Goal: Task Accomplishment & Management: Manage account settings

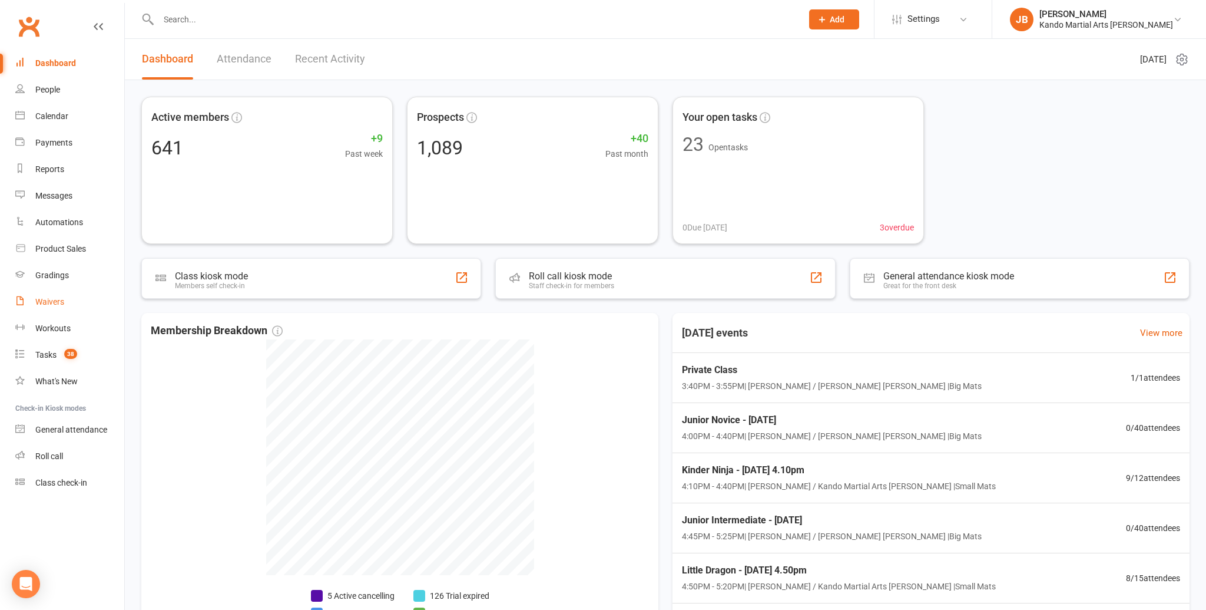
click at [52, 300] on div "Waivers" at bounding box center [49, 301] width 29 height 9
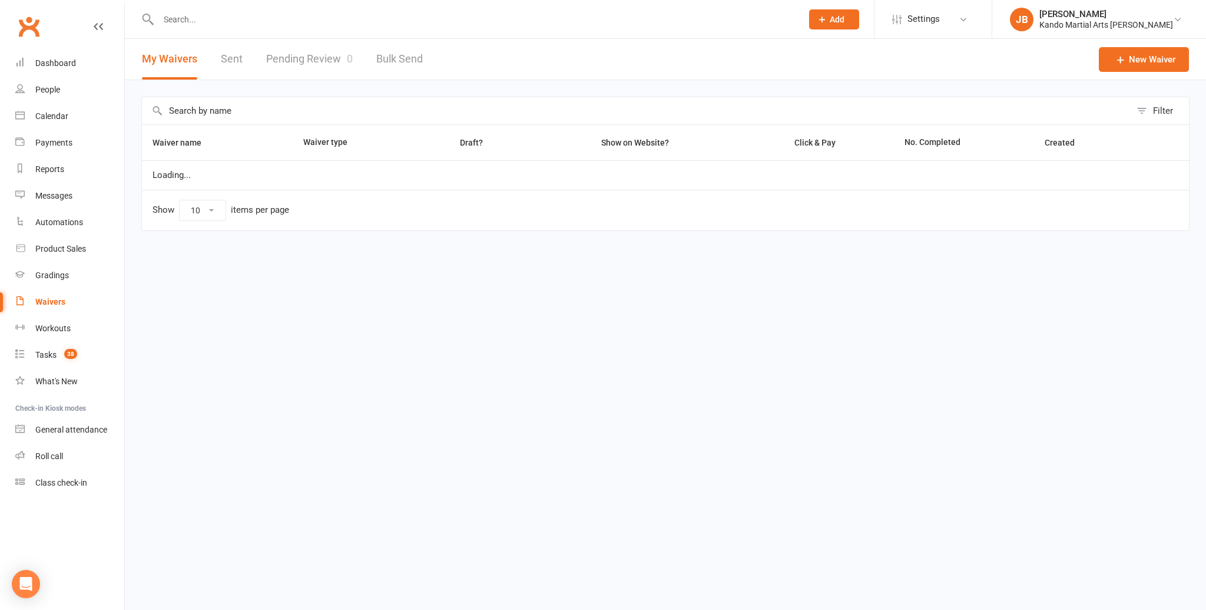
select select "100"
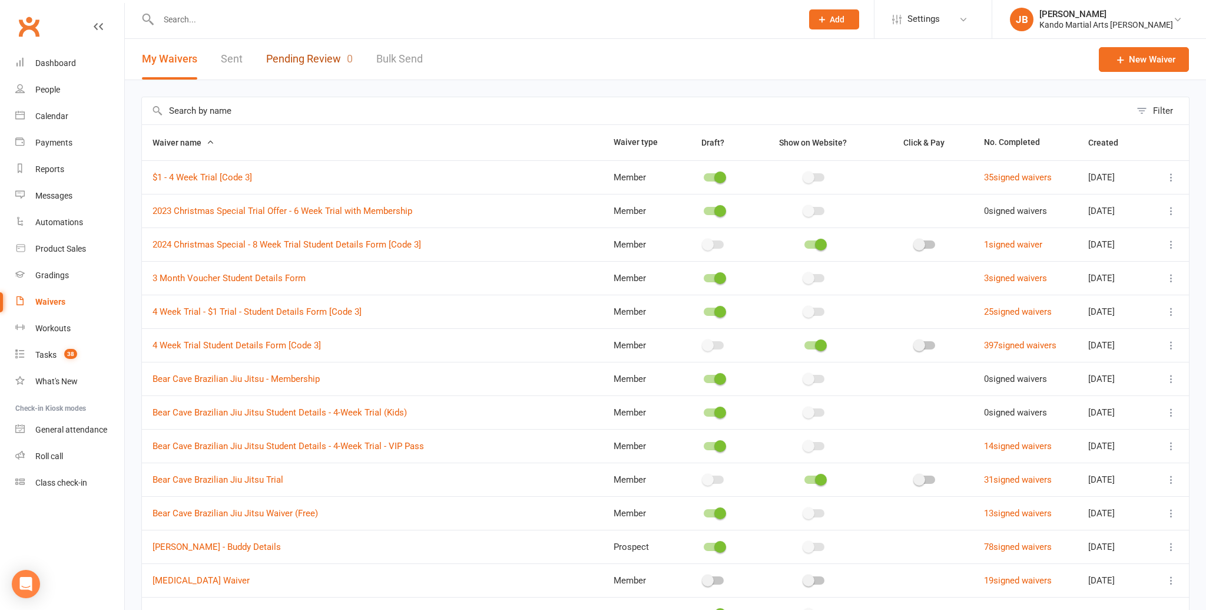
click at [322, 59] on link "Pending Review 0" at bounding box center [309, 59] width 87 height 41
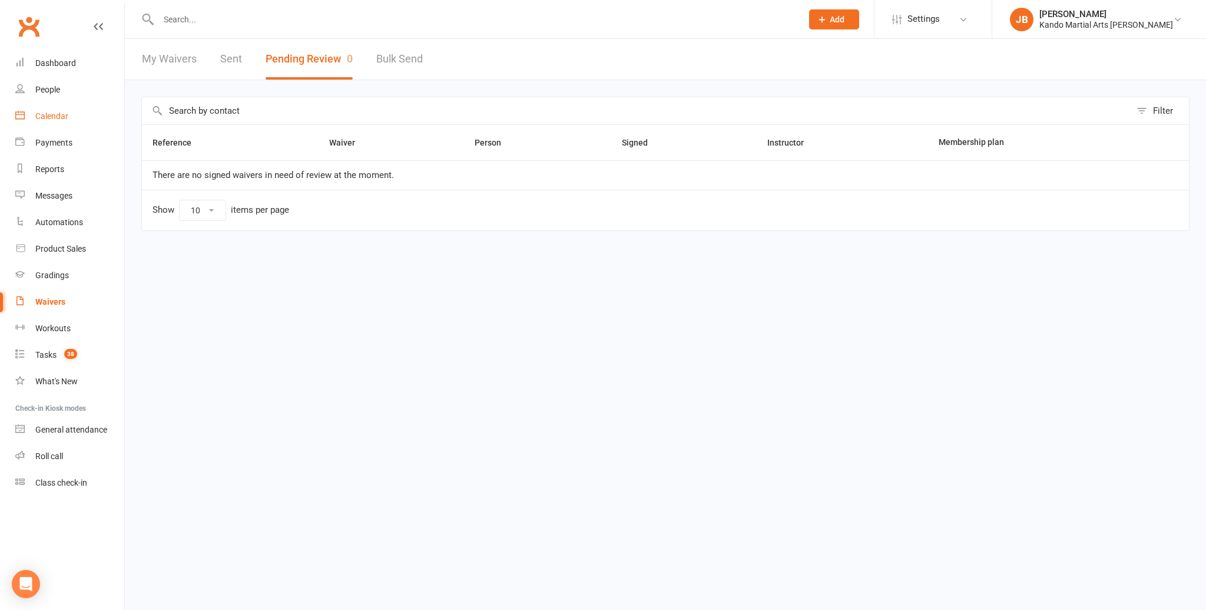
click at [61, 115] on div "Calendar" at bounding box center [51, 115] width 33 height 9
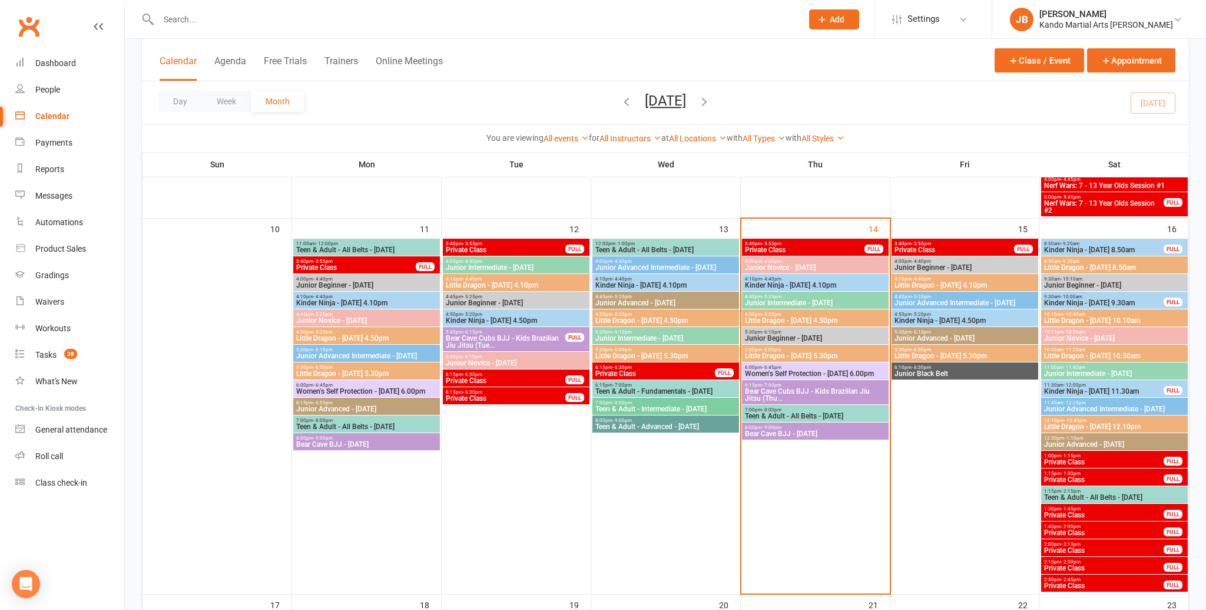
scroll to position [719, 0]
click at [778, 279] on span "- 4:40pm" at bounding box center [771, 279] width 19 height 5
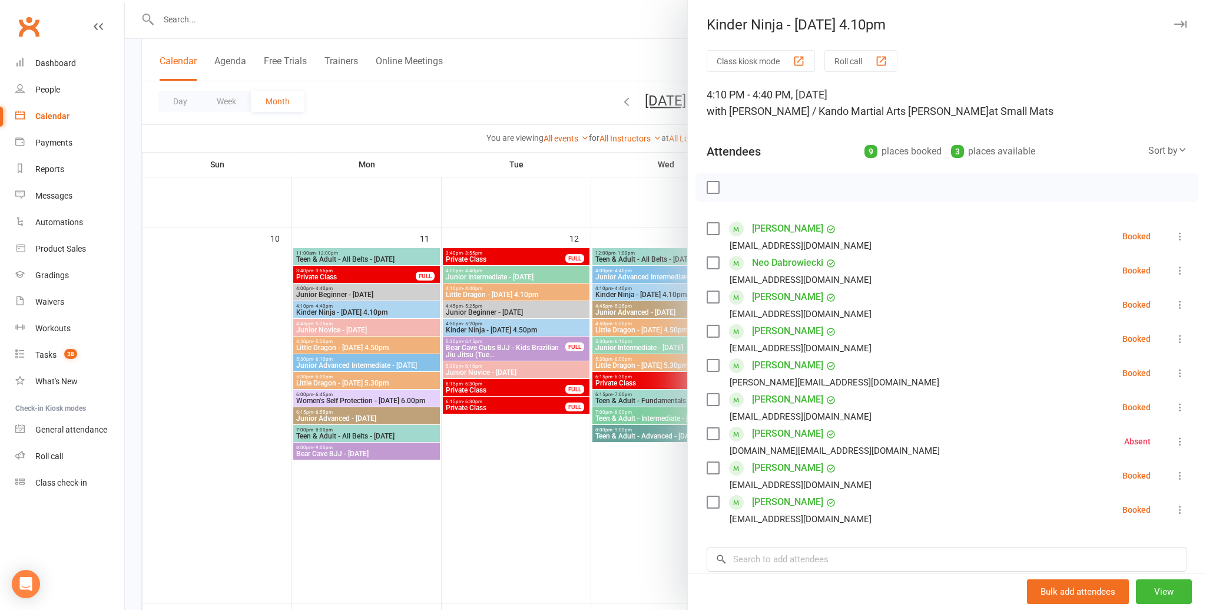
scroll to position [709, 0]
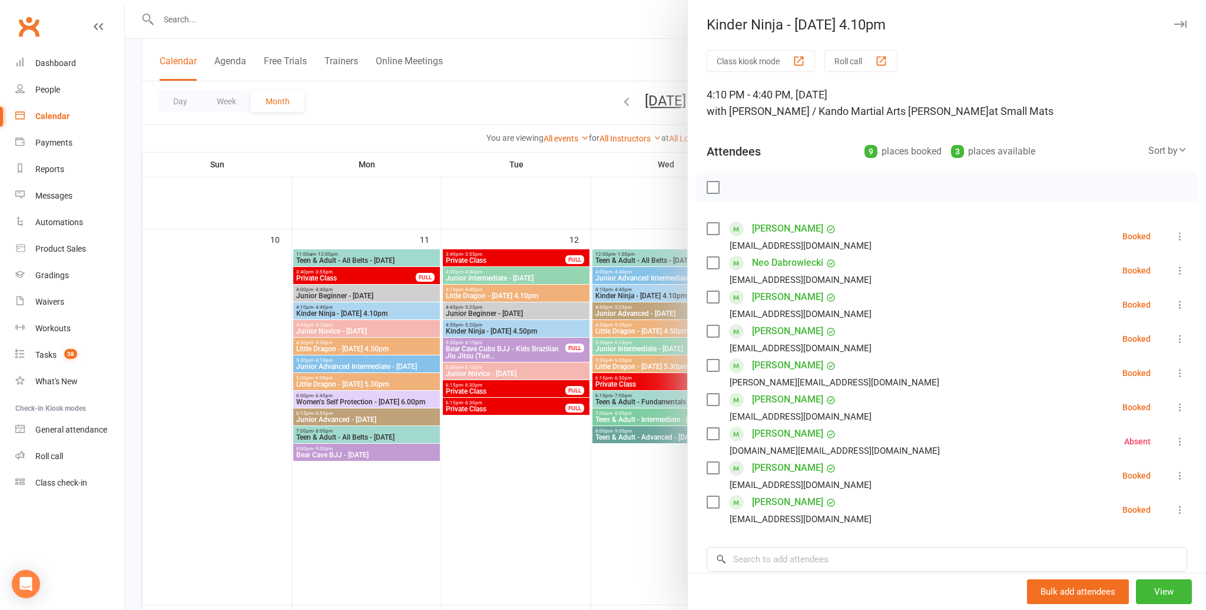
click at [1175, 24] on icon "button" at bounding box center [1181, 24] width 12 height 7
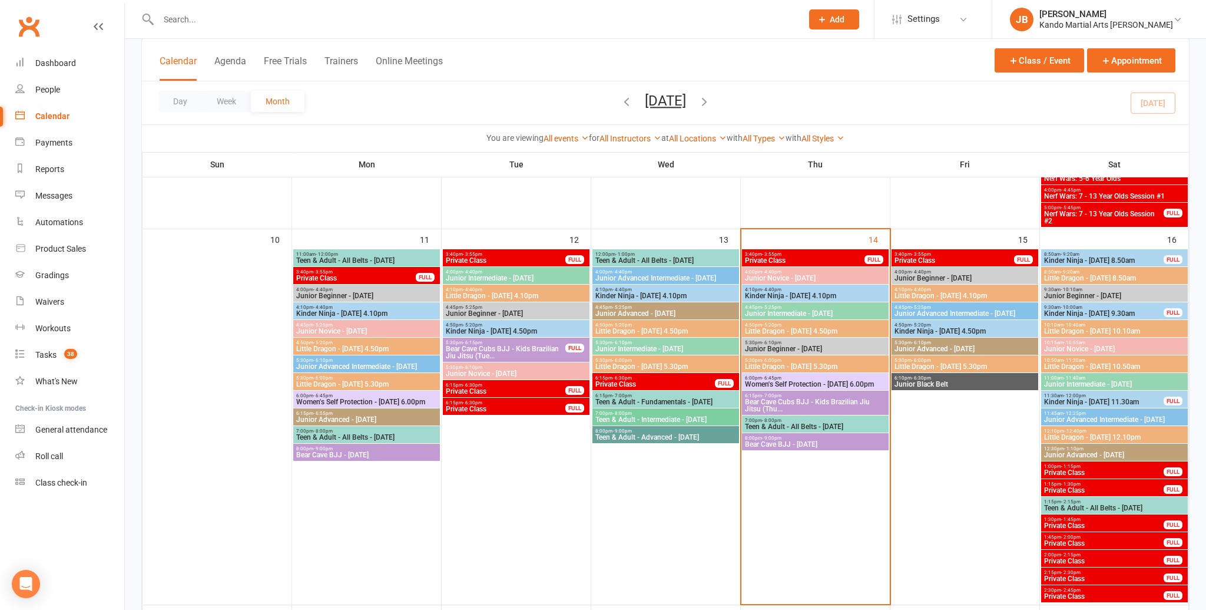
click at [305, 20] on input "text" at bounding box center [474, 19] width 639 height 16
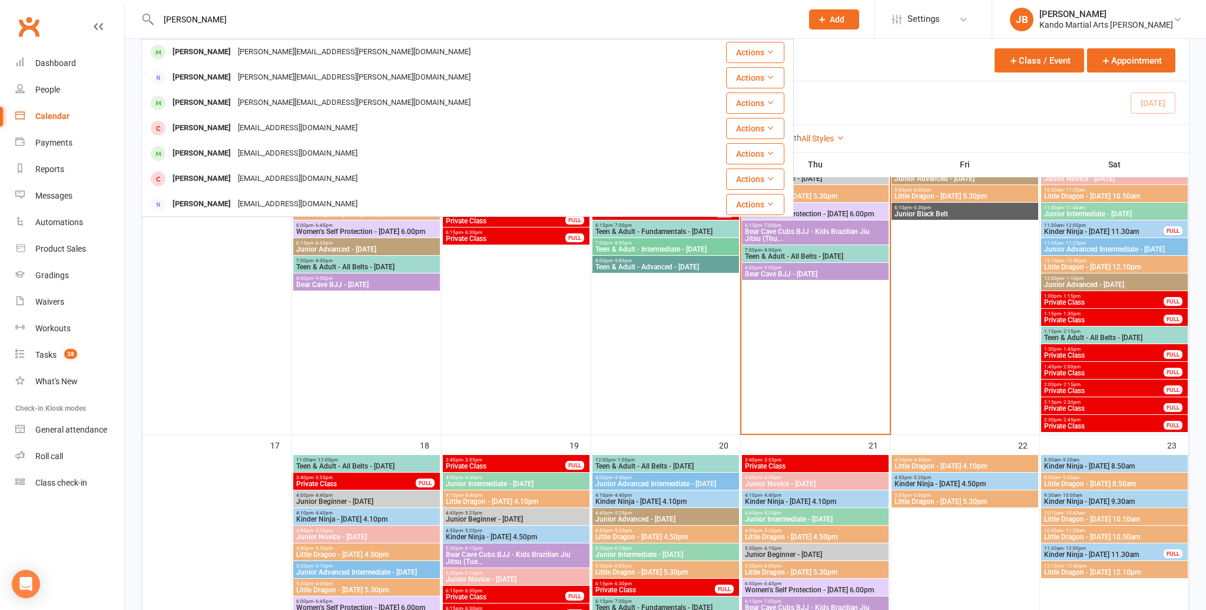
scroll to position [883, 0]
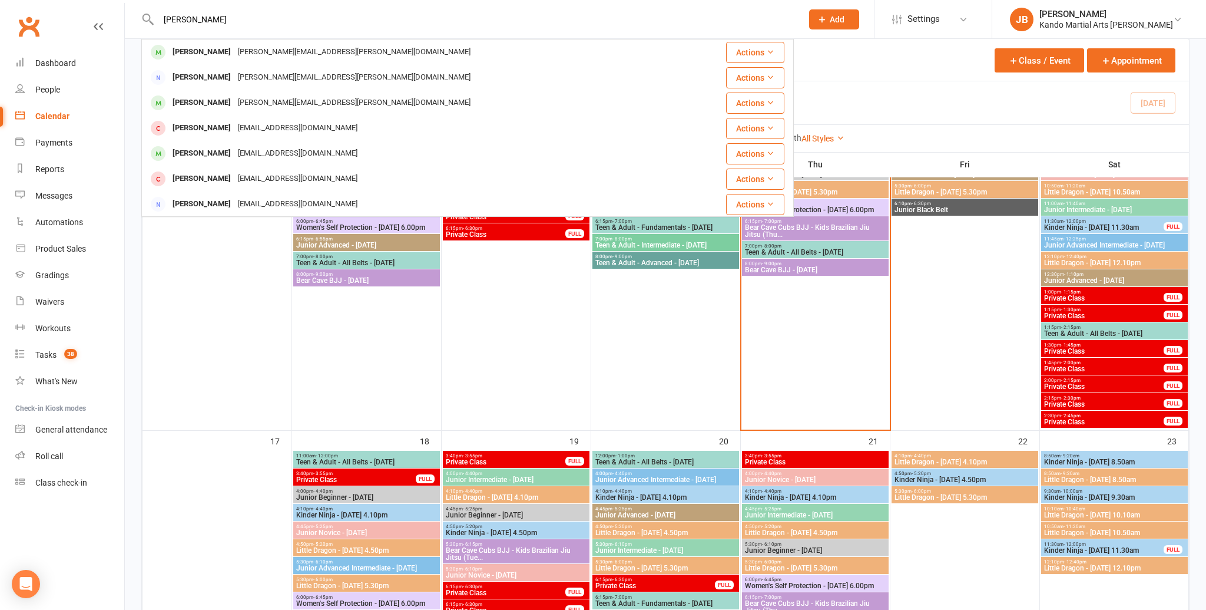
drag, startPoint x: 189, startPoint y: 19, endPoint x: 173, endPoint y: 18, distance: 16.5
click at [156, 17] on input "judd pinder" at bounding box center [474, 19] width 639 height 16
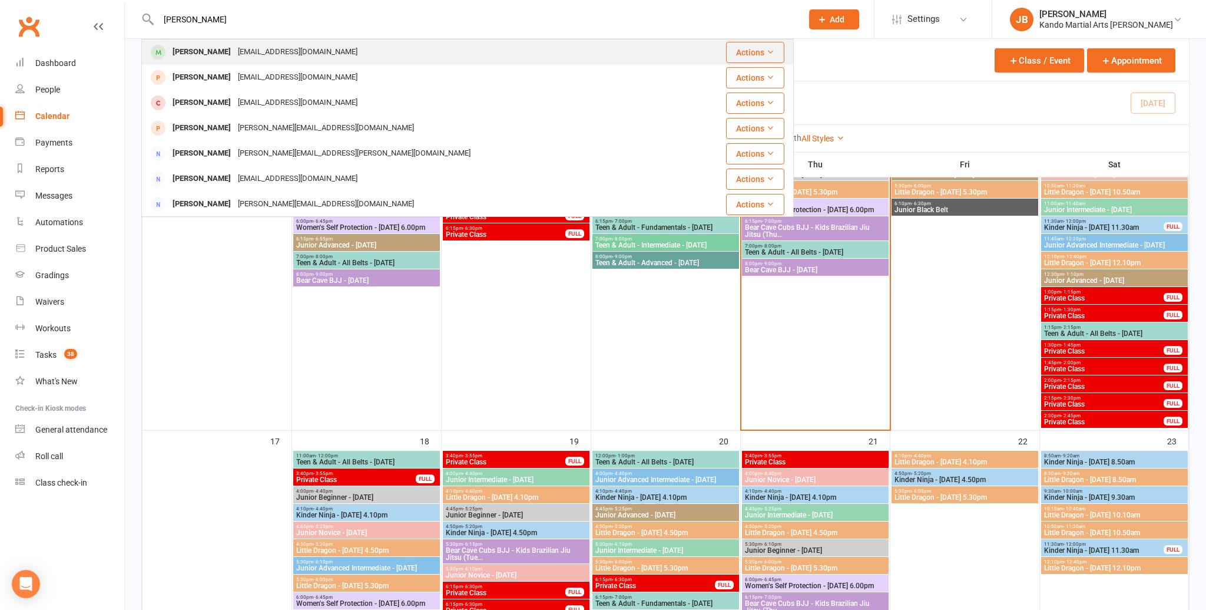
type input "adam rom"
click at [205, 57] on div "Adam Romano" at bounding box center [201, 52] width 65 height 17
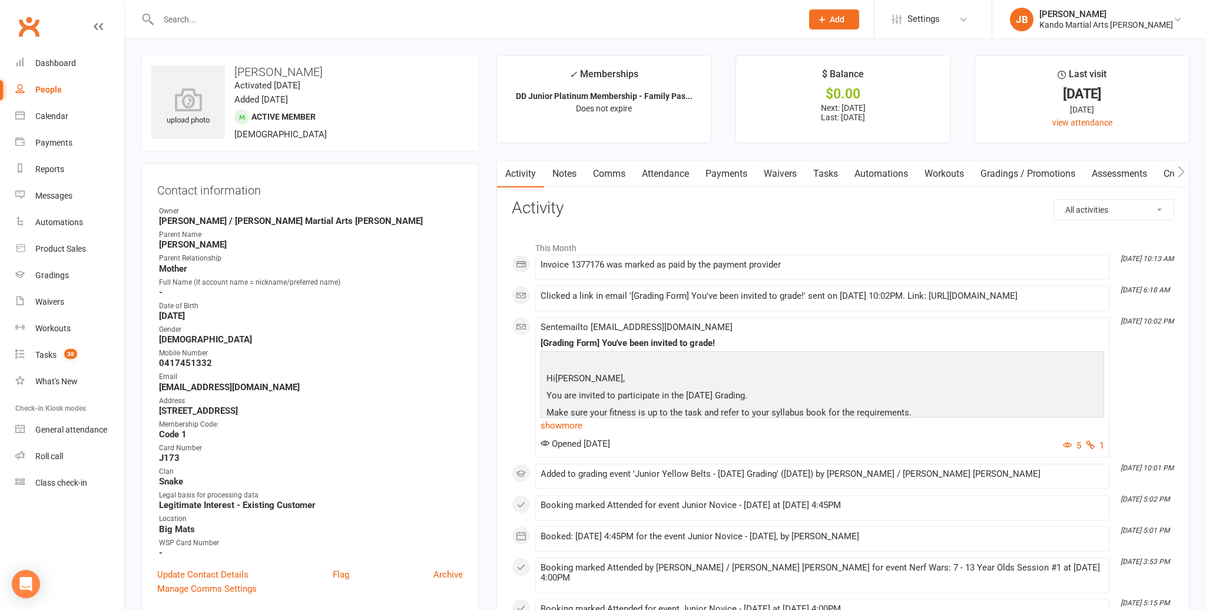
click at [831, 176] on link "Tasks" at bounding box center [825, 173] width 41 height 27
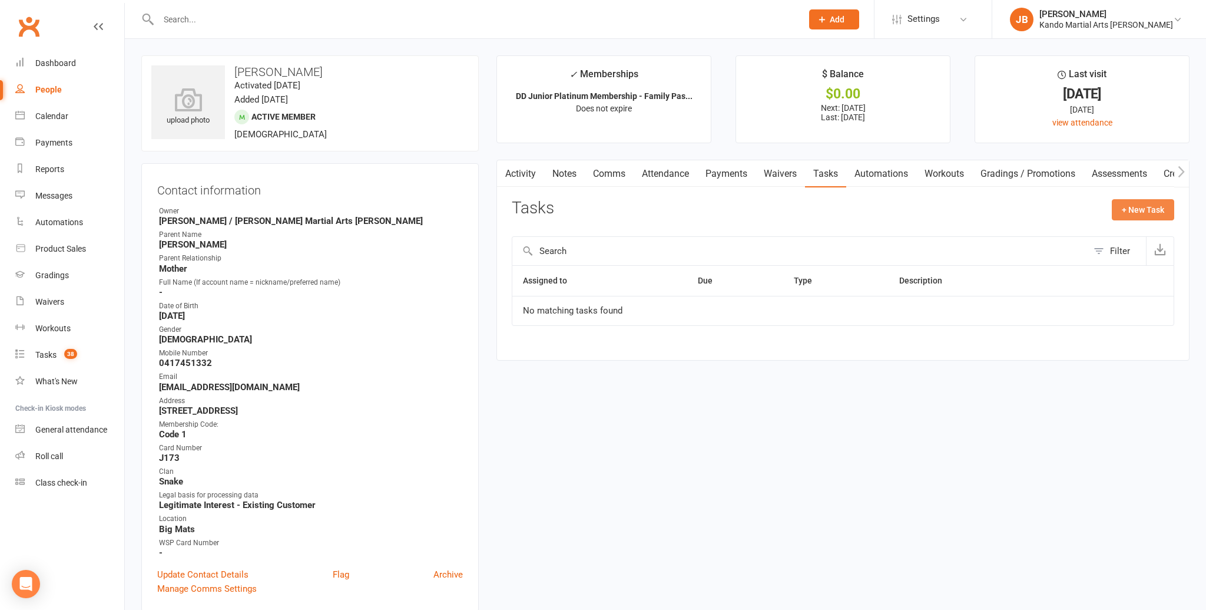
click at [1150, 215] on button "+ New Task" at bounding box center [1143, 209] width 62 height 21
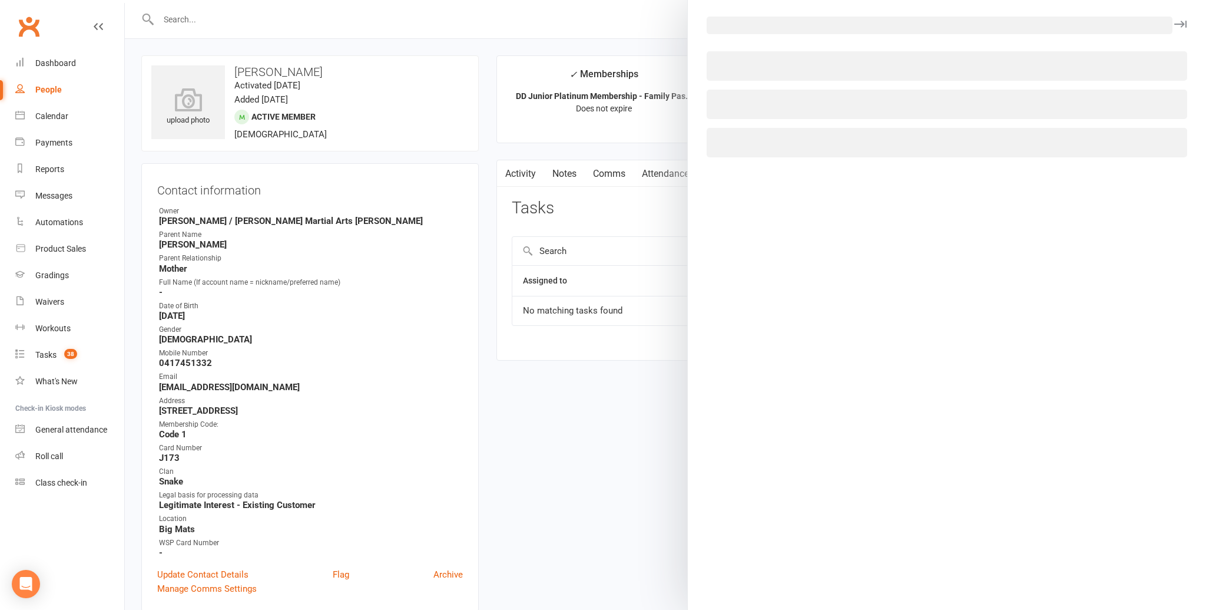
select select "48590"
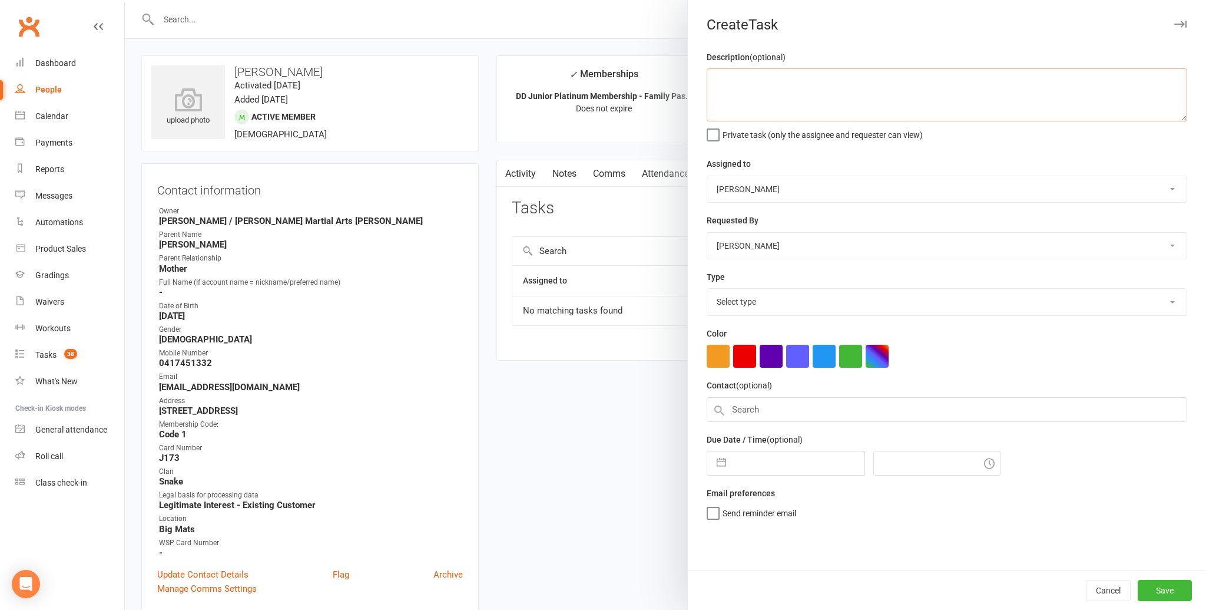
click at [787, 89] on textarea at bounding box center [947, 94] width 481 height 53
type textarea "Amy paid for 1 x kali Stick. Please add to grading list. Give on the day."
click at [751, 185] on select "Andy Muser / Kando Knox Sonya Watz Neve Sharry Jade Brownlie Jade / Kando Marti…" at bounding box center [946, 189] width 479 height 26
click at [741, 297] on select "Select type Admin Bbpc - black belt prep course Cancellation Enquiry Follow-up …" at bounding box center [946, 302] width 479 height 26
select select "15046"
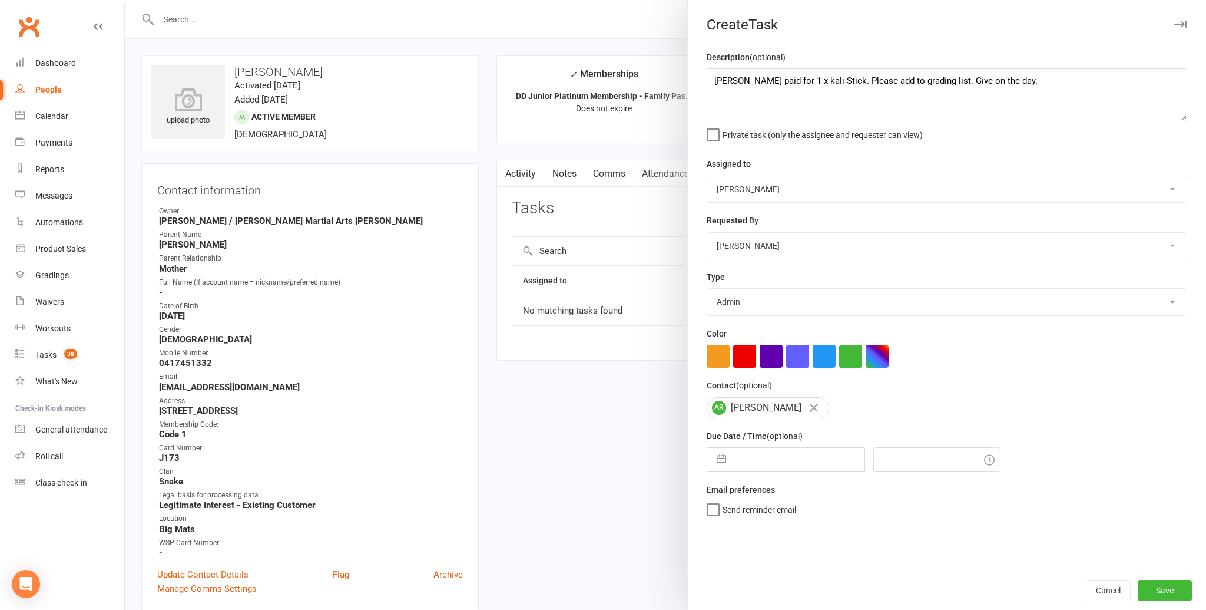
drag, startPoint x: 752, startPoint y: 455, endPoint x: 747, endPoint y: 448, distance: 8.0
click at [752, 455] on input "text" at bounding box center [798, 460] width 133 height 24
select select "6"
select select "2025"
select select "7"
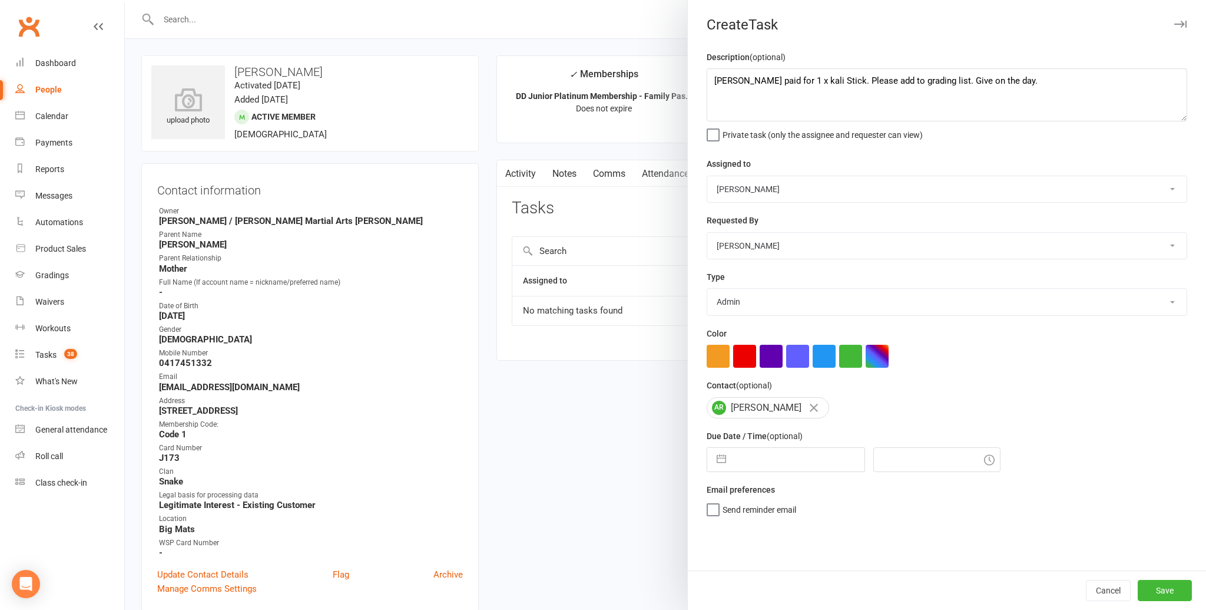
select select "2025"
select select "8"
select select "2025"
click at [791, 596] on td "13" at bounding box center [800, 594] width 23 height 22
type input "13 Aug 2025"
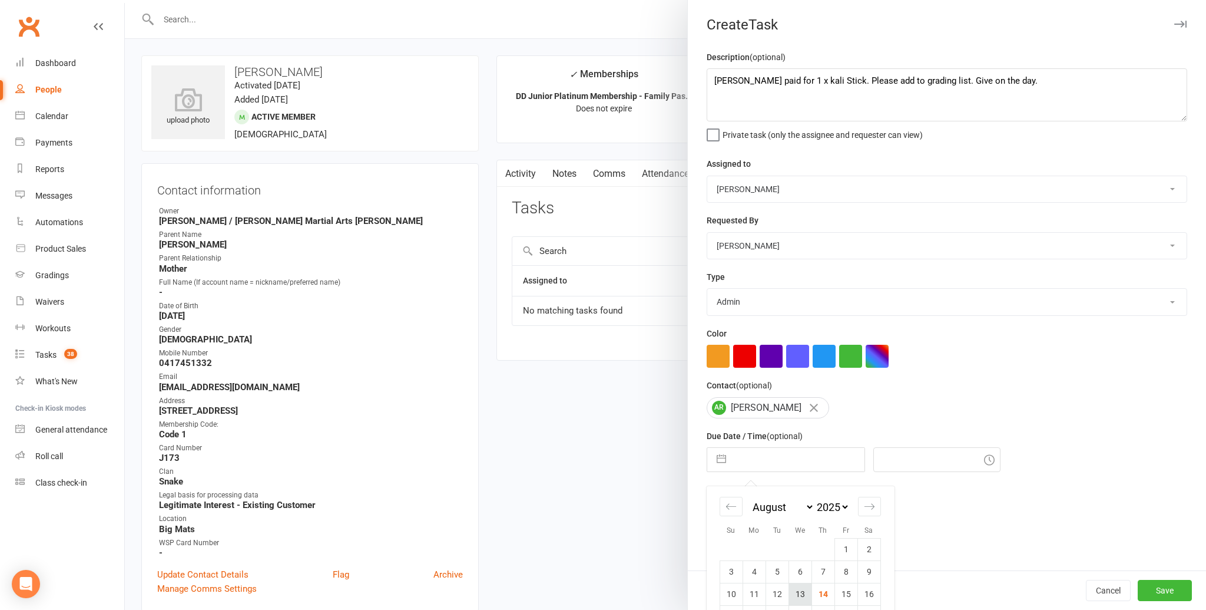
type input "10:15am"
click at [737, 239] on select "Andy Muser / Kando Knox Sonya Watz Neve Sharry Jade Brownlie Jade / Kando Marti…" at bounding box center [946, 246] width 479 height 26
click at [1152, 587] on button "Save" at bounding box center [1165, 590] width 54 height 21
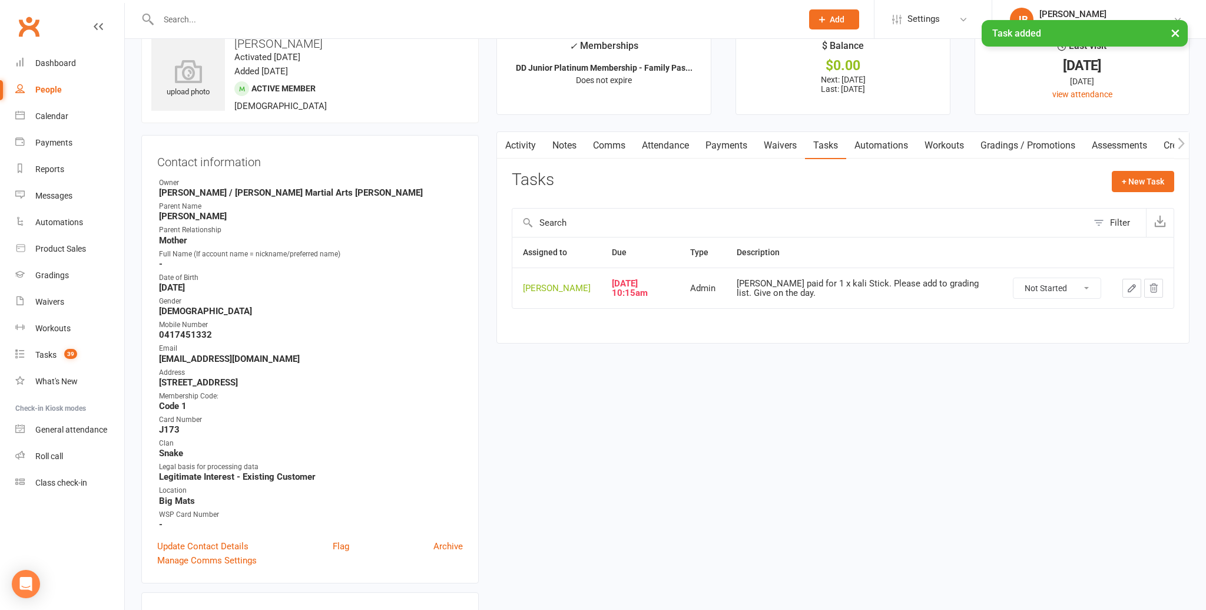
scroll to position [27, 0]
click at [51, 355] on div "Tasks" at bounding box center [45, 354] width 21 height 9
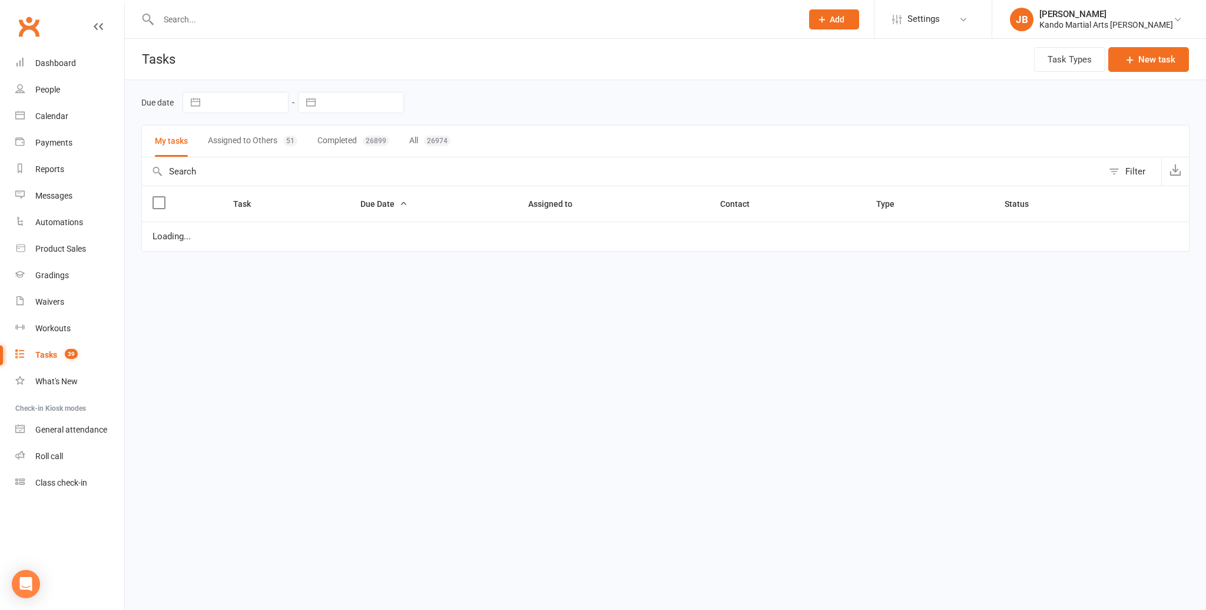
select select "started"
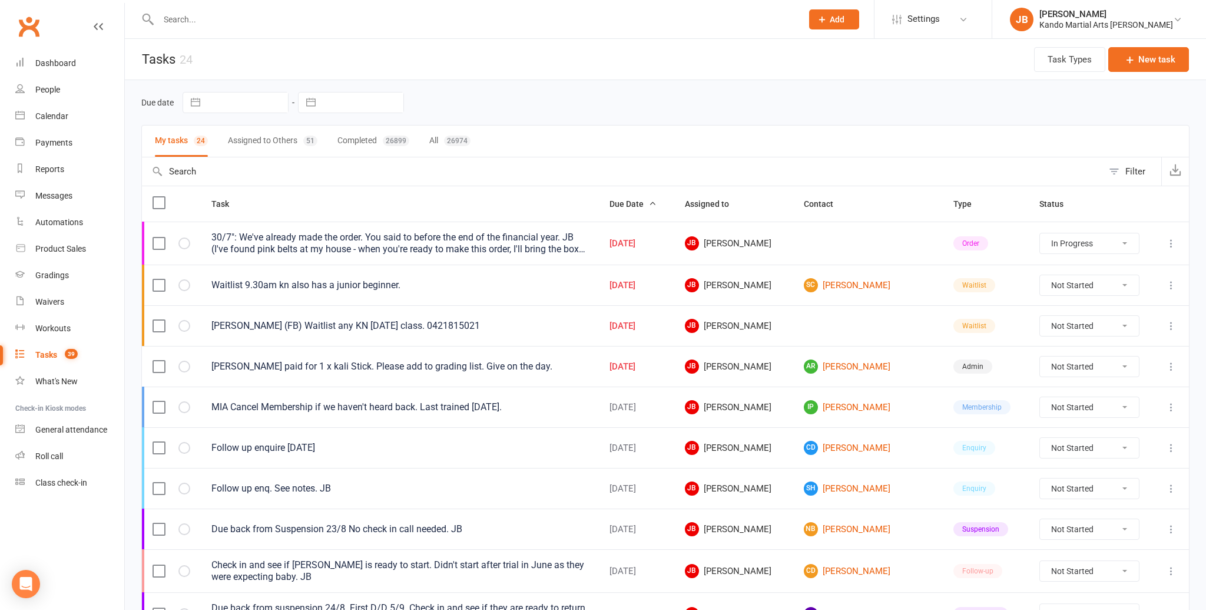
click at [180, 23] on input "text" at bounding box center [474, 19] width 639 height 16
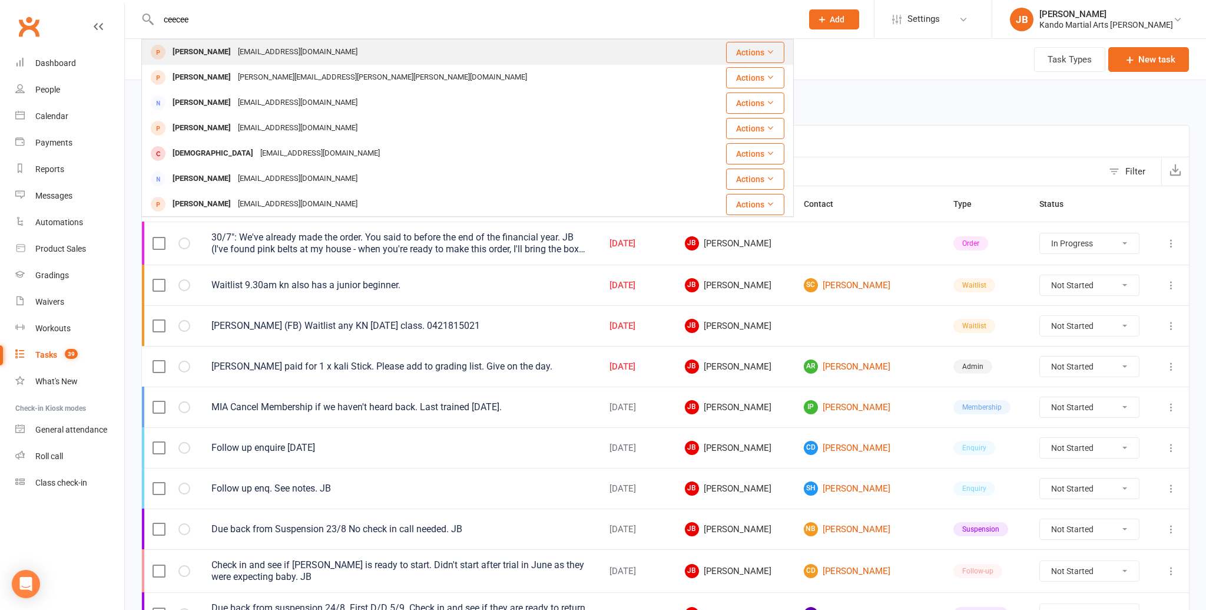
type input "ceecee"
click at [191, 51] on div "CeeCee Tong" at bounding box center [201, 52] width 65 height 17
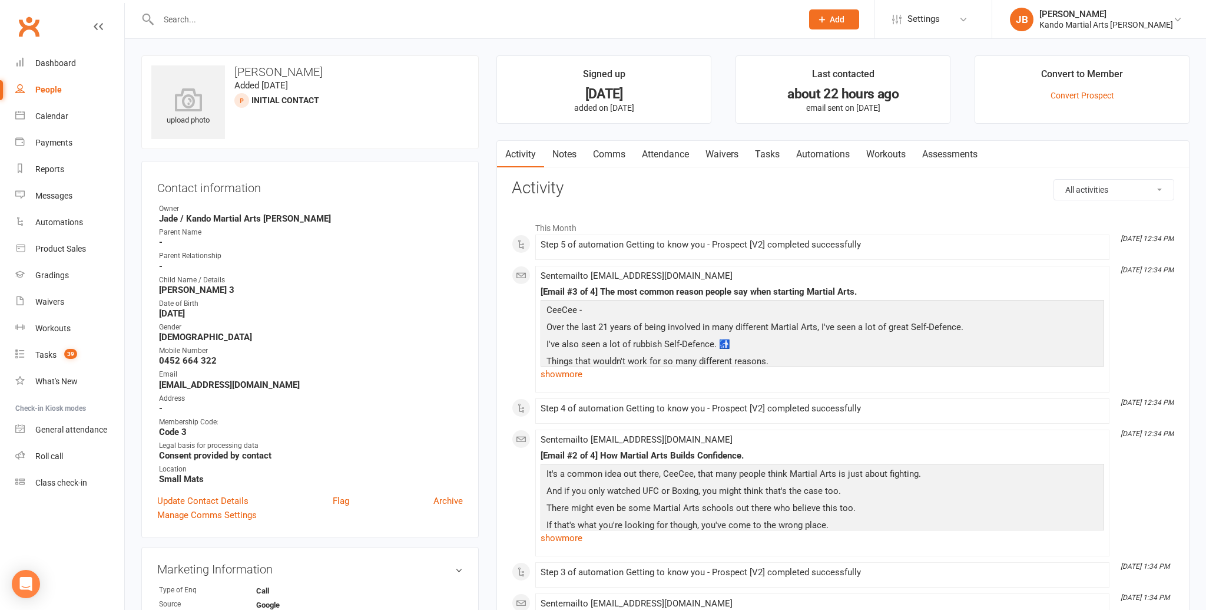
click at [613, 154] on link "Comms" at bounding box center [609, 154] width 49 height 27
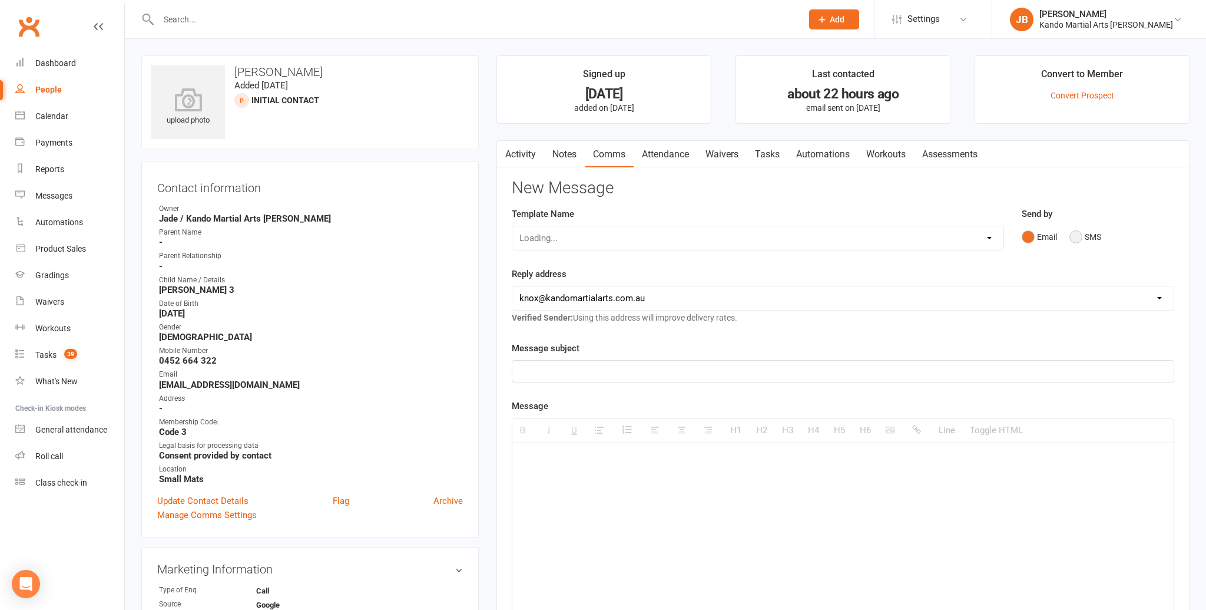
click at [1078, 236] on button "SMS" at bounding box center [1086, 237] width 32 height 22
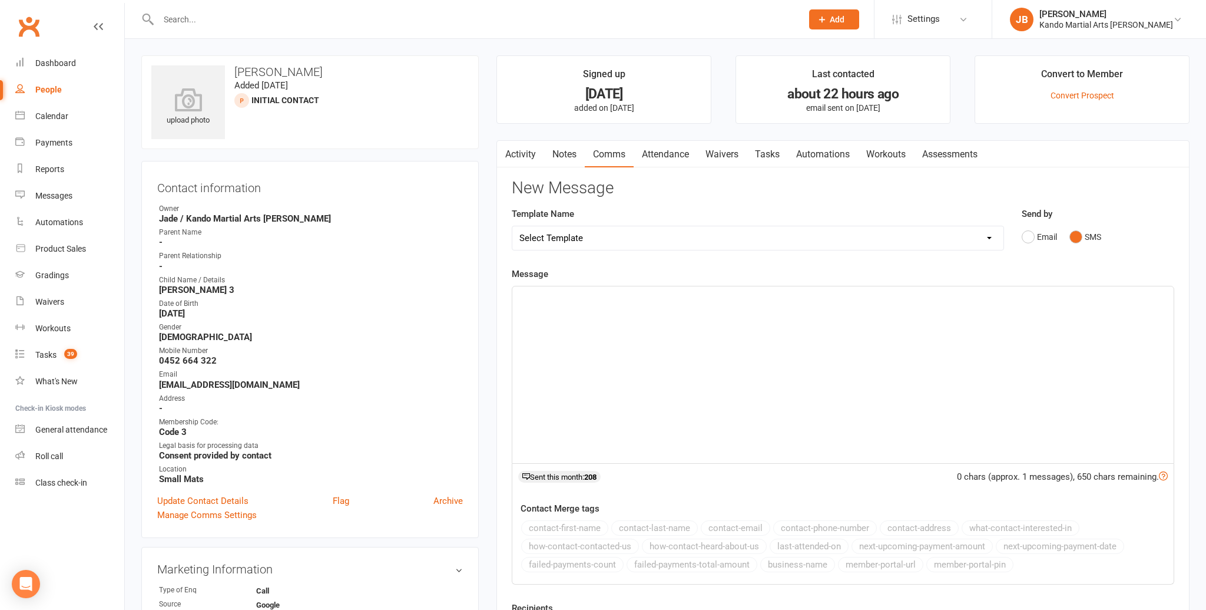
click at [563, 239] on select "Select Template [Email] 5 Class Pass Renewal - Used 4/5 classes [Email] 5 Class…" at bounding box center [757, 238] width 491 height 24
select select "962"
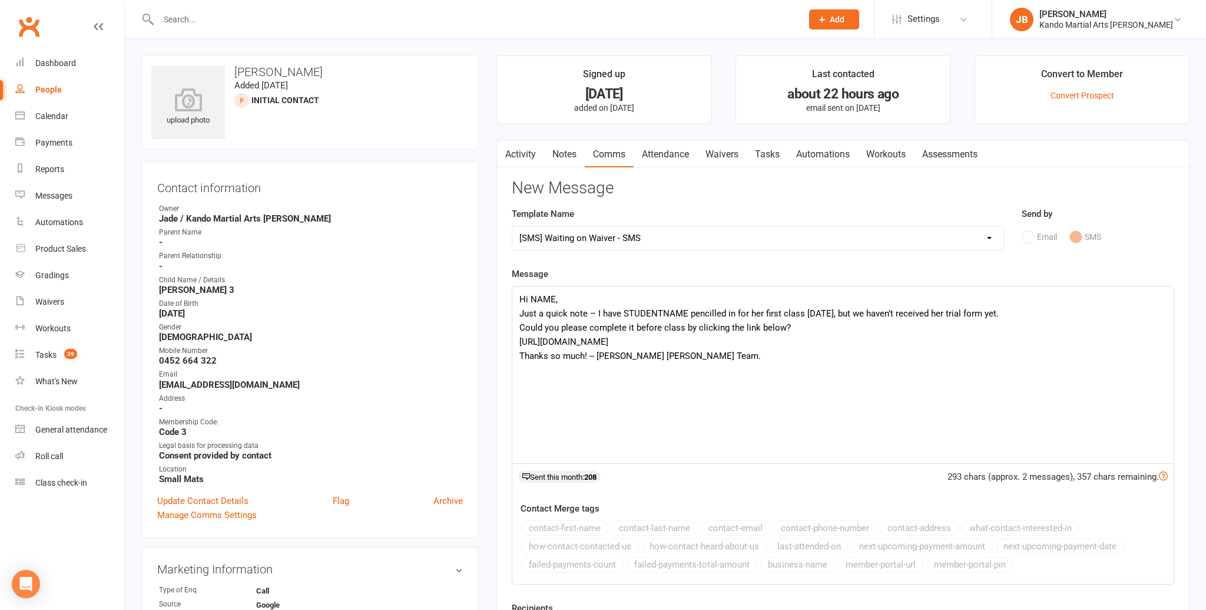
click at [547, 300] on div "Hi NAME, Just a quick note – I have STUDENTNAME pencilled in for her first clas…" at bounding box center [842, 374] width 661 height 177
click at [670, 309] on div "Hi CeeCee, Just a quick note – I have STUDENTNAME pencilled in for her first cl…" at bounding box center [842, 374] width 661 height 177
click at [717, 312] on div "Hi CeeCee, Just a quick note – I have Oliver pencilled in for her first class t…" at bounding box center [842, 374] width 661 height 177
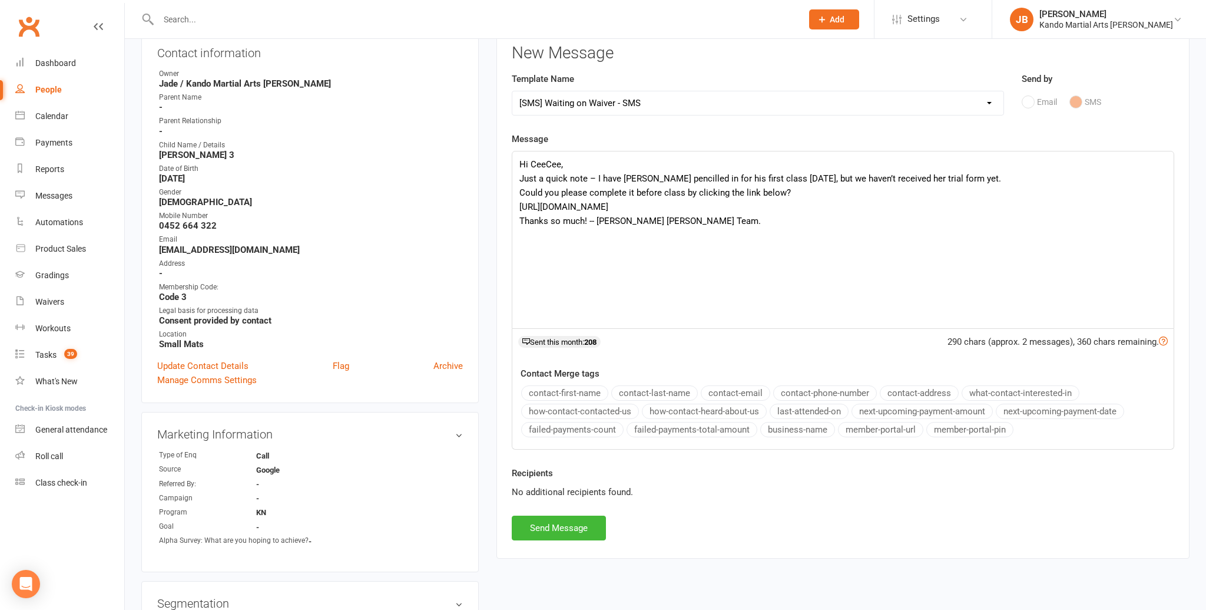
scroll to position [157, 0]
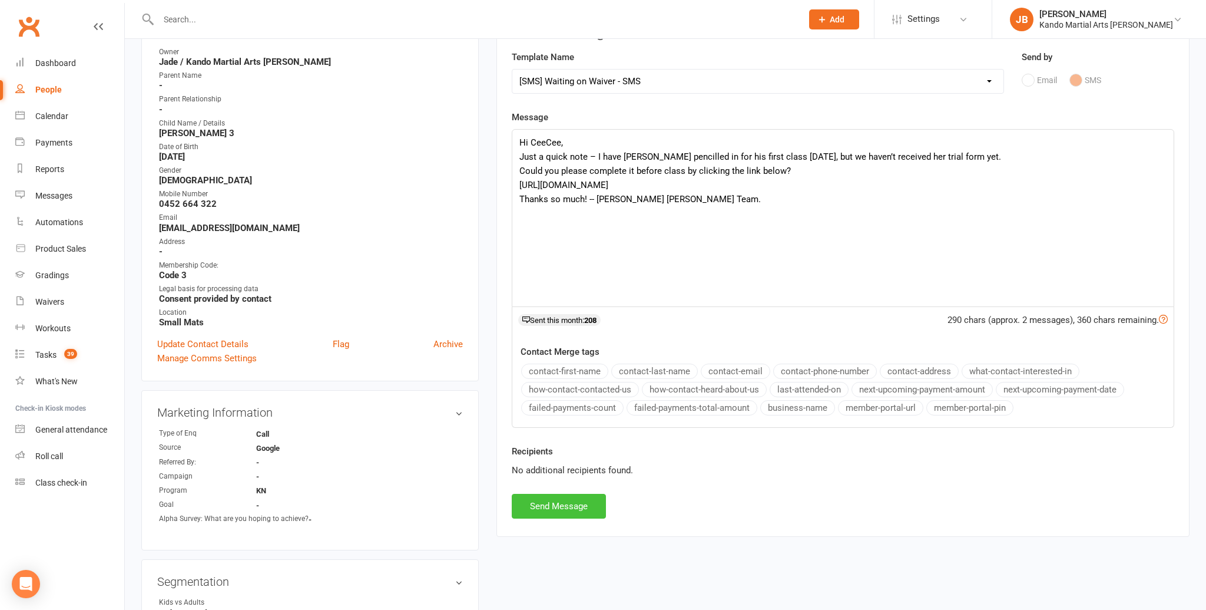
click at [554, 502] on button "Send Message" at bounding box center [559, 506] width 94 height 25
select select
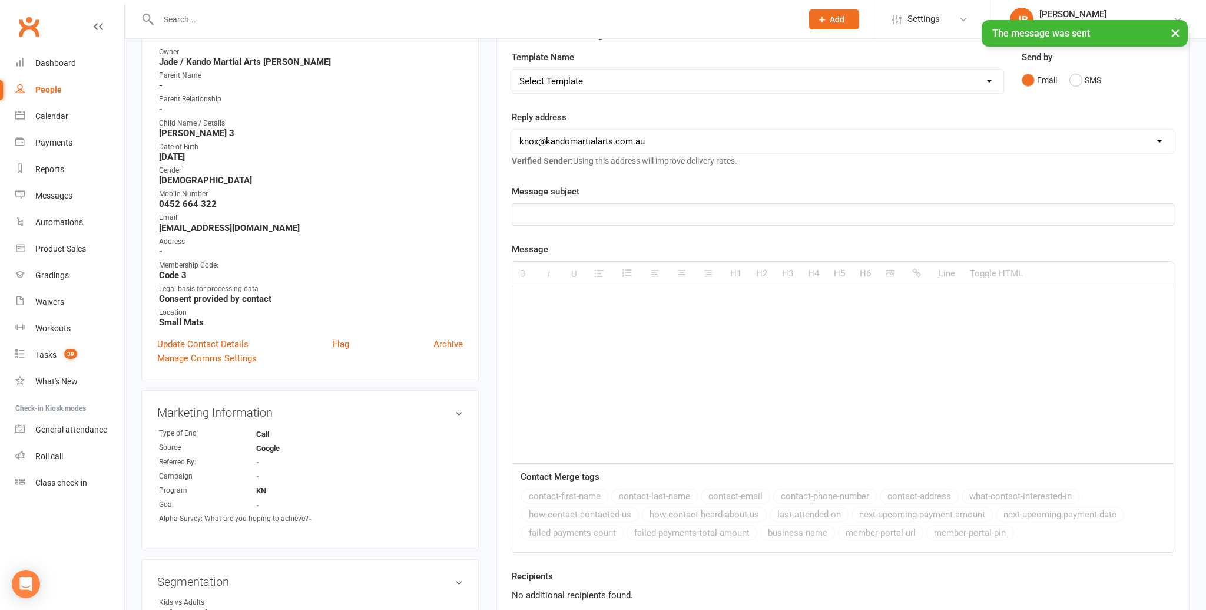
scroll to position [0, 0]
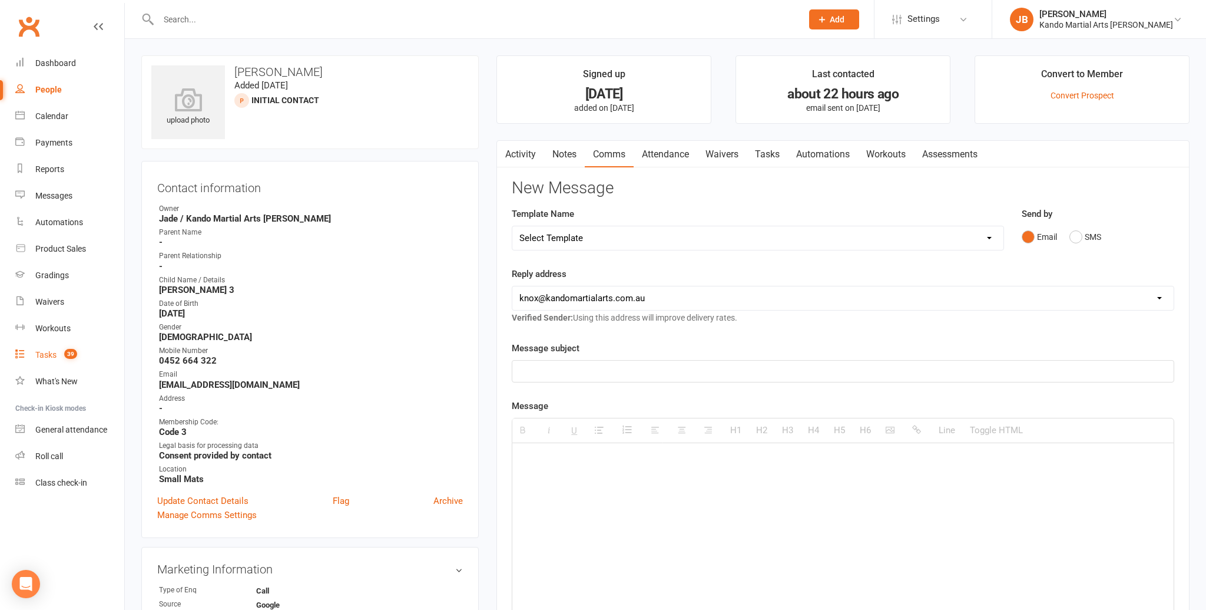
click at [52, 356] on div "Tasks" at bounding box center [45, 354] width 21 height 9
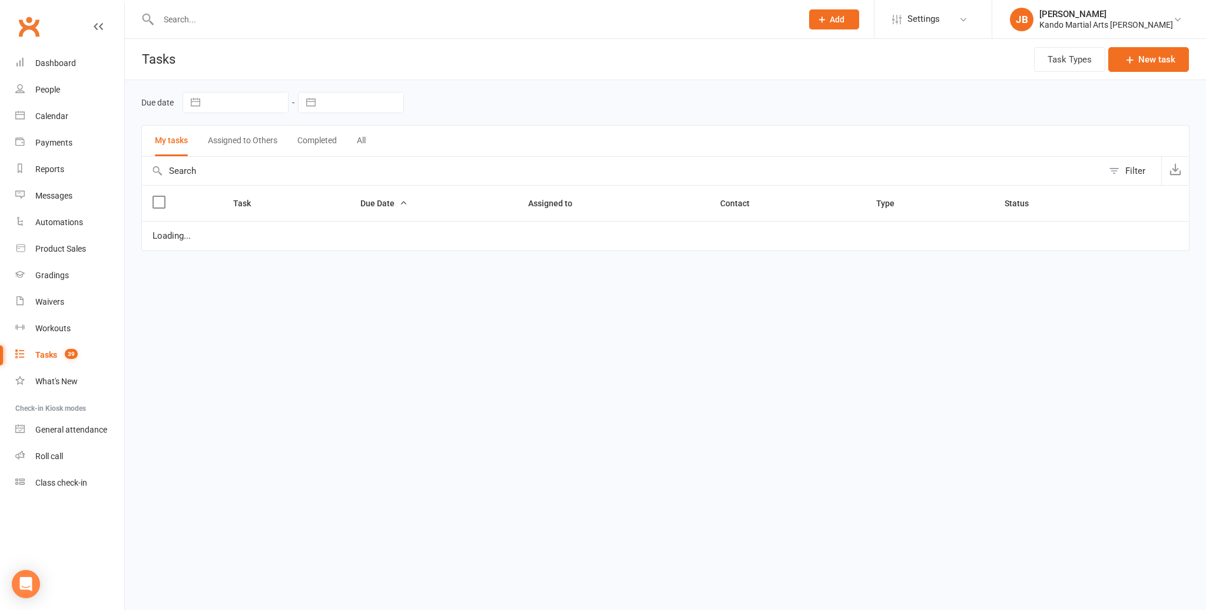
select select "started"
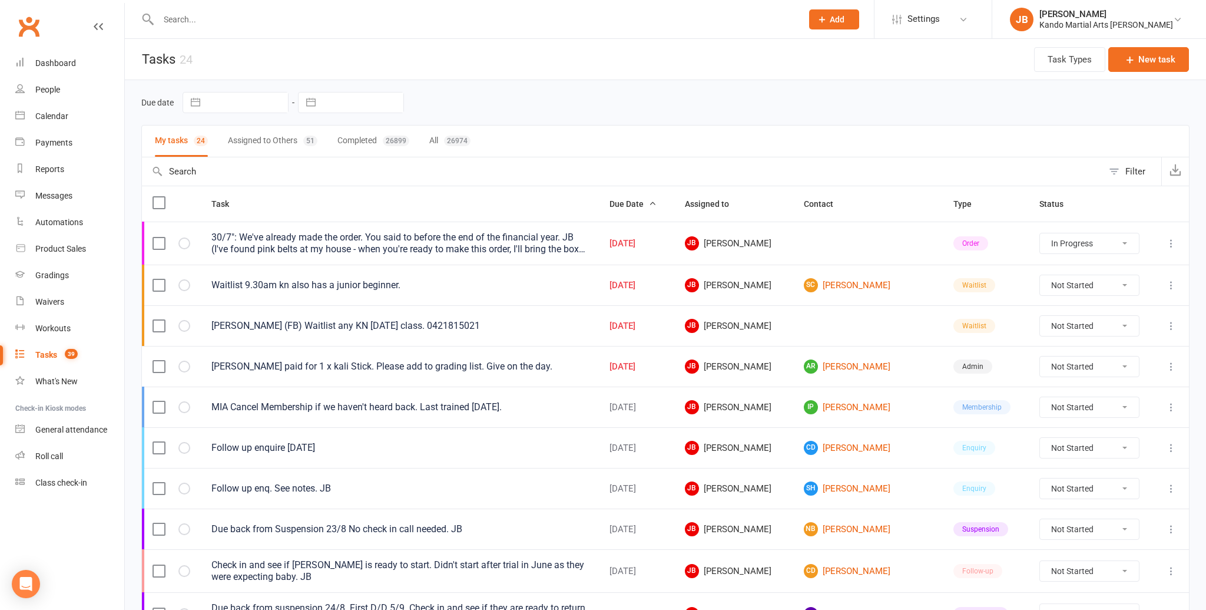
click at [453, 135] on div "26974" at bounding box center [457, 140] width 27 height 11
select select "started"
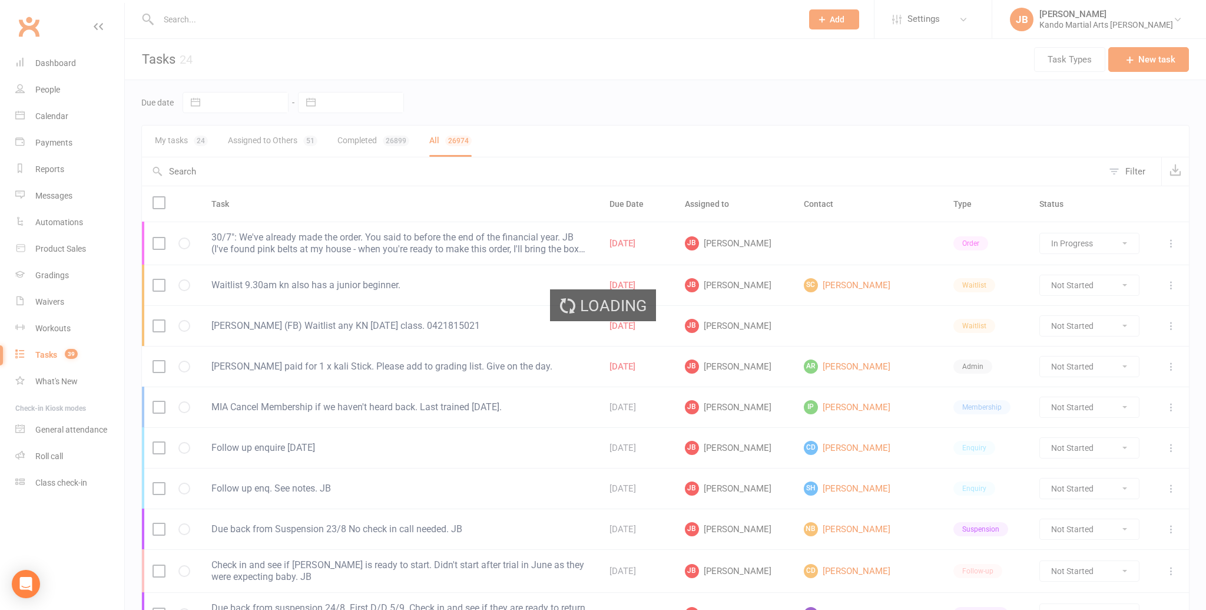
select select "started"
select select "finished"
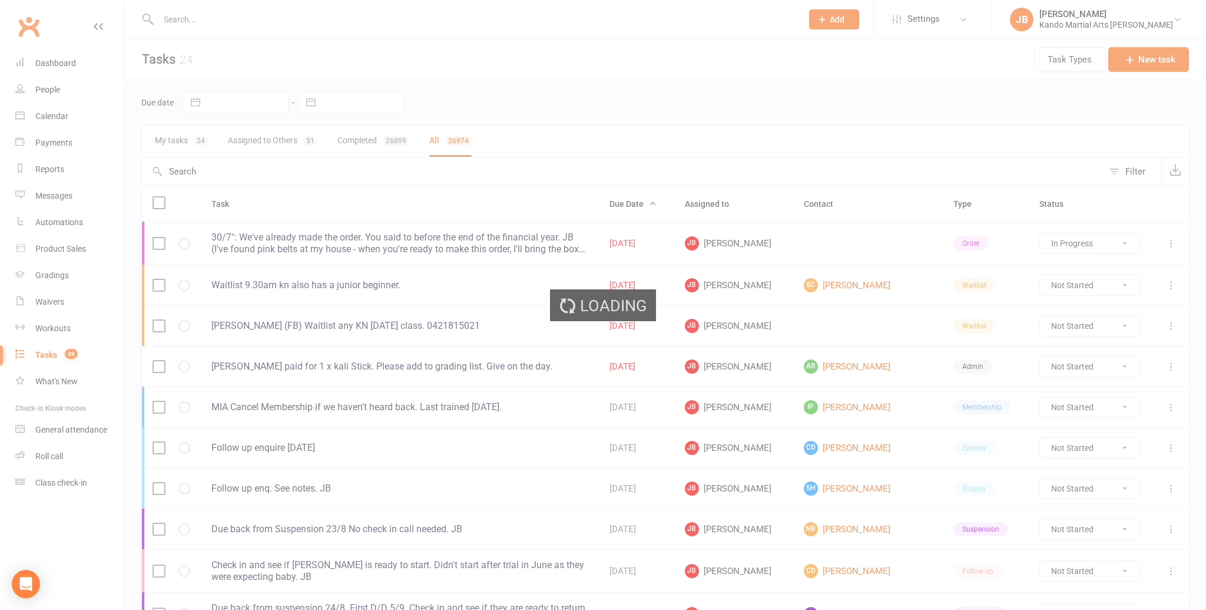
select select "finished"
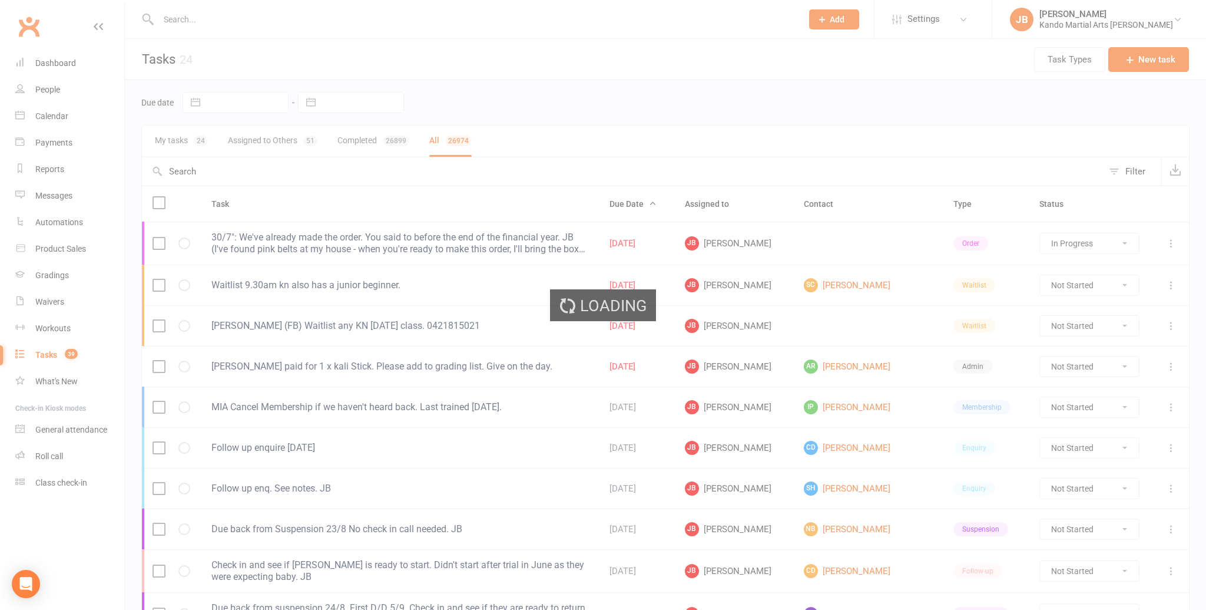
select select "finished"
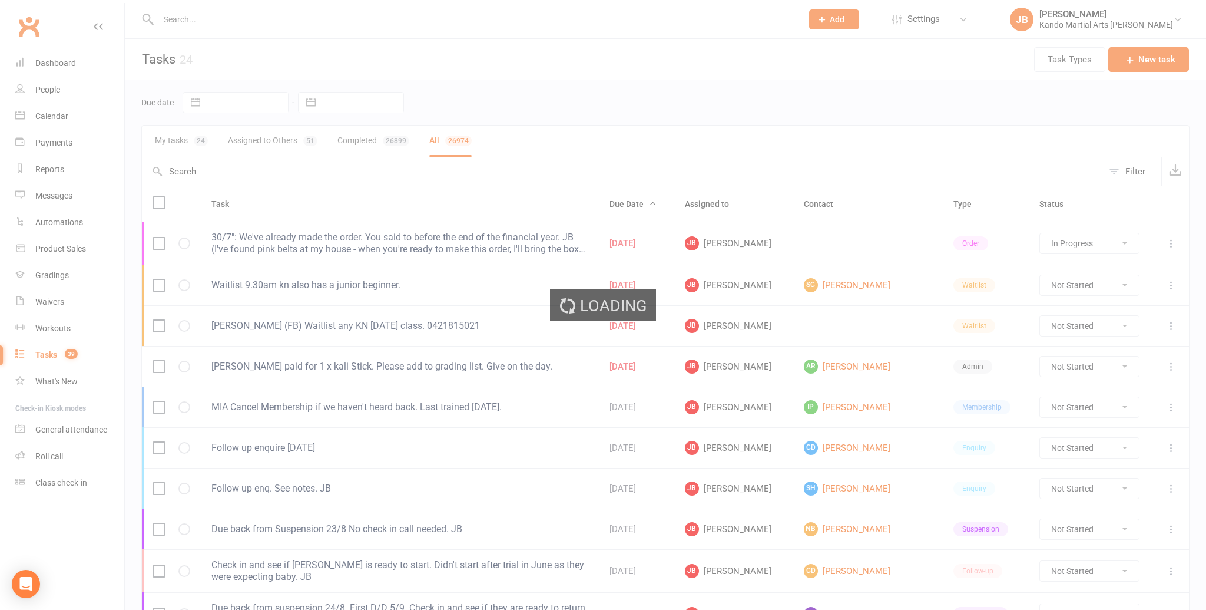
select select "finished"
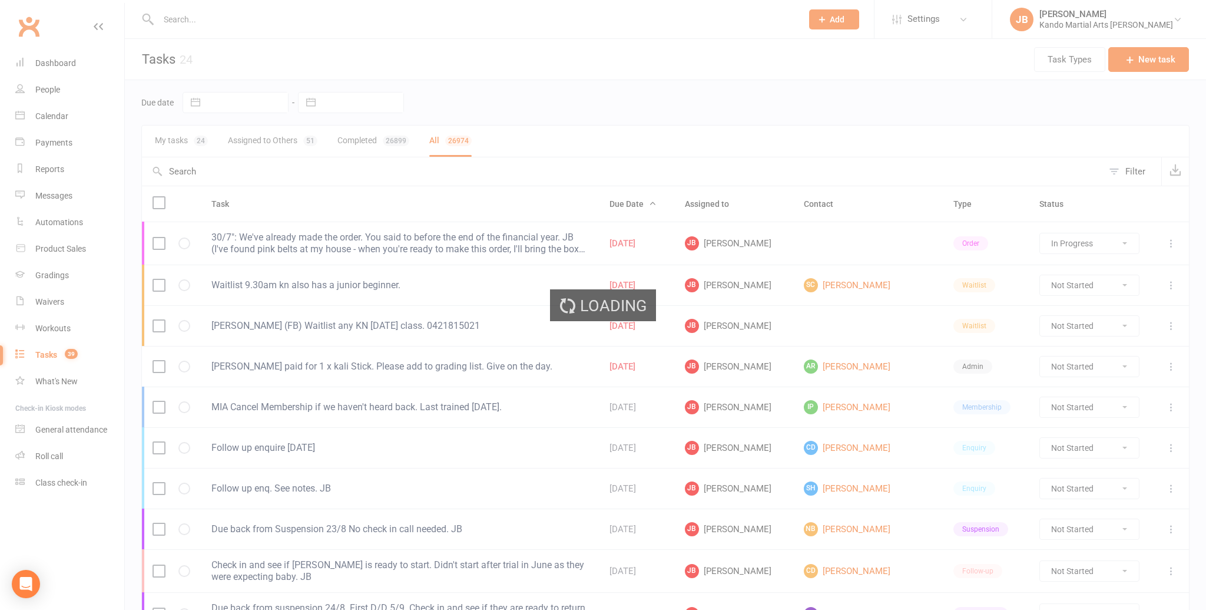
select select "finished"
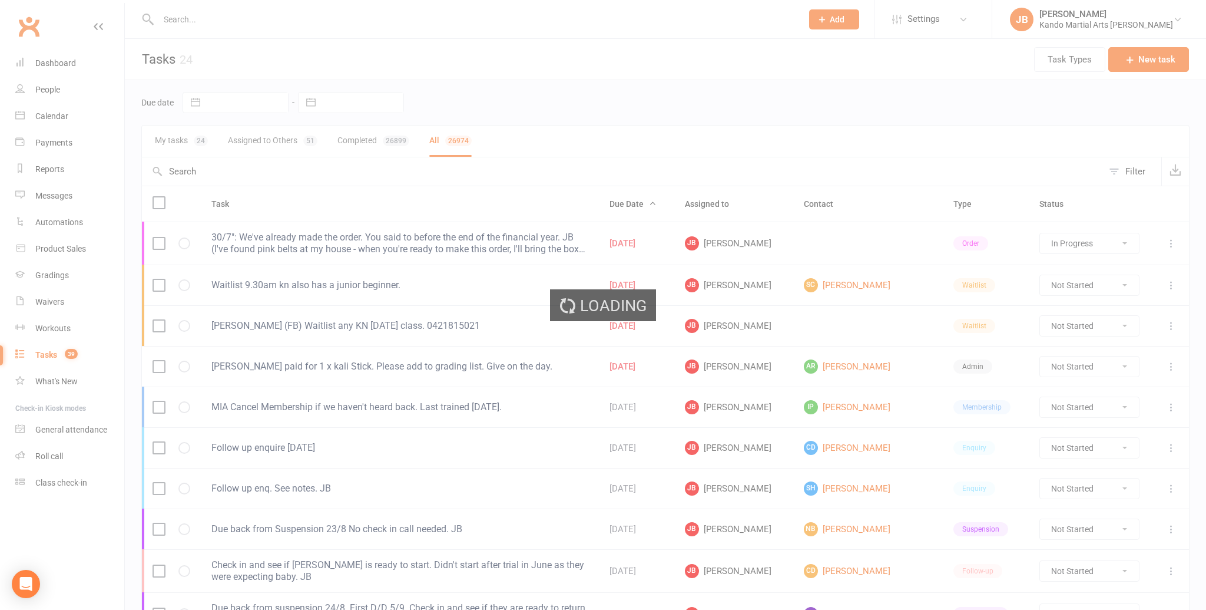
select select "finished"
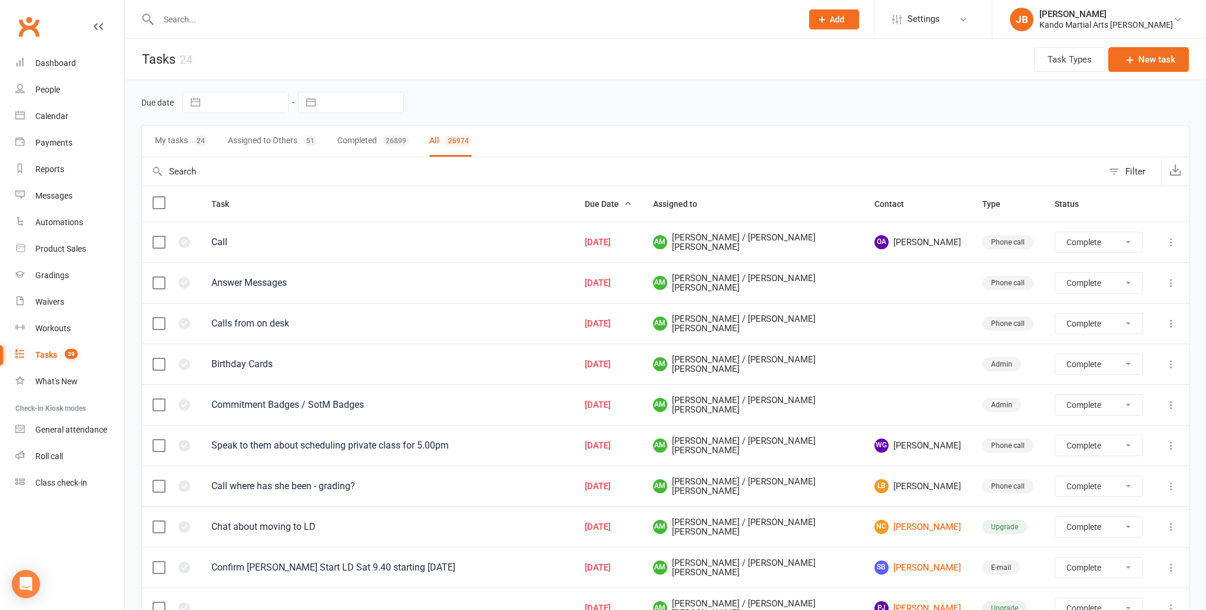
click at [1142, 169] on div "Filter" at bounding box center [1136, 171] width 20 height 14
select select "finished"
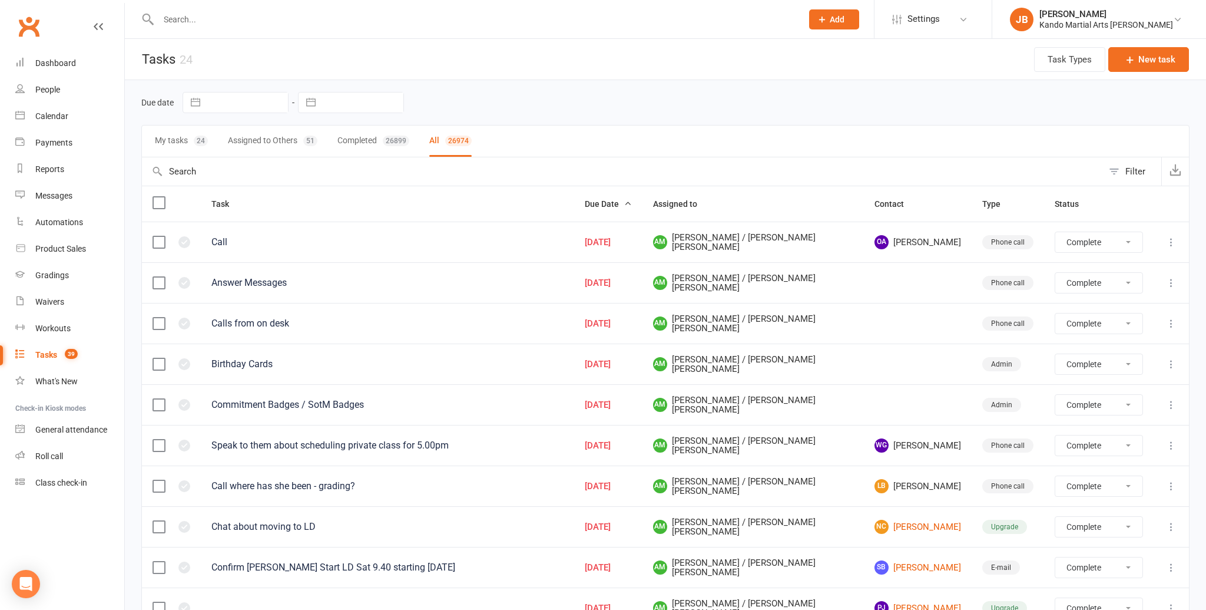
select select "finished"
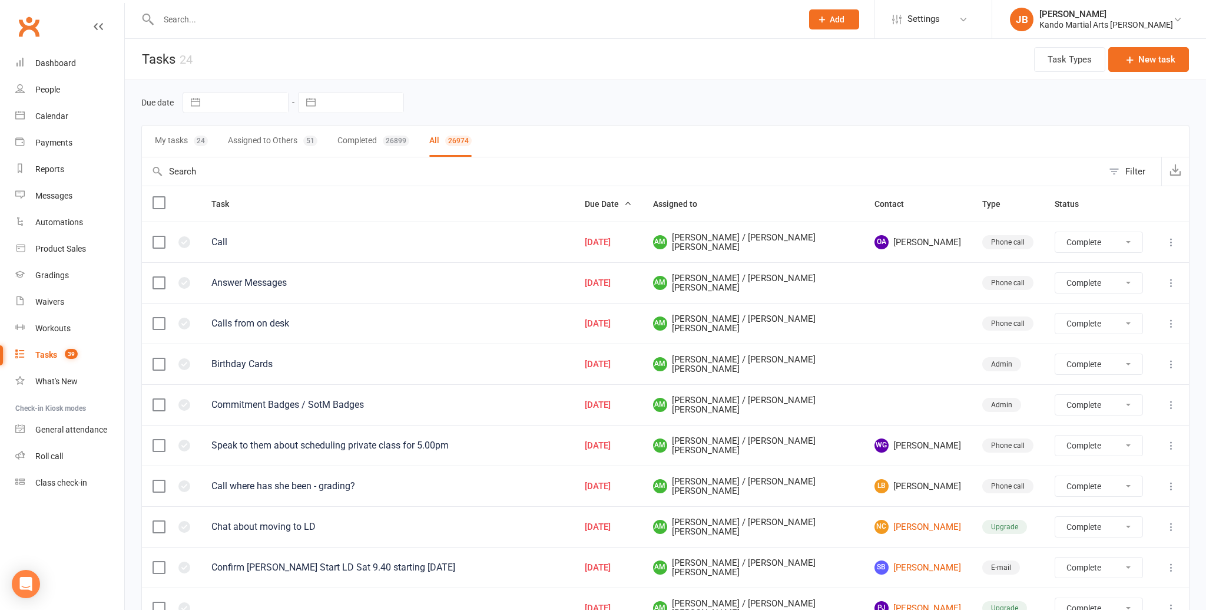
select select "finished"
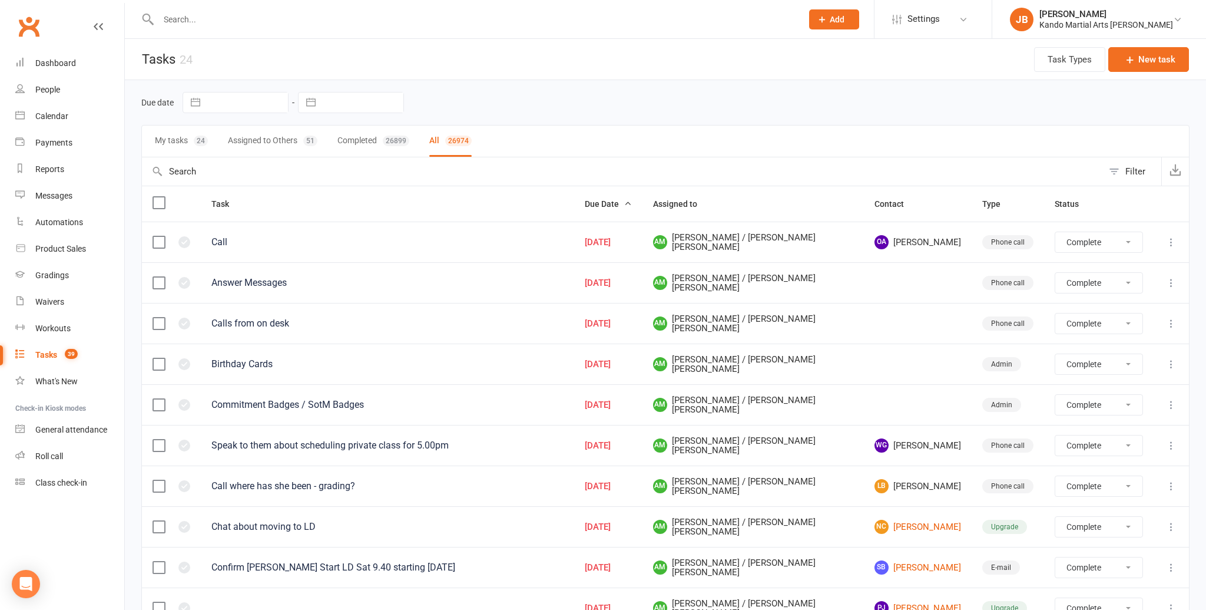
select select "finished"
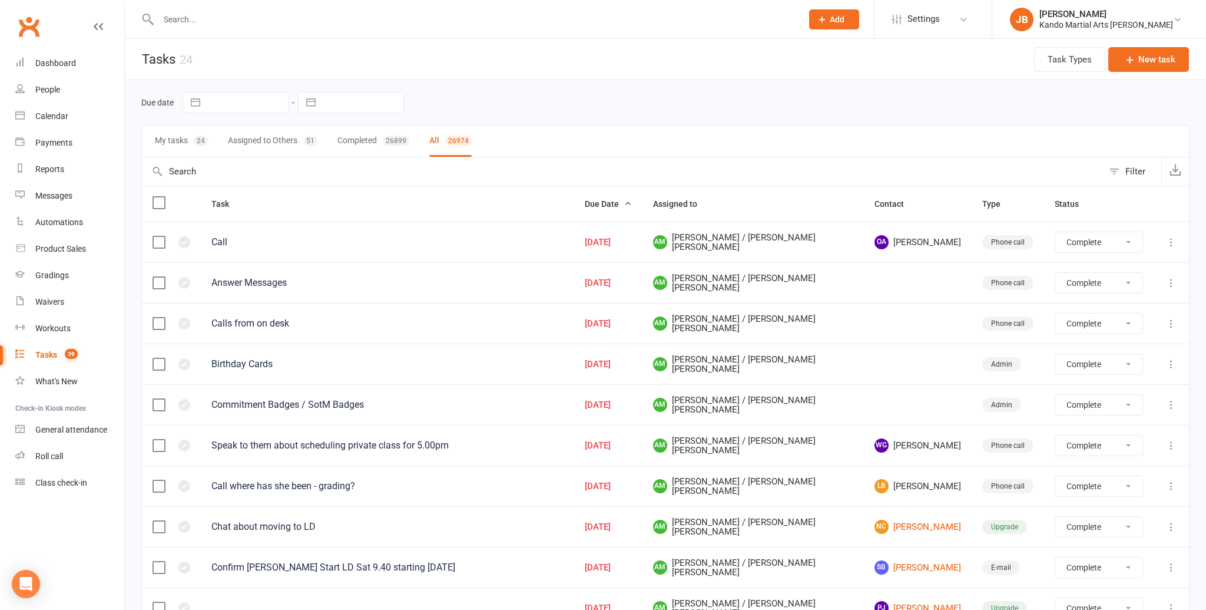
select select "finished"
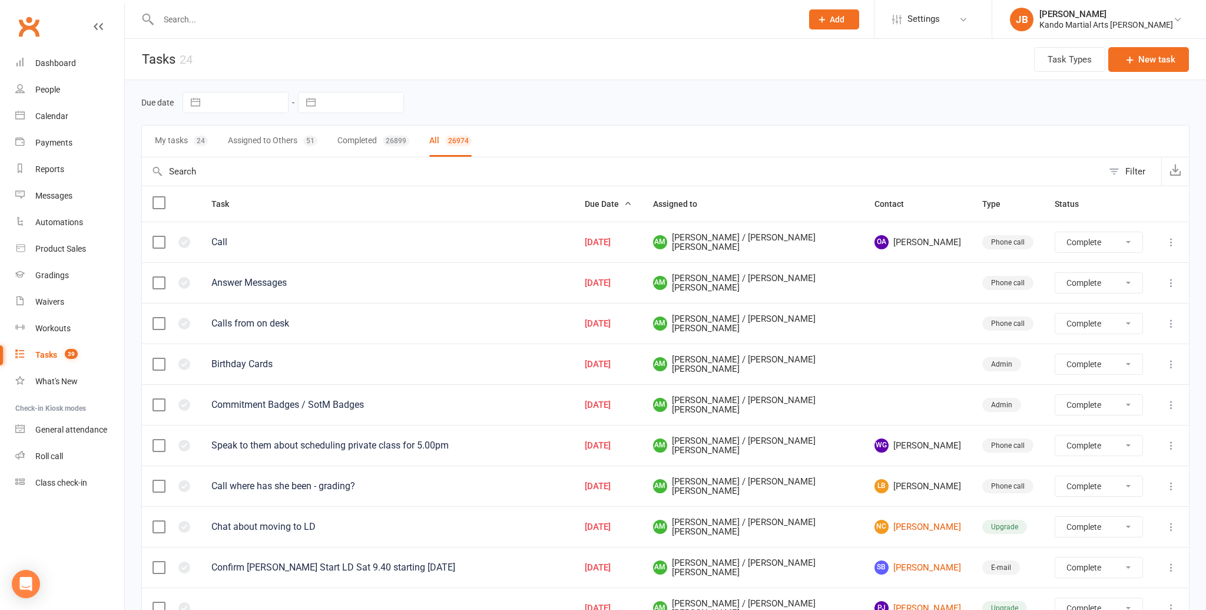
select select "finished"
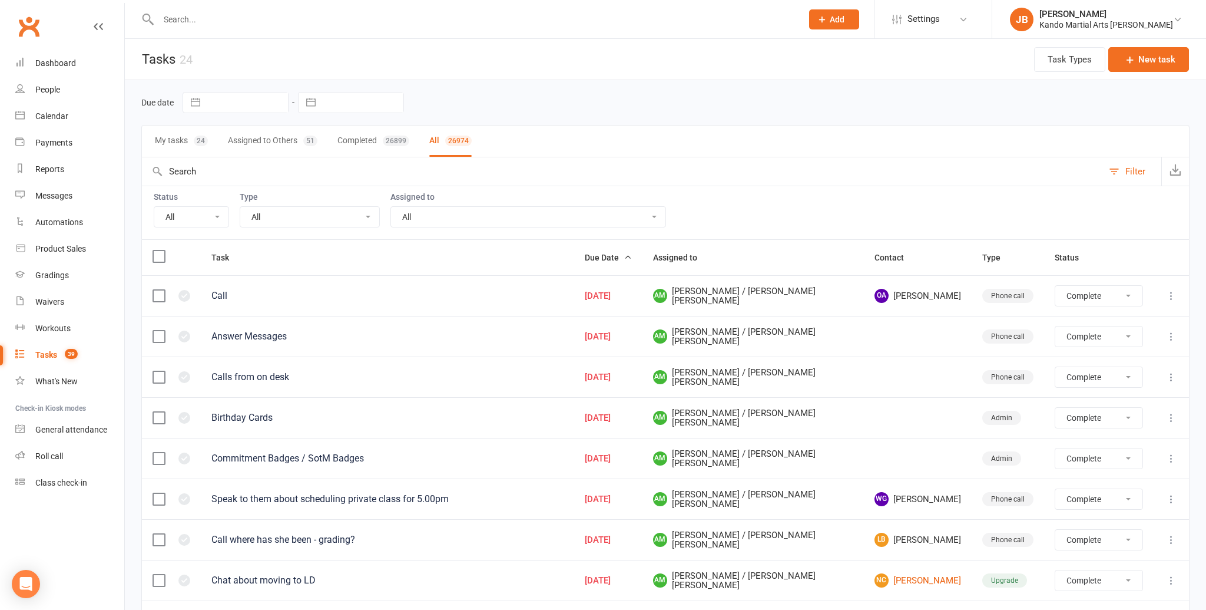
click at [184, 210] on select "All Incomplete Not Started In Progress Waiting Complete" at bounding box center [191, 217] width 74 height 20
select select "incomplete"
select select "finished"
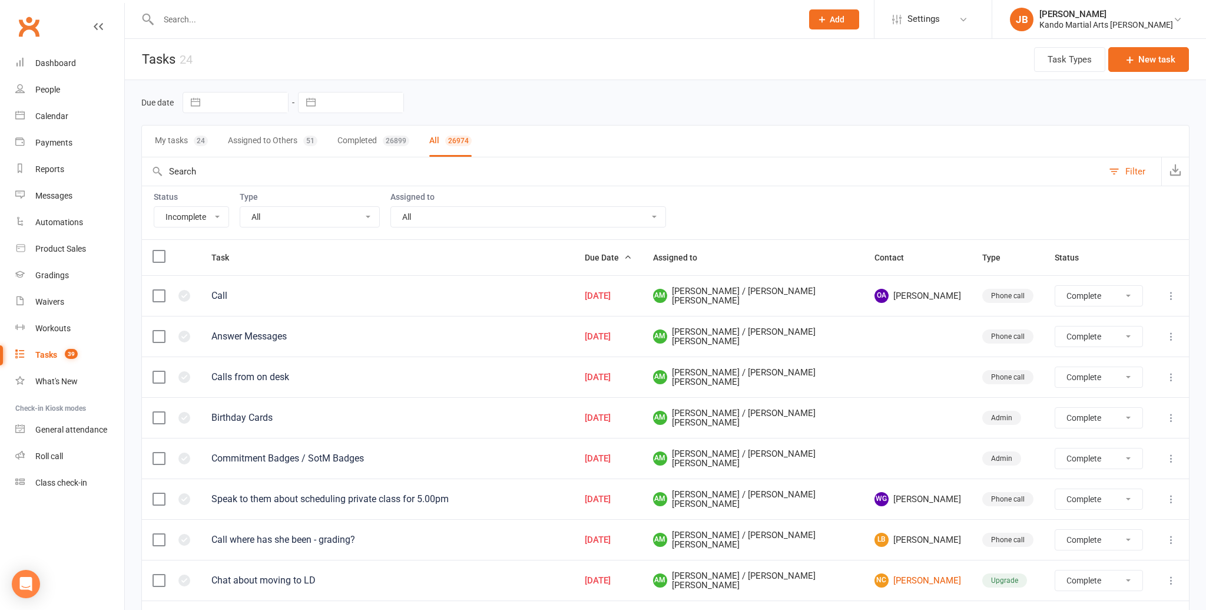
select select "finished"
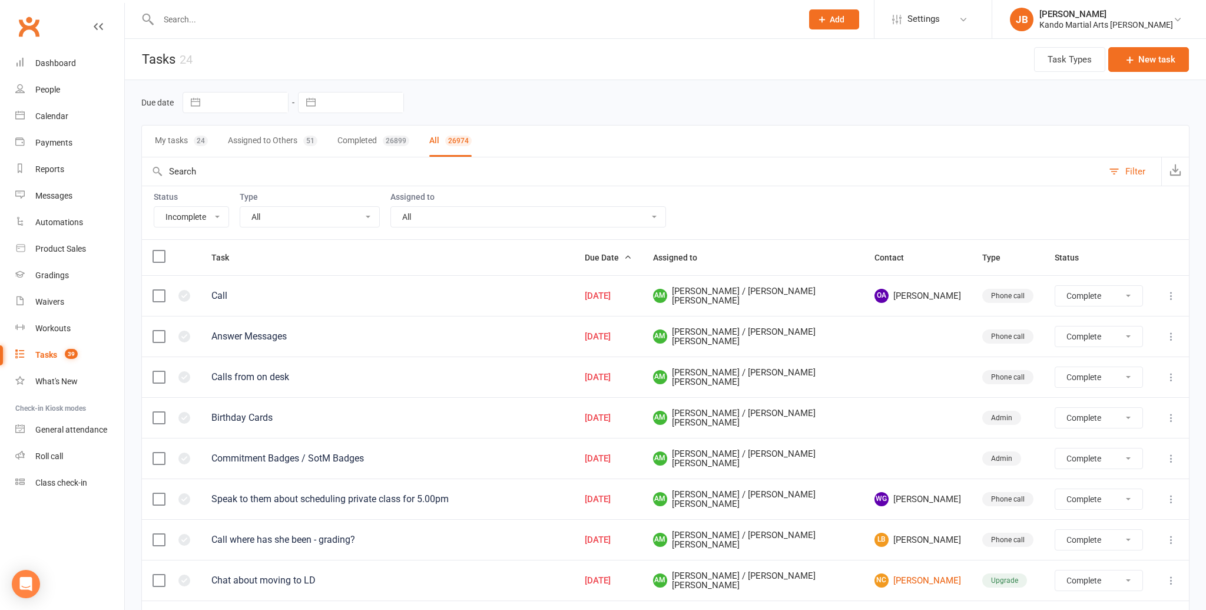
select select "finished"
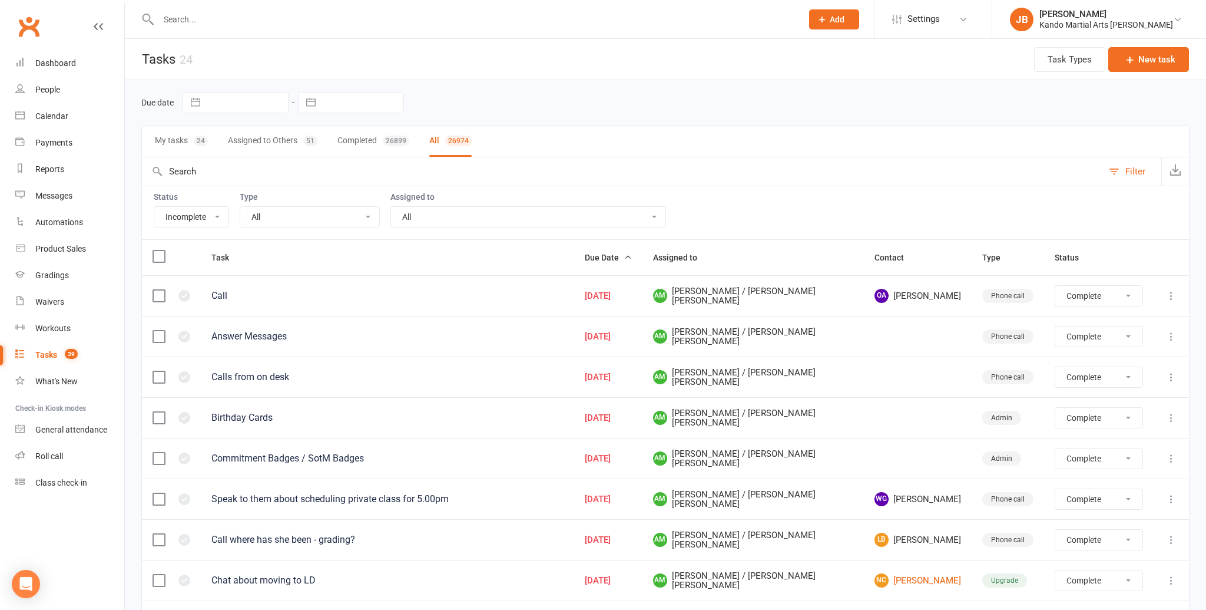
select select "finished"
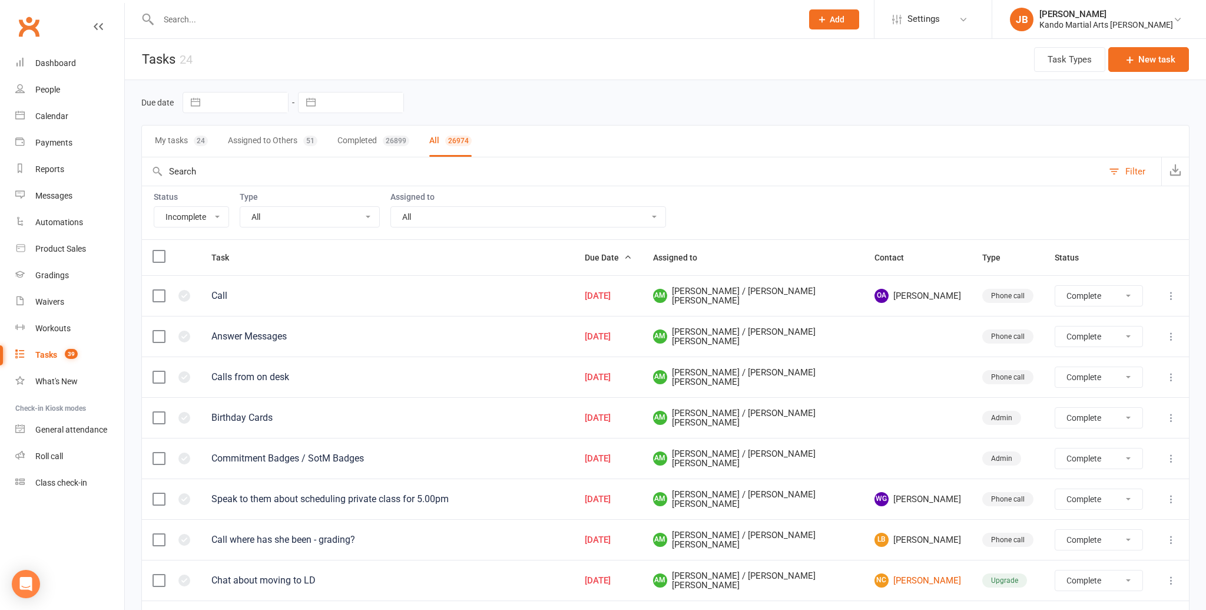
select select "finished"
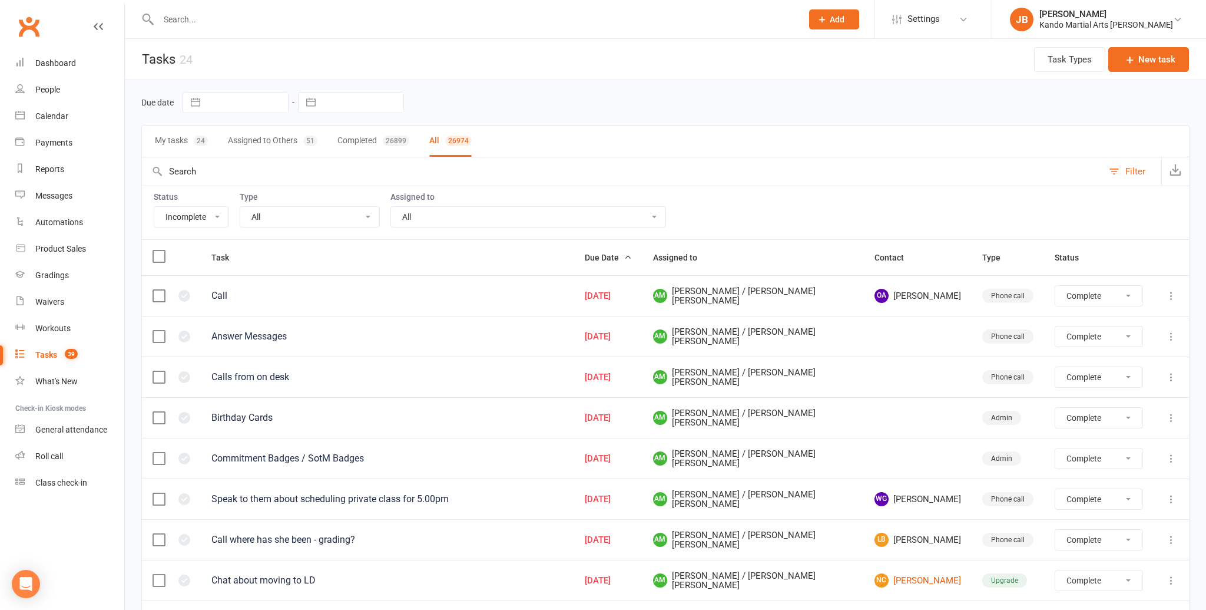
select select "finished"
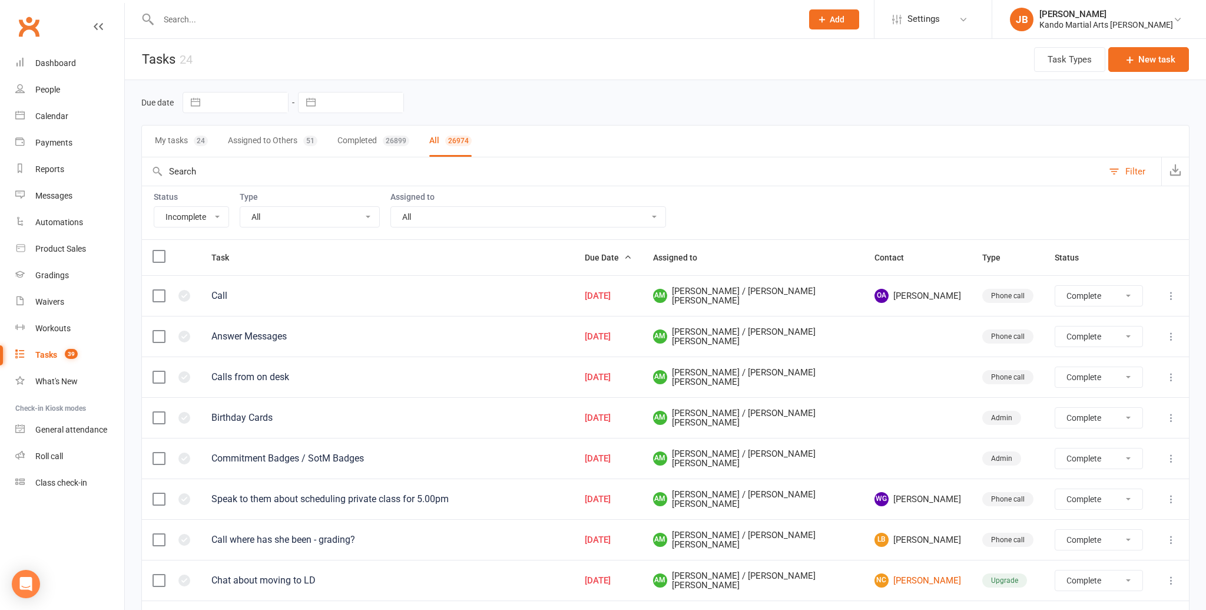
select select "finished"
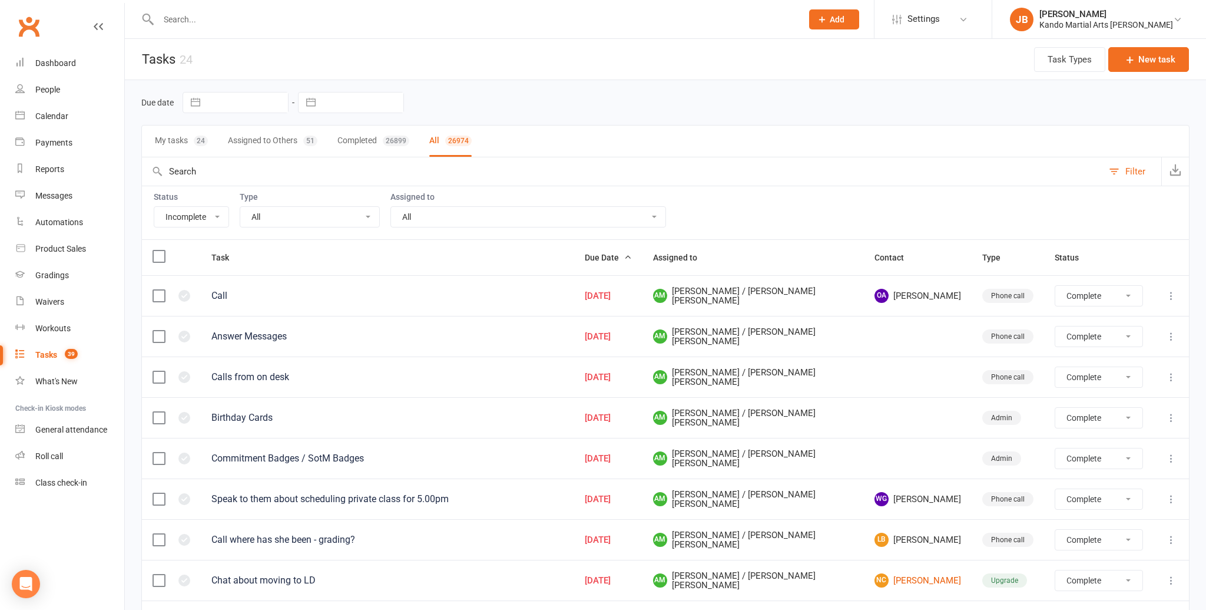
select select "finished"
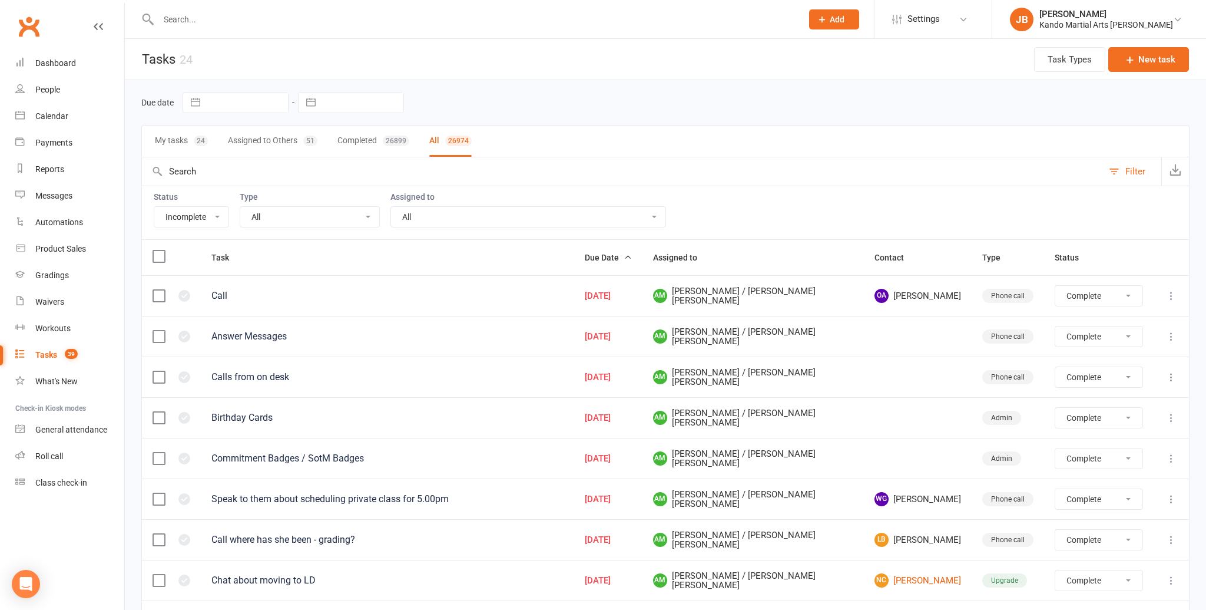
select select "finished"
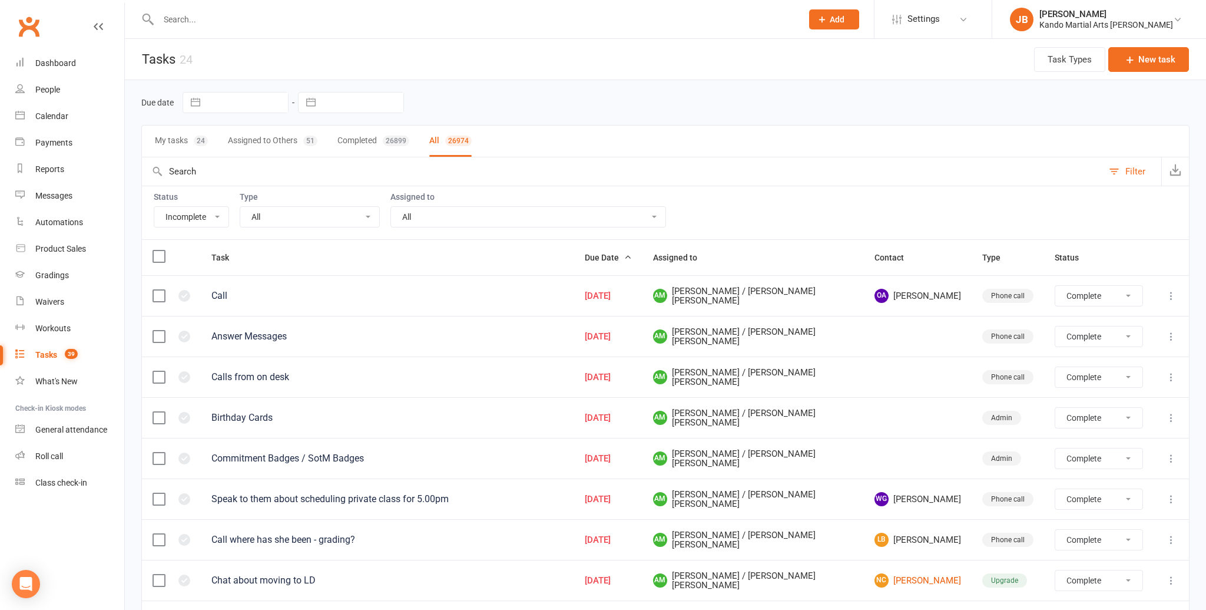
select select "finished"
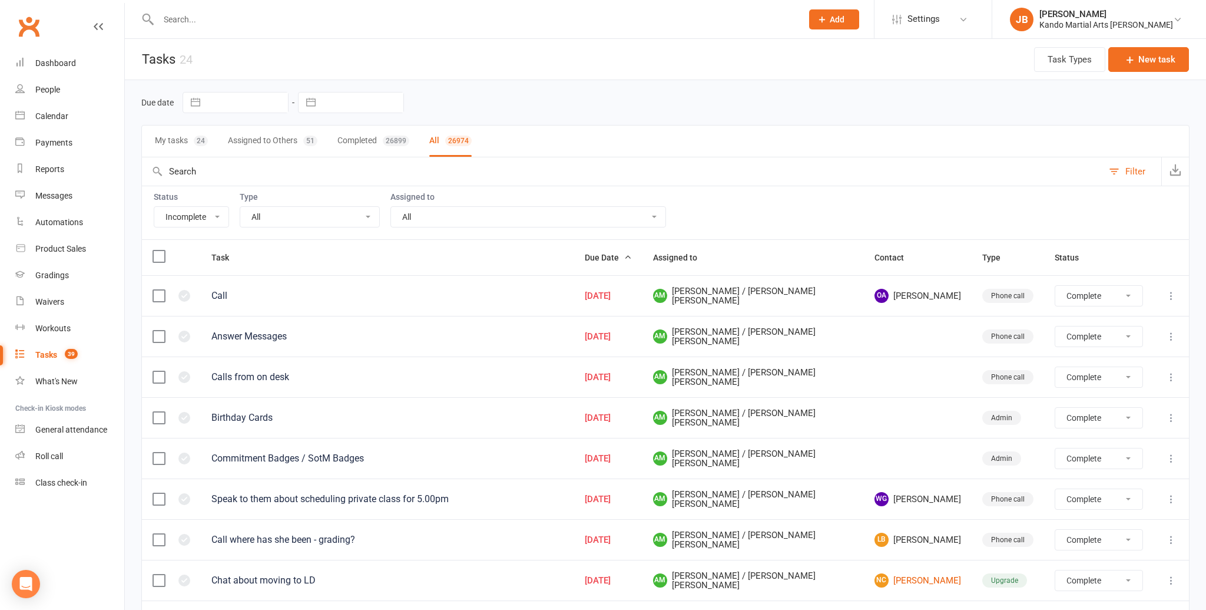
select select "finished"
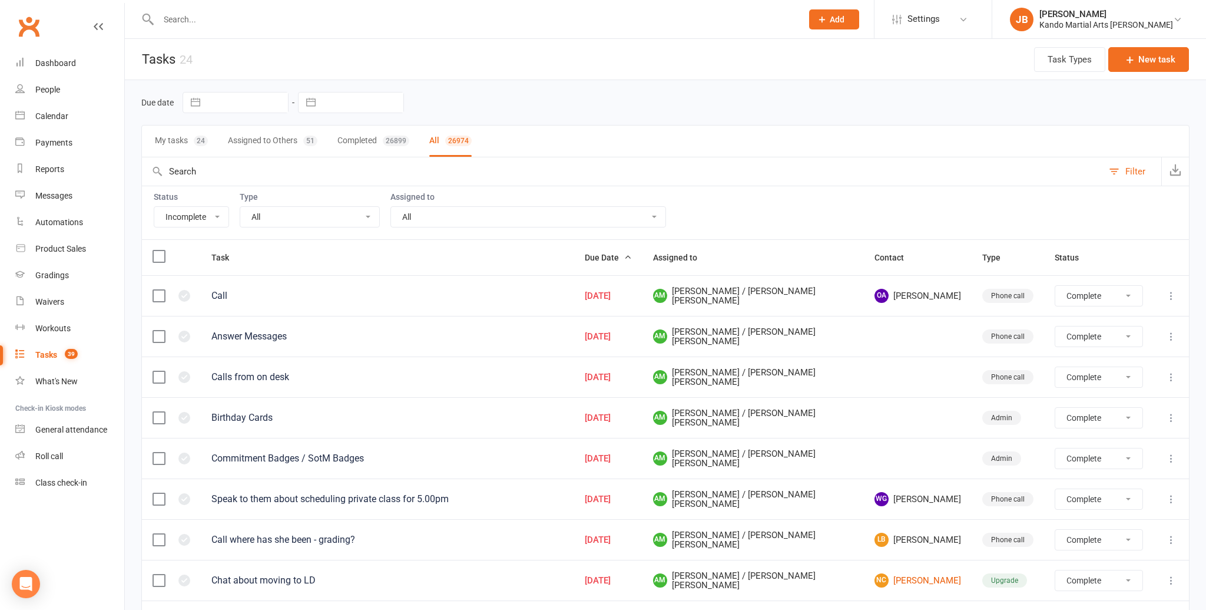
select select "finished"
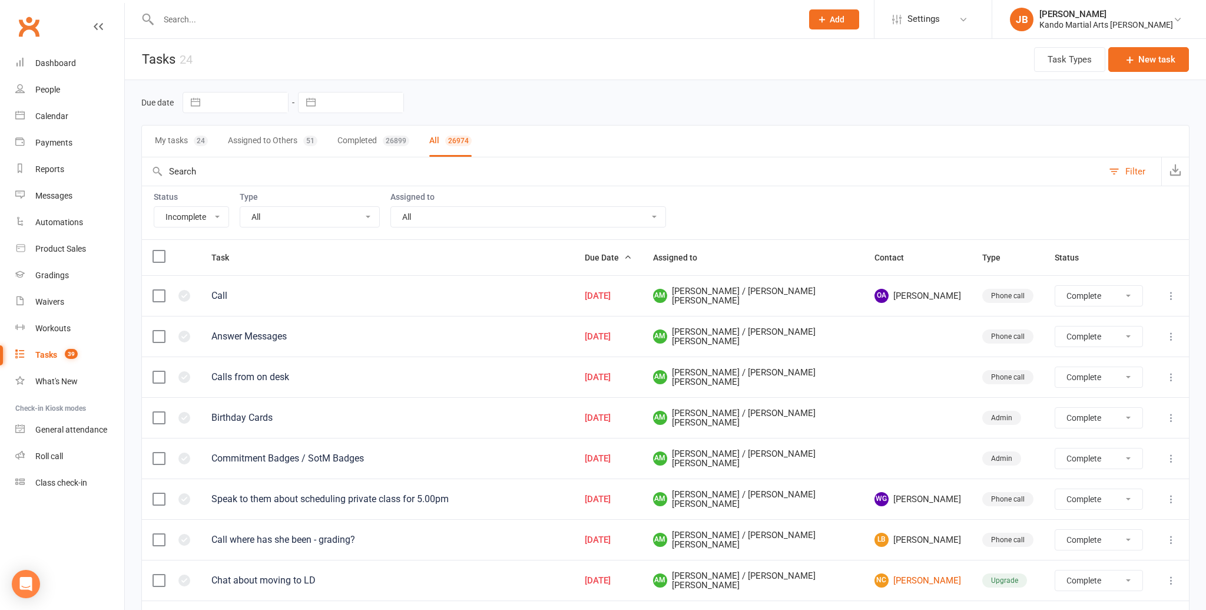
select select "finished"
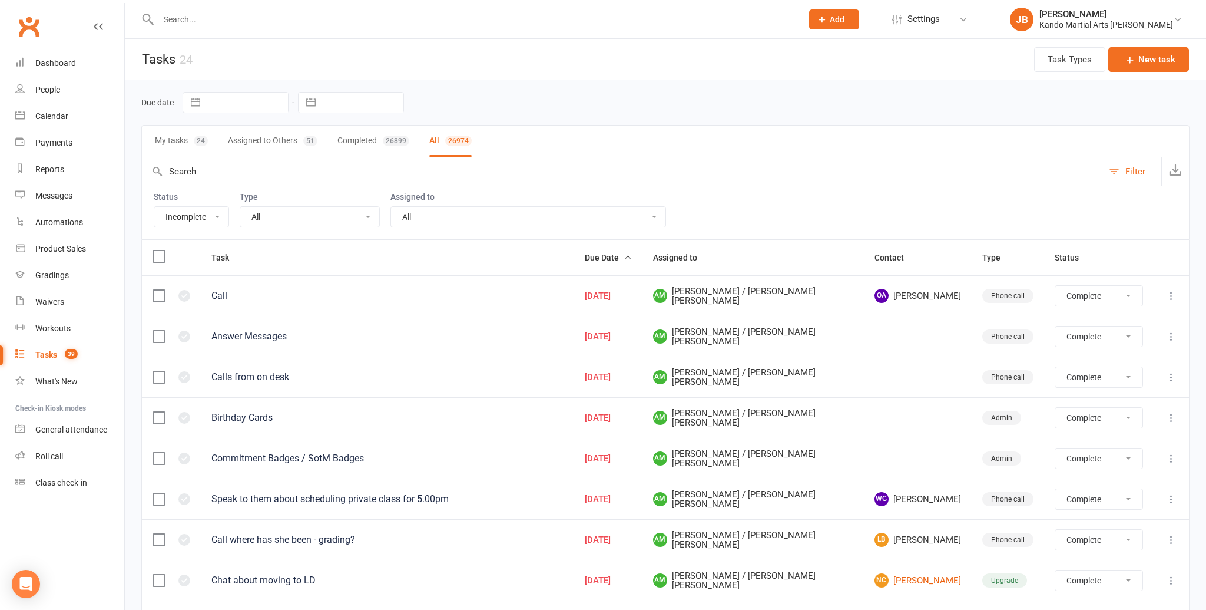
select select "finished"
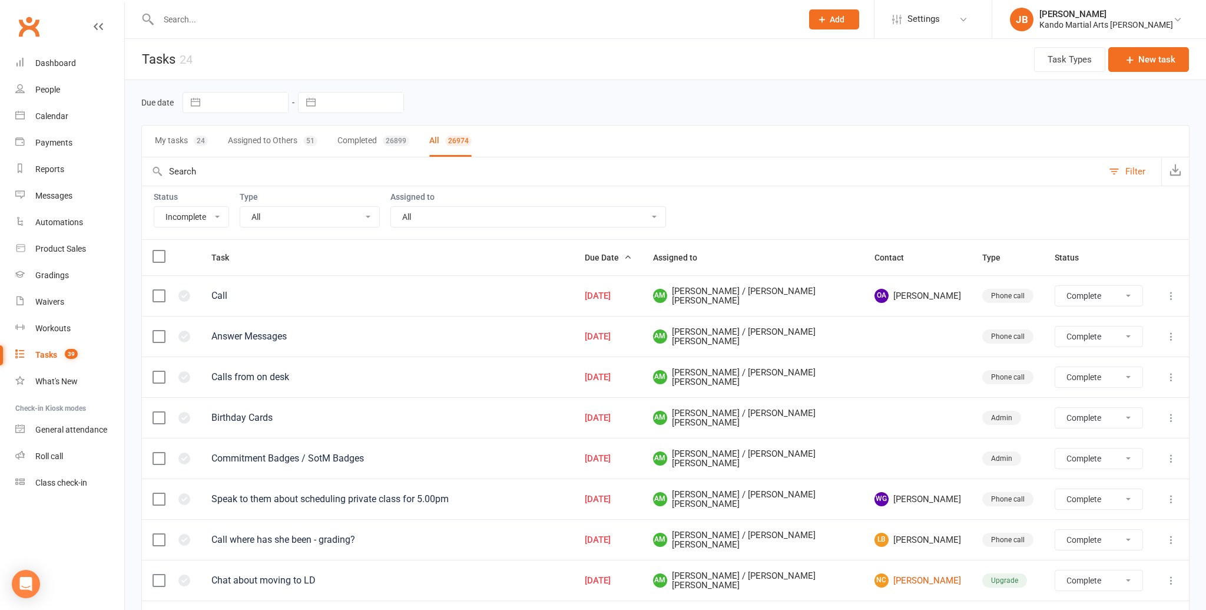
select select "finished"
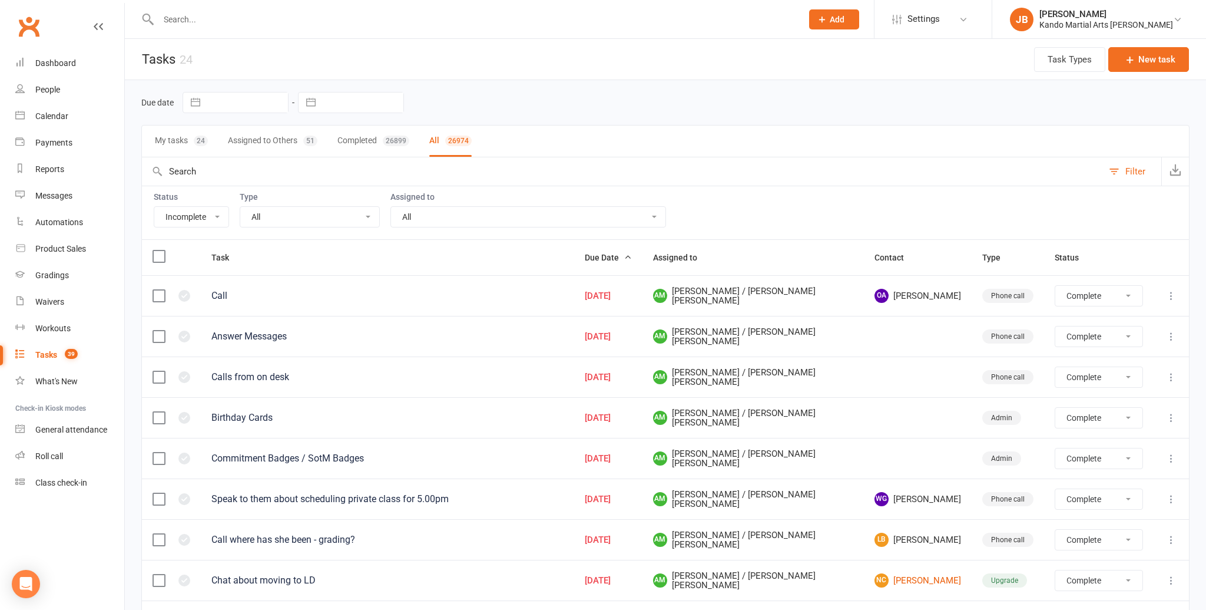
select select "finished"
select select "started"
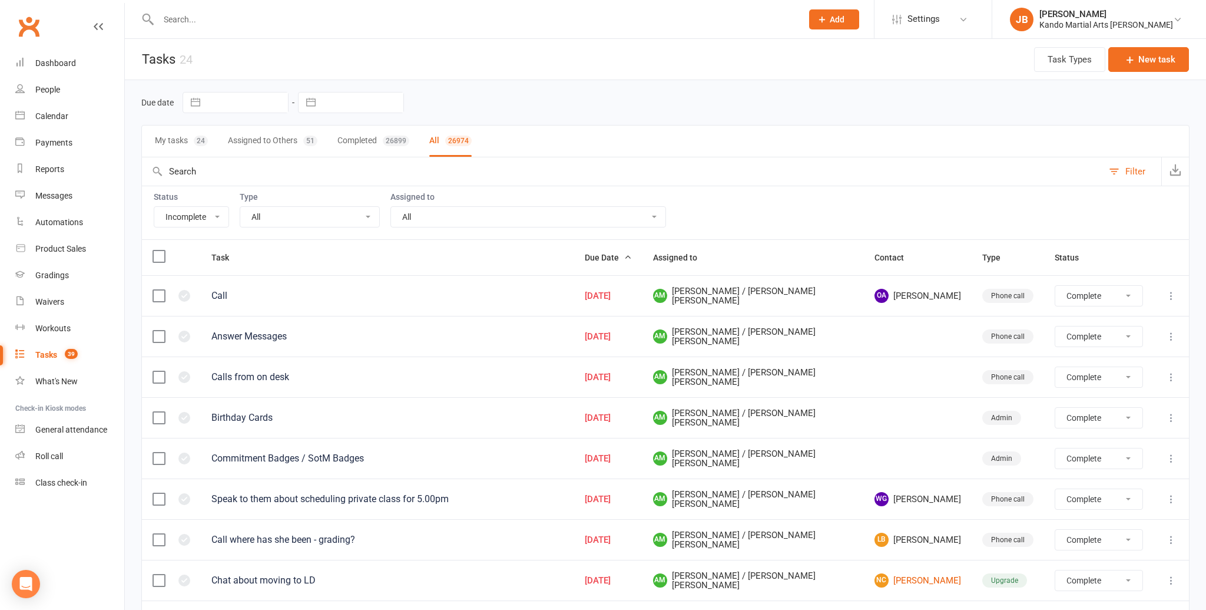
select select "started"
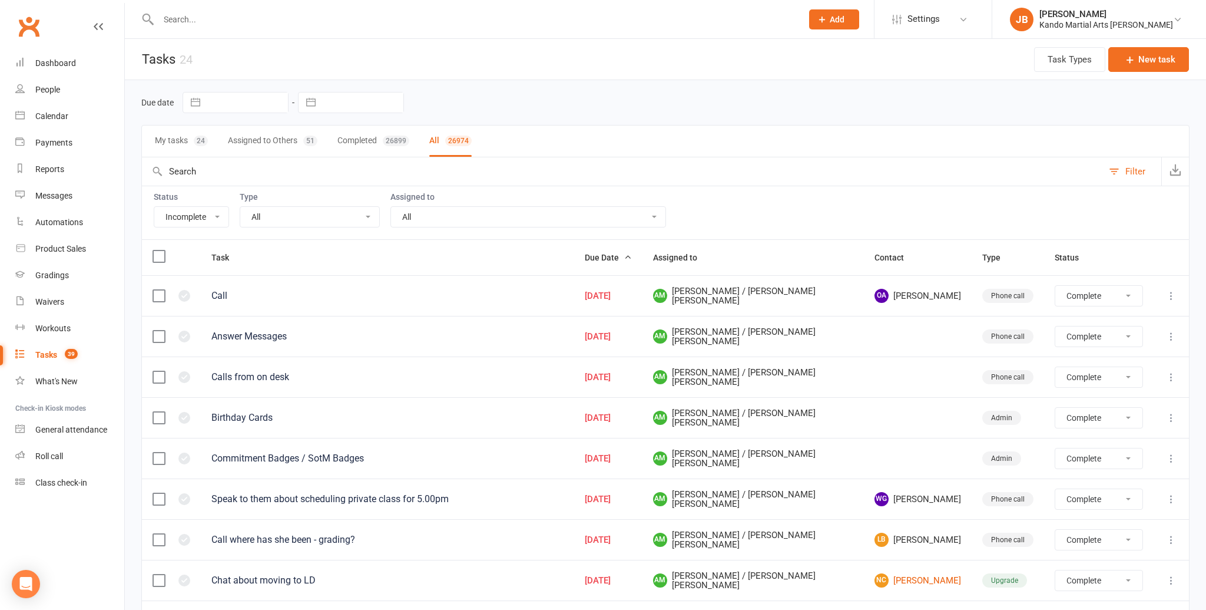
select select "started"
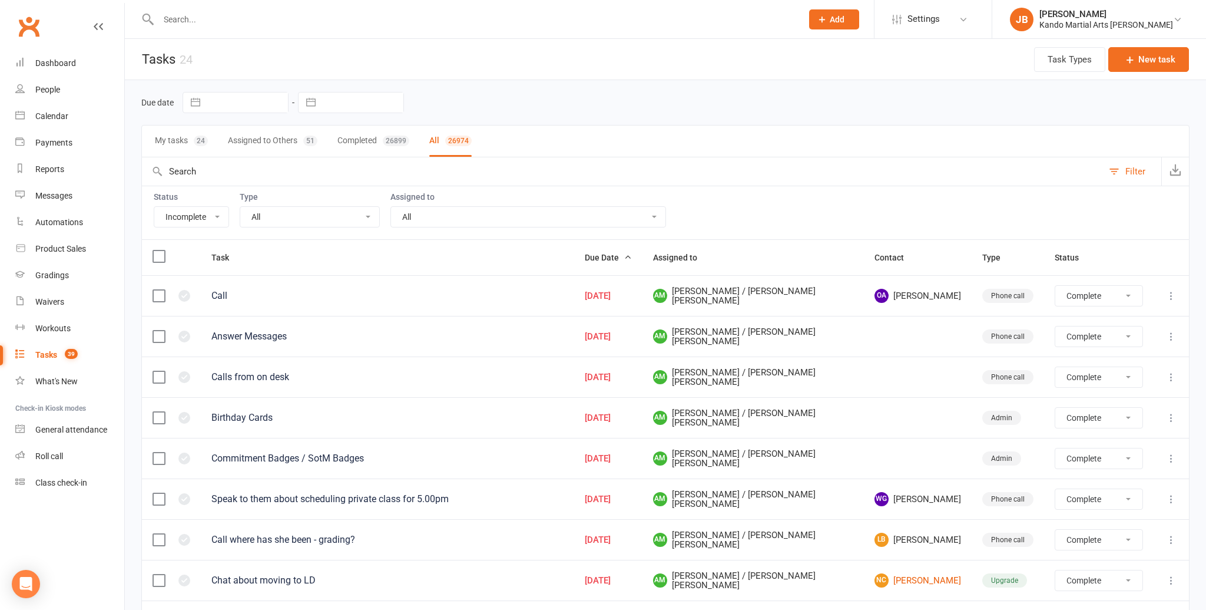
select select "started"
select select "waiting"
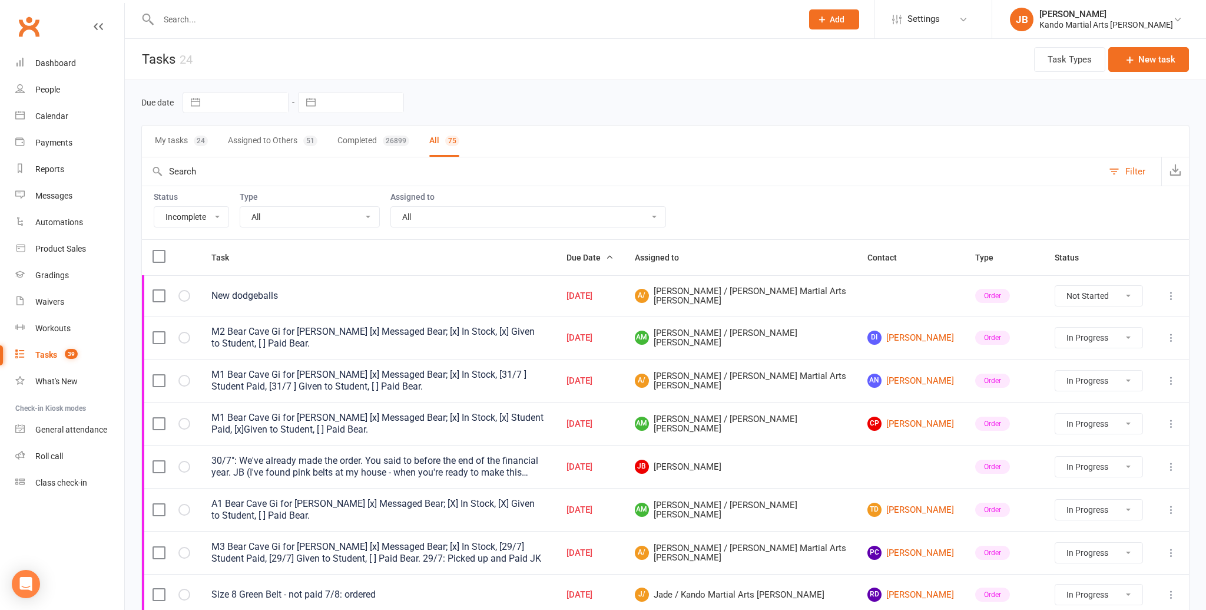
click at [270, 216] on select "All Admin Bbpc - black belt prep course Cancellation Enquiry Follow-up In-class…" at bounding box center [309, 217] width 139 height 20
select select "15046"
select select "started"
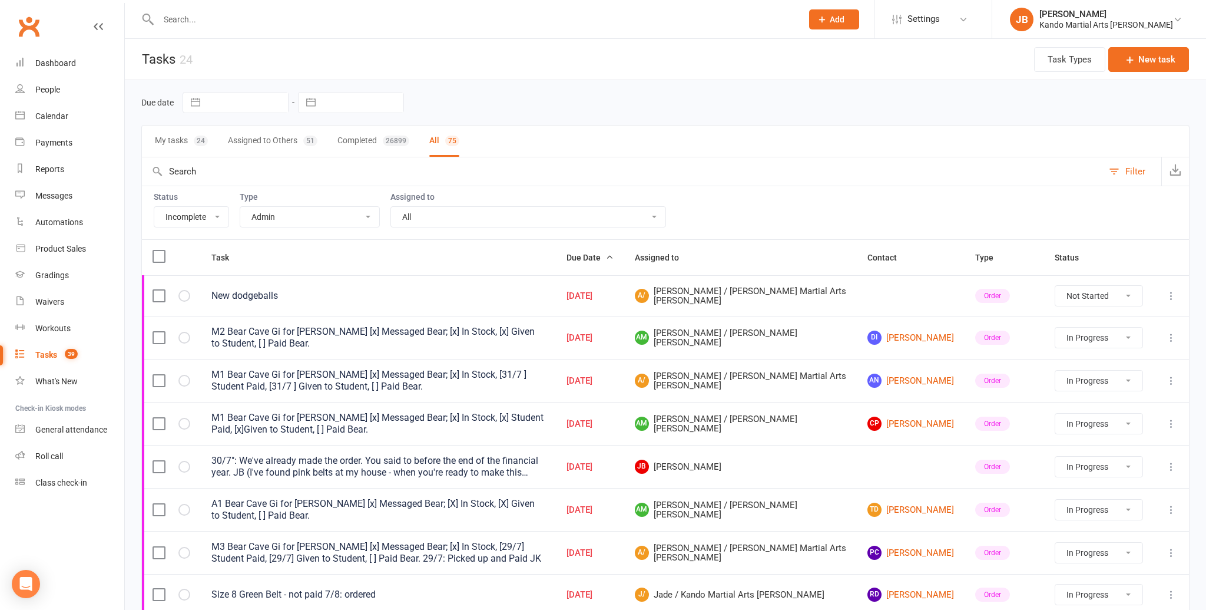
select select "started"
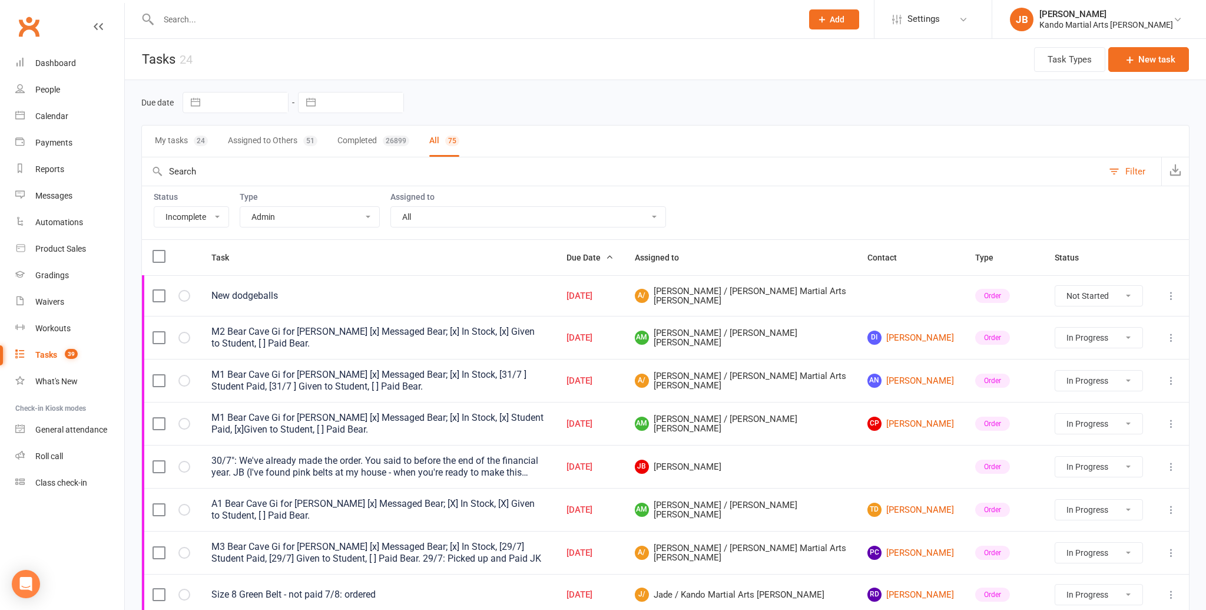
select select "started"
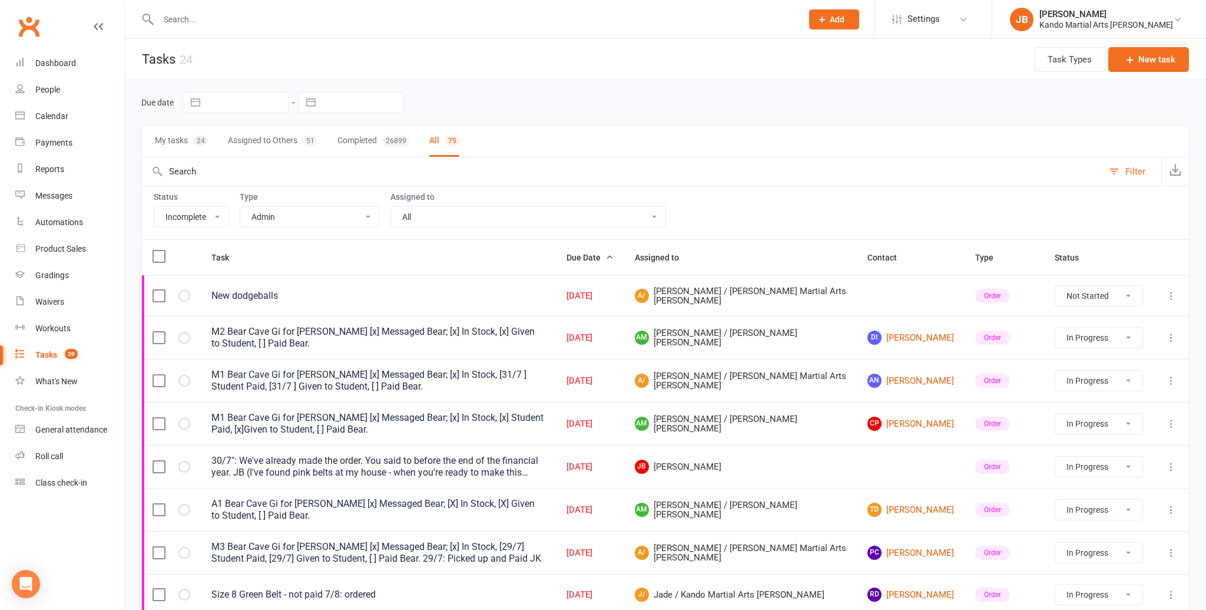
select select "started"
select select "waiting"
select select "started"
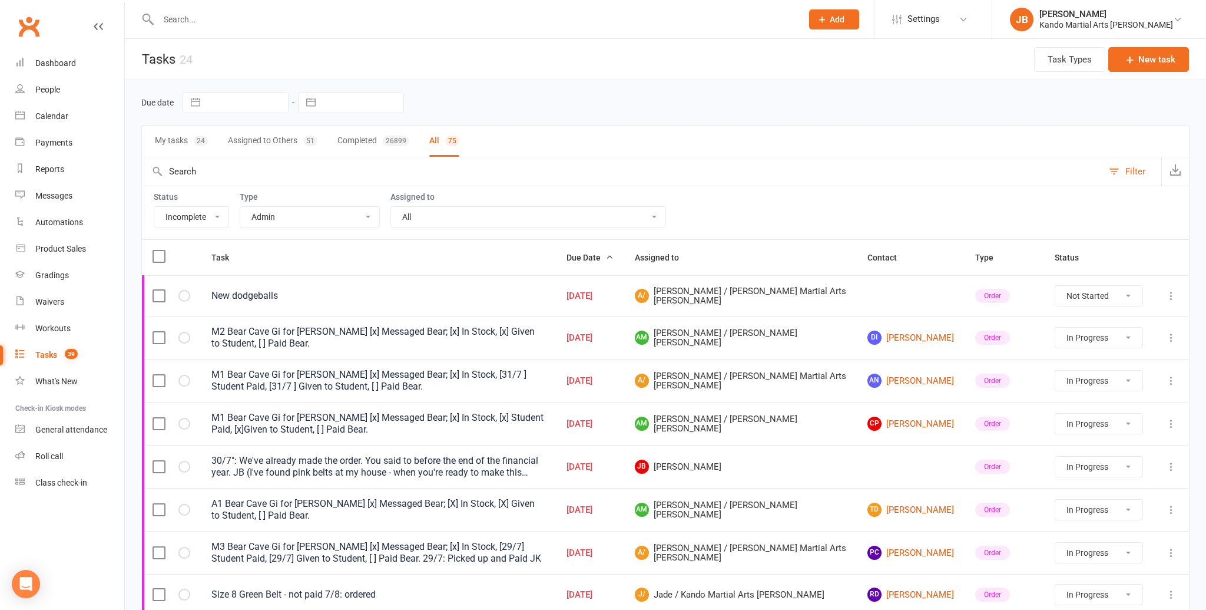
select select "started"
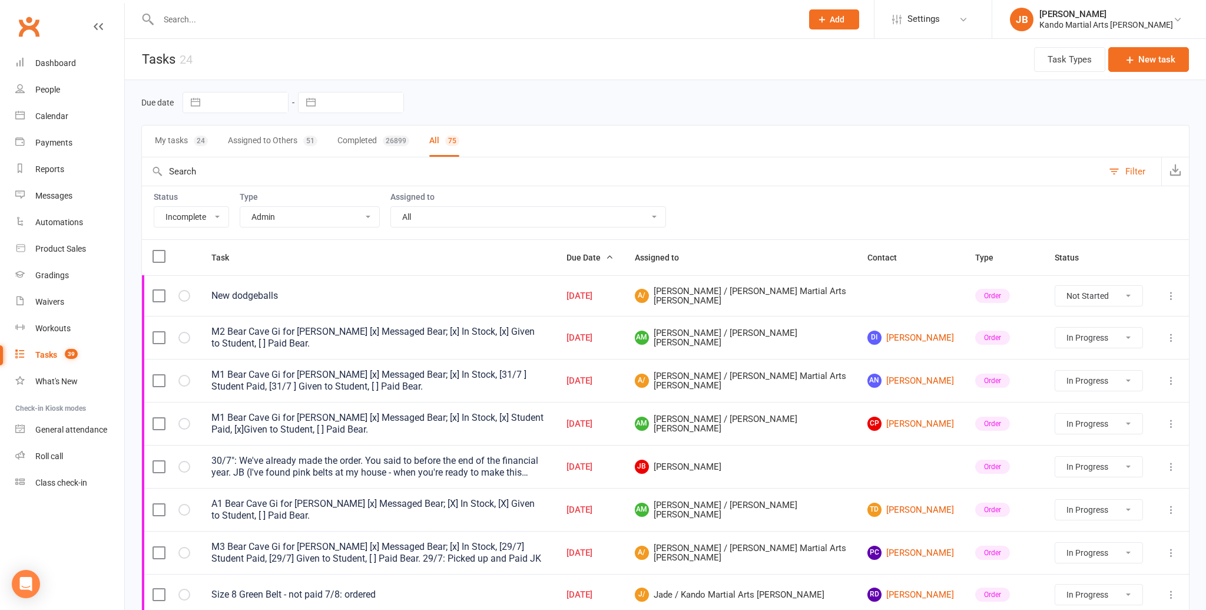
select select "started"
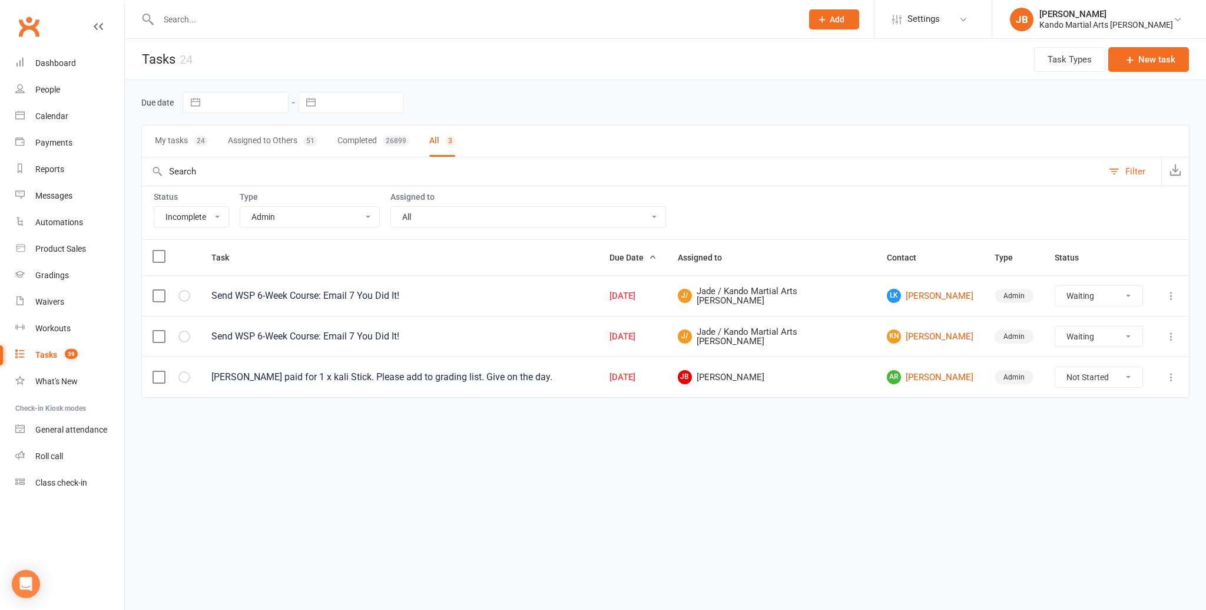
click at [303, 220] on select "All Admin Bbpc - black belt prep course Cancellation Enquiry Follow-up In-class…" at bounding box center [309, 217] width 139 height 20
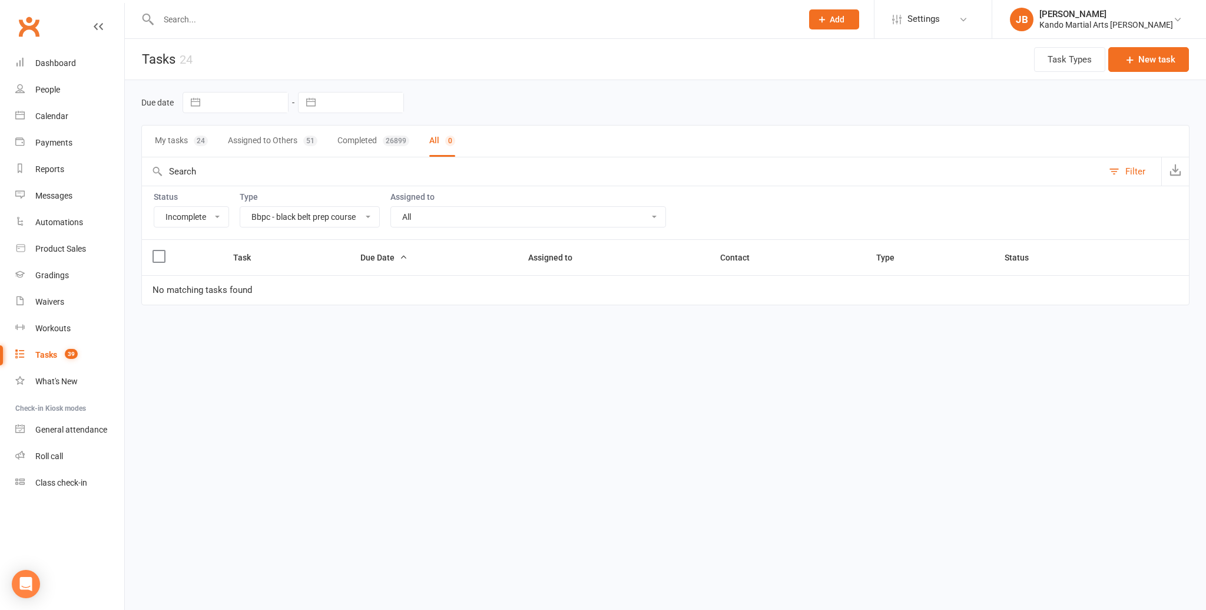
click at [286, 216] on select "All Admin Bbpc - black belt prep course Cancellation Enquiry Follow-up In-class…" at bounding box center [309, 217] width 139 height 20
click at [283, 213] on select "All Admin Bbpc - black belt prep course Cancellation Enquiry Follow-up In-class…" at bounding box center [309, 217] width 139 height 20
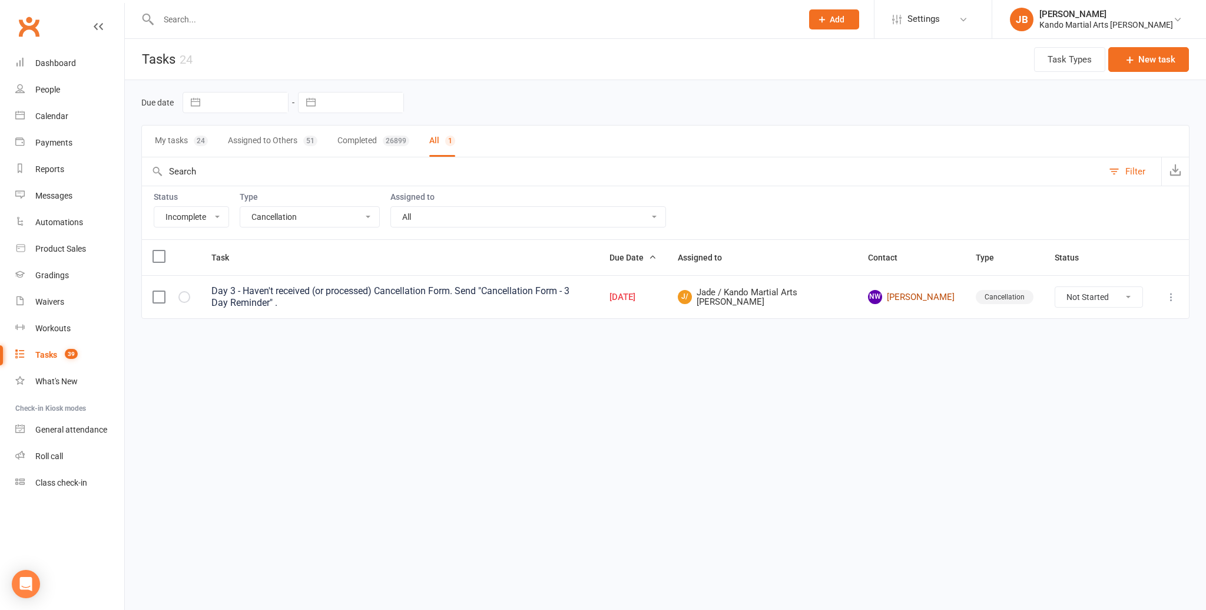
click at [901, 295] on link "NW Noah Wan" at bounding box center [911, 297] width 87 height 14
click at [1080, 302] on select "Not Started In Progress Waiting Complete" at bounding box center [1099, 297] width 87 height 20
click at [332, 215] on select "All Admin Bbpc - black belt prep course Cancellation Enquiry Follow-up In-class…" at bounding box center [309, 217] width 139 height 20
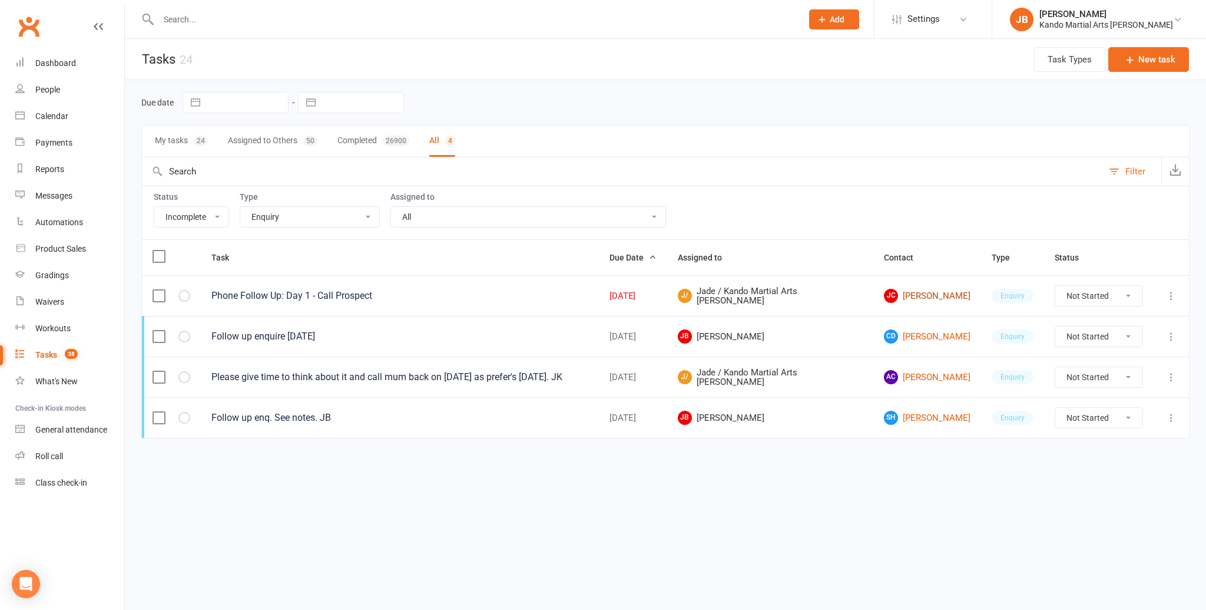
click at [917, 292] on link "JC Jennifer Chen" at bounding box center [927, 296] width 87 height 14
click at [310, 219] on select "All Admin Bbpc - black belt prep course Cancellation Enquiry Follow-up In-class…" at bounding box center [309, 217] width 139 height 20
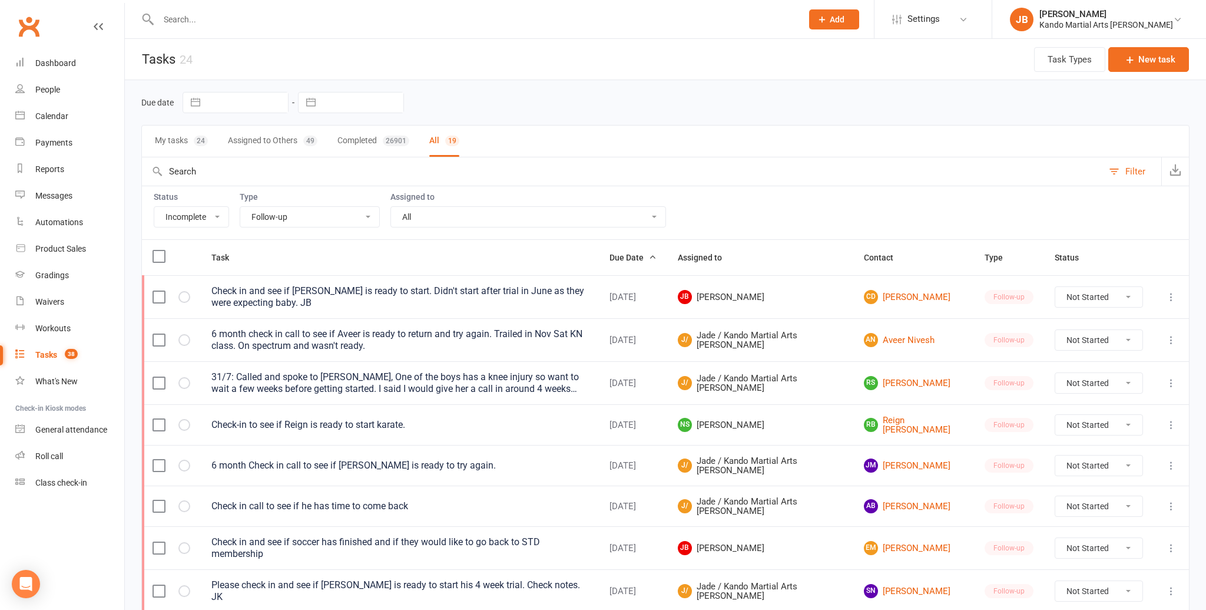
click at [281, 214] on select "All Admin Bbpc - black belt prep course Cancellation Enquiry Follow-up In-class…" at bounding box center [309, 217] width 139 height 20
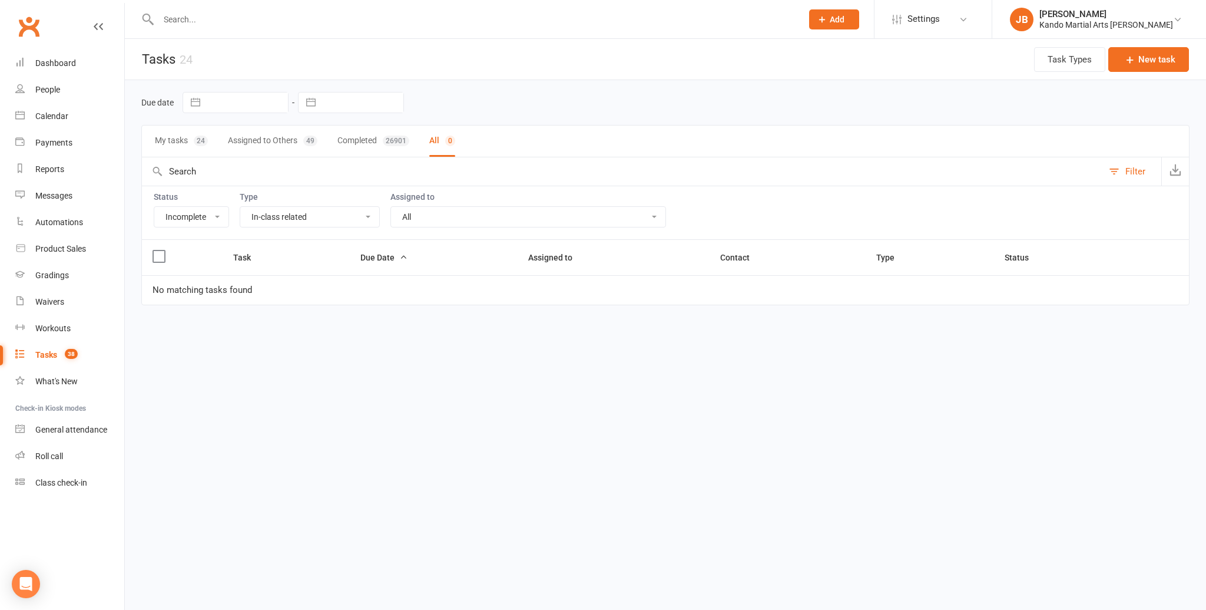
click at [282, 213] on select "All Admin Bbpc - black belt prep course Cancellation Enquiry Follow-up In-class…" at bounding box center [309, 217] width 139 height 20
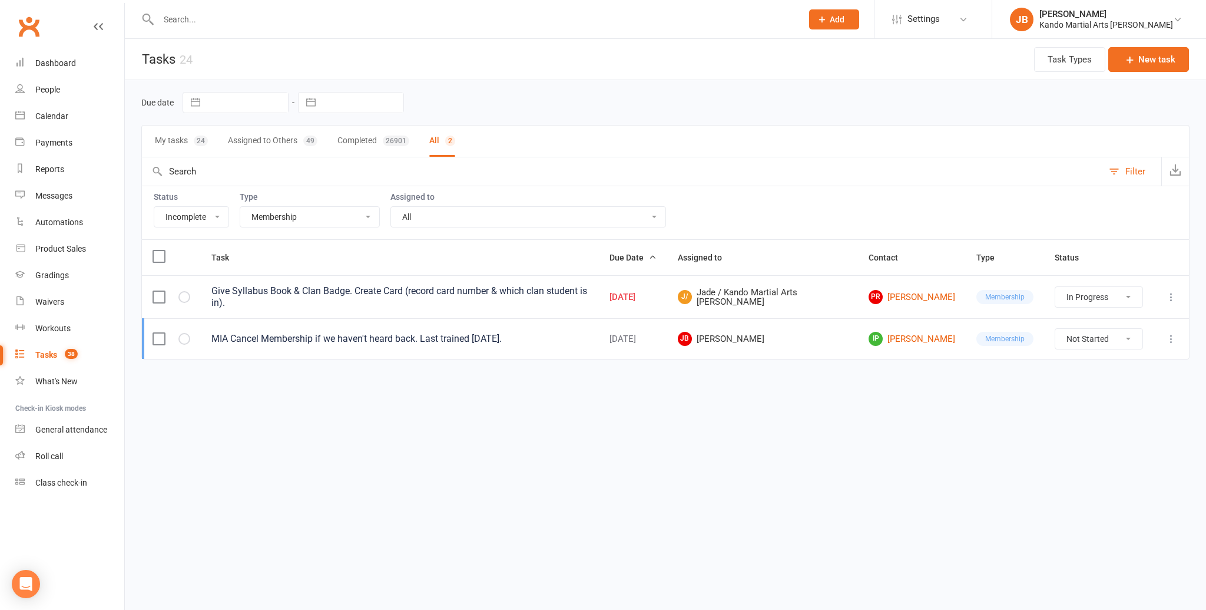
click at [276, 219] on select "All Admin Bbpc - black belt prep course Cancellation Enquiry Follow-up In-class…" at bounding box center [309, 217] width 139 height 20
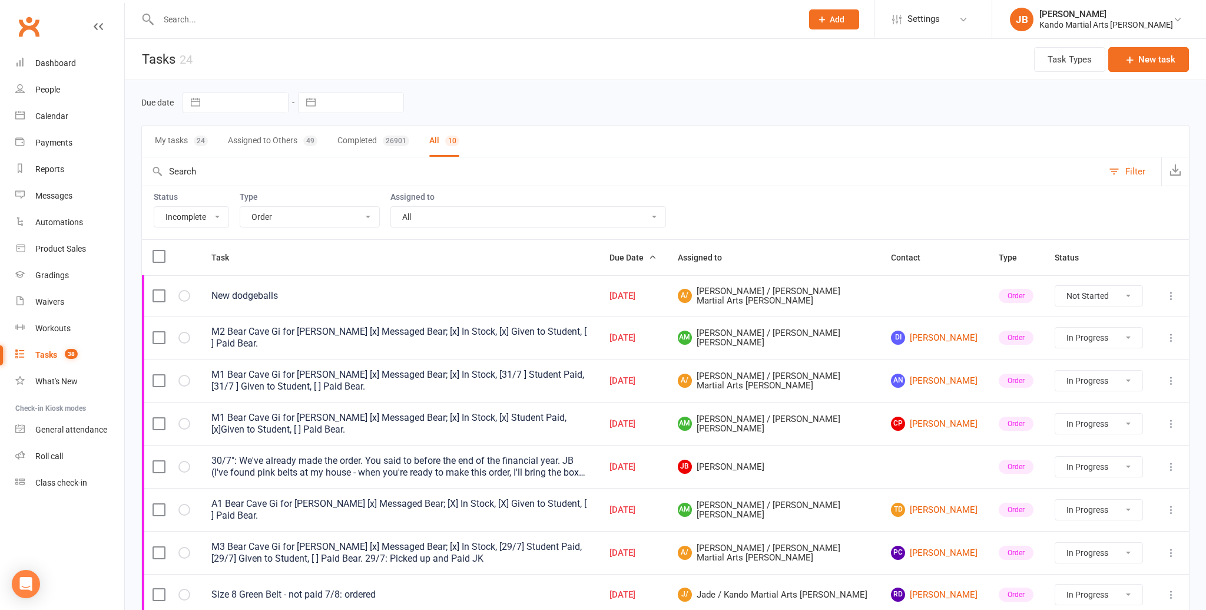
click at [296, 217] on select "All Admin Bbpc - black belt prep course Cancellation Enquiry Follow-up In-class…" at bounding box center [309, 217] width 139 height 20
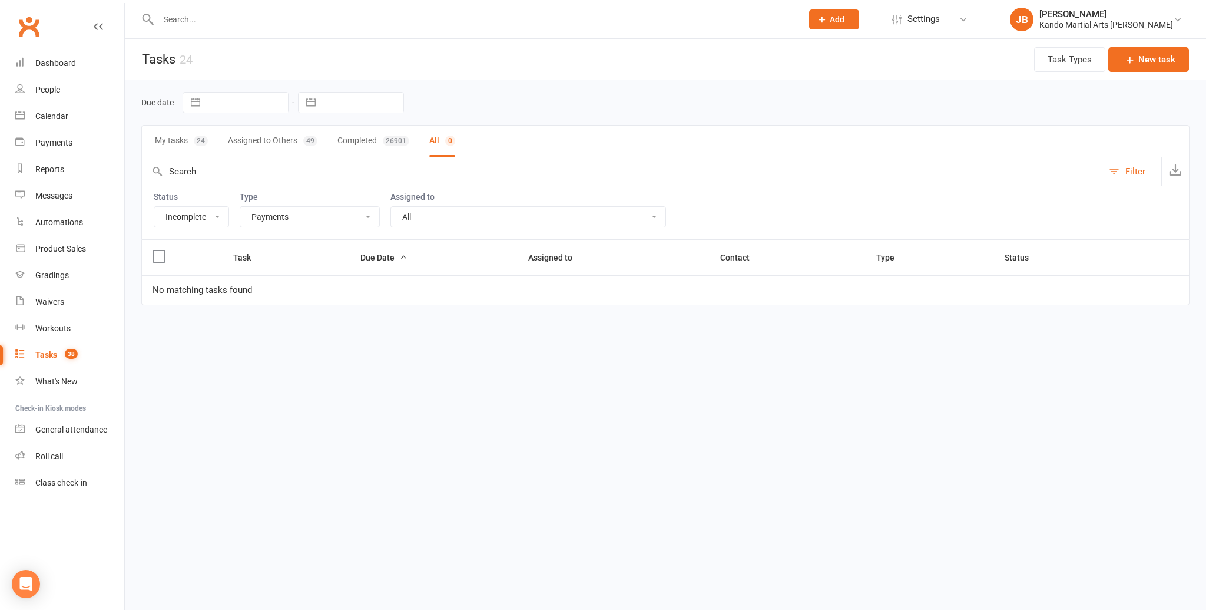
click at [290, 213] on select "All Admin Bbpc - black belt prep course Cancellation Enquiry Follow-up In-class…" at bounding box center [309, 217] width 139 height 20
click at [289, 214] on select "All Admin Bbpc - black belt prep course Cancellation Enquiry Follow-up In-class…" at bounding box center [309, 217] width 139 height 20
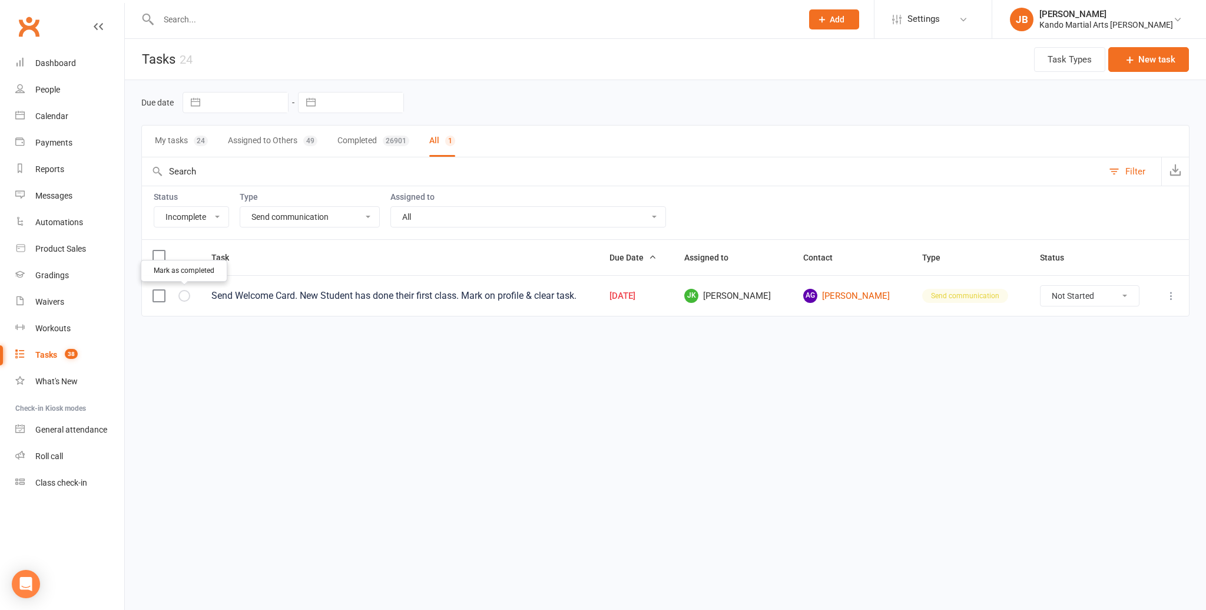
click at [188, 292] on button "button" at bounding box center [184, 296] width 12 height 12
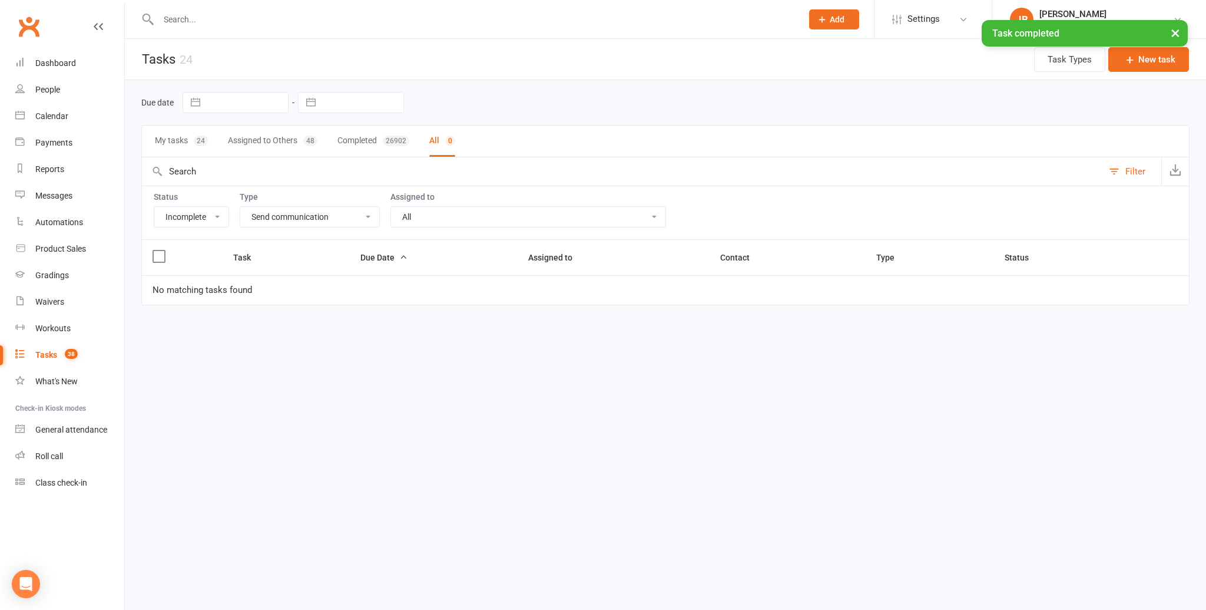
click at [289, 213] on select "All Admin Bbpc - black belt prep course Cancellation Enquiry Follow-up In-class…" at bounding box center [309, 217] width 139 height 20
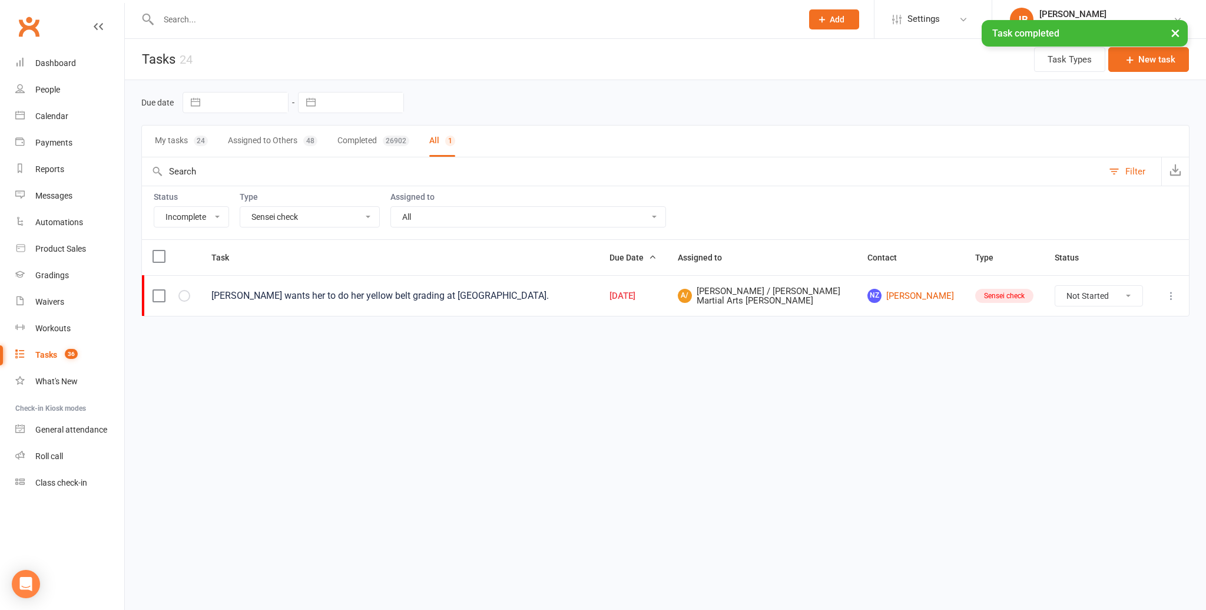
click at [285, 217] on select "All Admin Bbpc - black belt prep course Cancellation Enquiry Follow-up In-class…" at bounding box center [309, 217] width 139 height 20
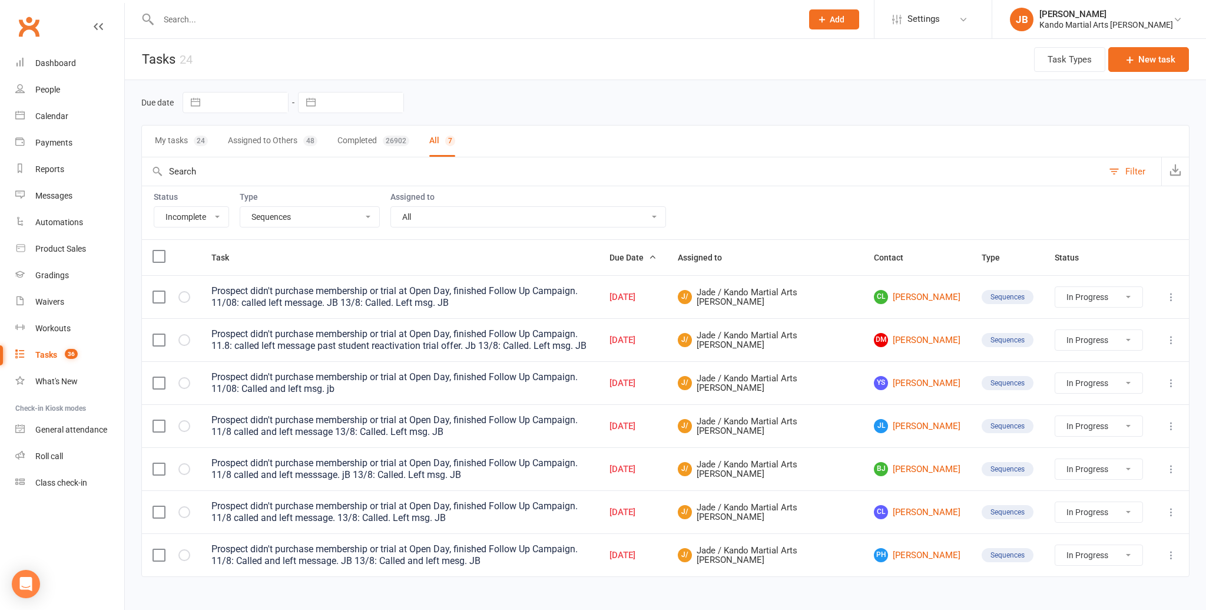
click at [314, 220] on select "All Admin Bbpc - black belt prep course Cancellation Enquiry Follow-up In-class…" at bounding box center [309, 217] width 139 height 20
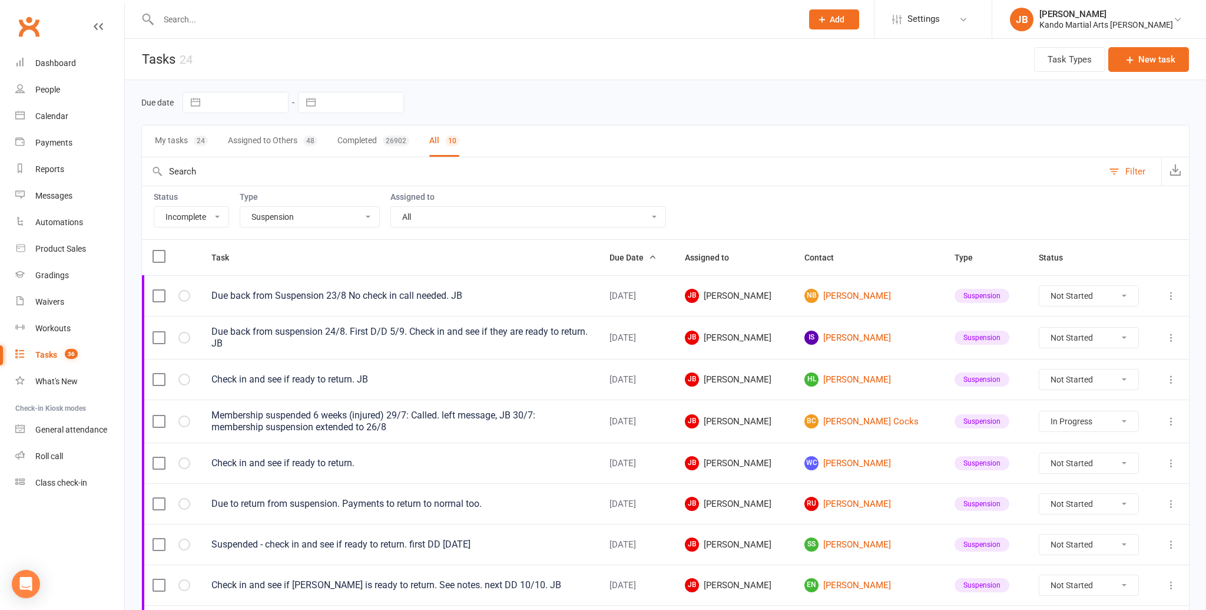
click at [299, 214] on select "All Admin Bbpc - black belt prep course Cancellation Enquiry Follow-up In-class…" at bounding box center [309, 217] width 139 height 20
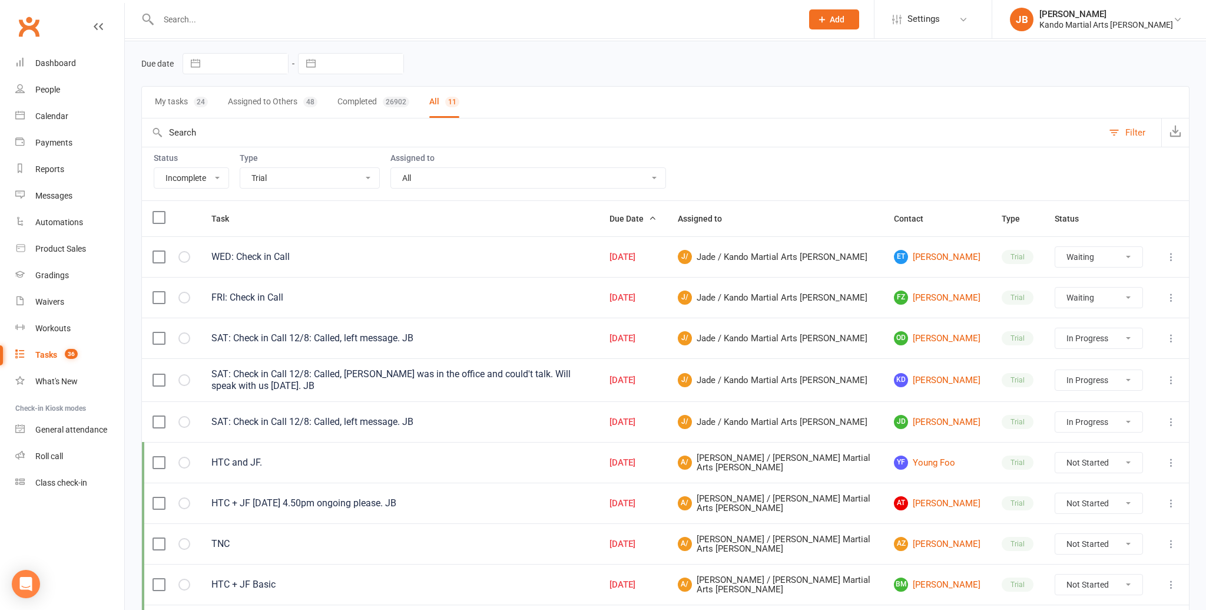
scroll to position [38, 0]
click at [270, 186] on select "All Admin Bbpc - black belt prep course Cancellation Enquiry Follow-up In-class…" at bounding box center [309, 178] width 139 height 20
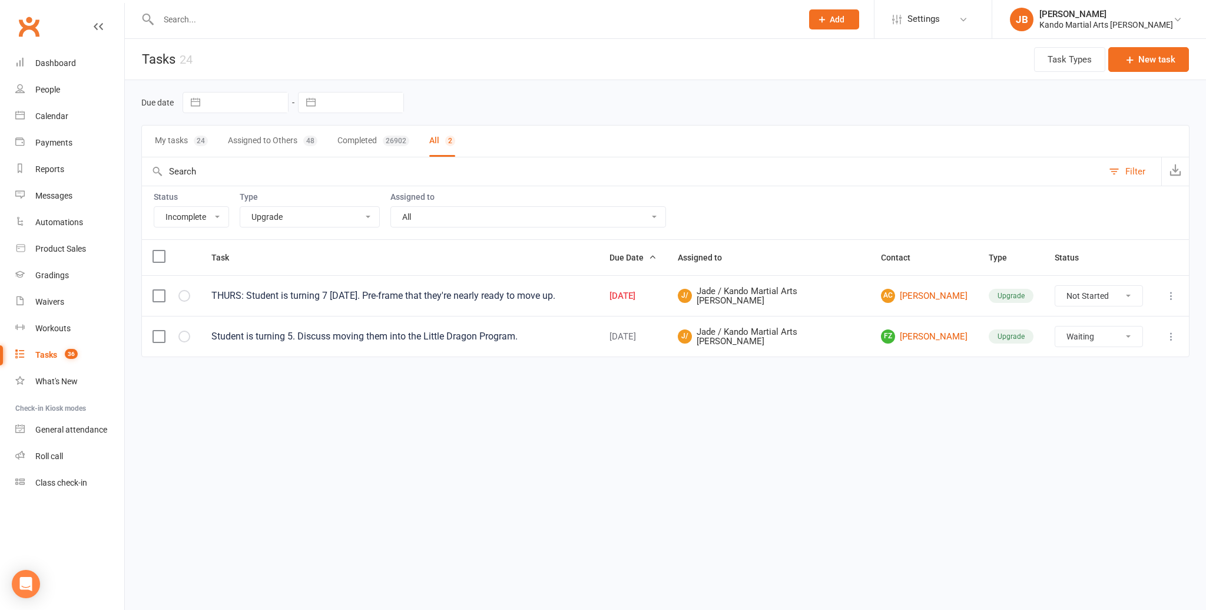
click at [297, 210] on select "All Admin Bbpc - black belt prep course Cancellation Enquiry Follow-up In-class…" at bounding box center [309, 217] width 139 height 20
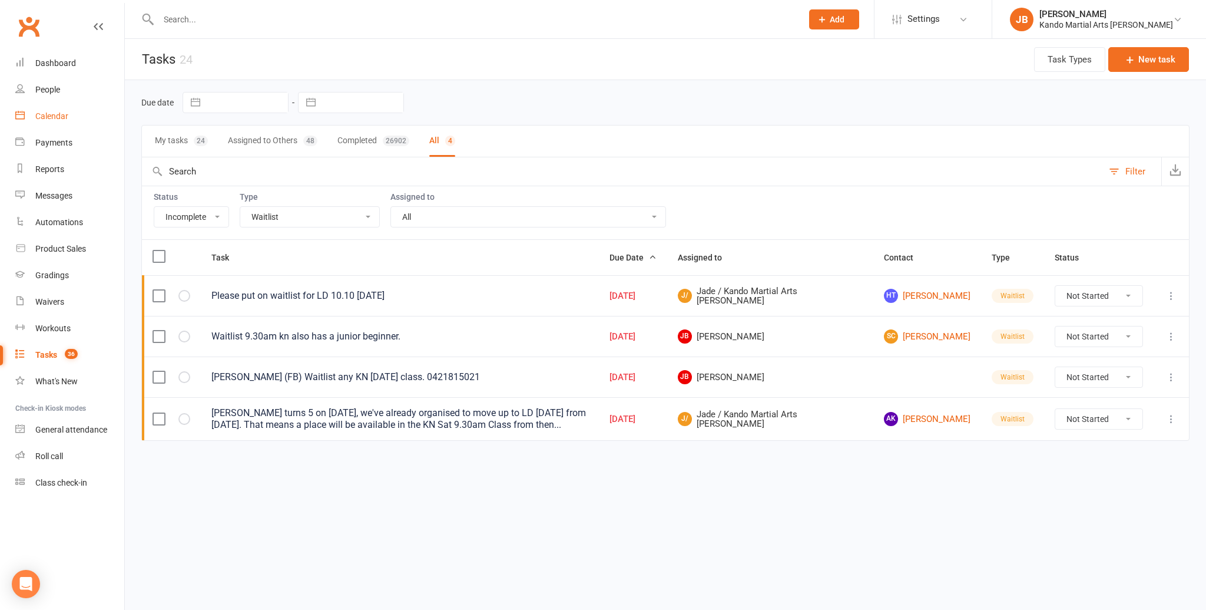
click at [61, 113] on div "Calendar" at bounding box center [51, 115] width 33 height 9
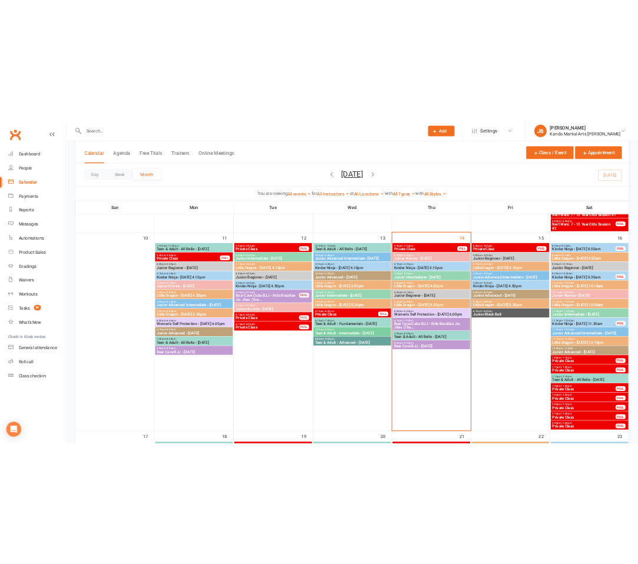
scroll to position [727, 0]
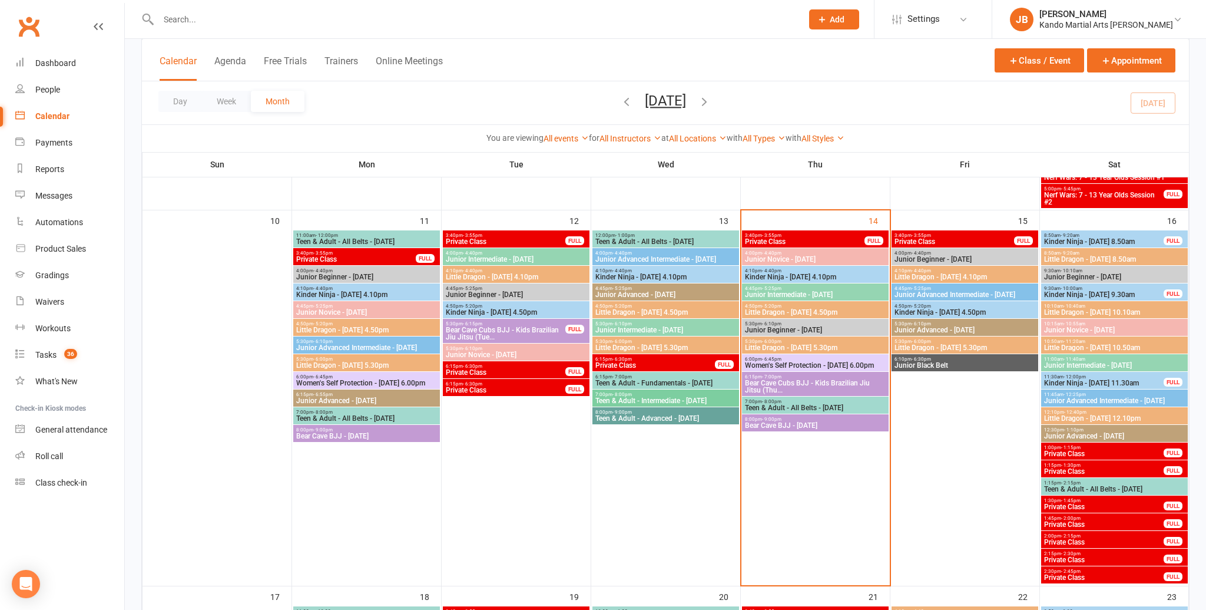
click at [1104, 309] on span "Little Dragon - Saturday 10.10am" at bounding box center [1115, 312] width 142 height 7
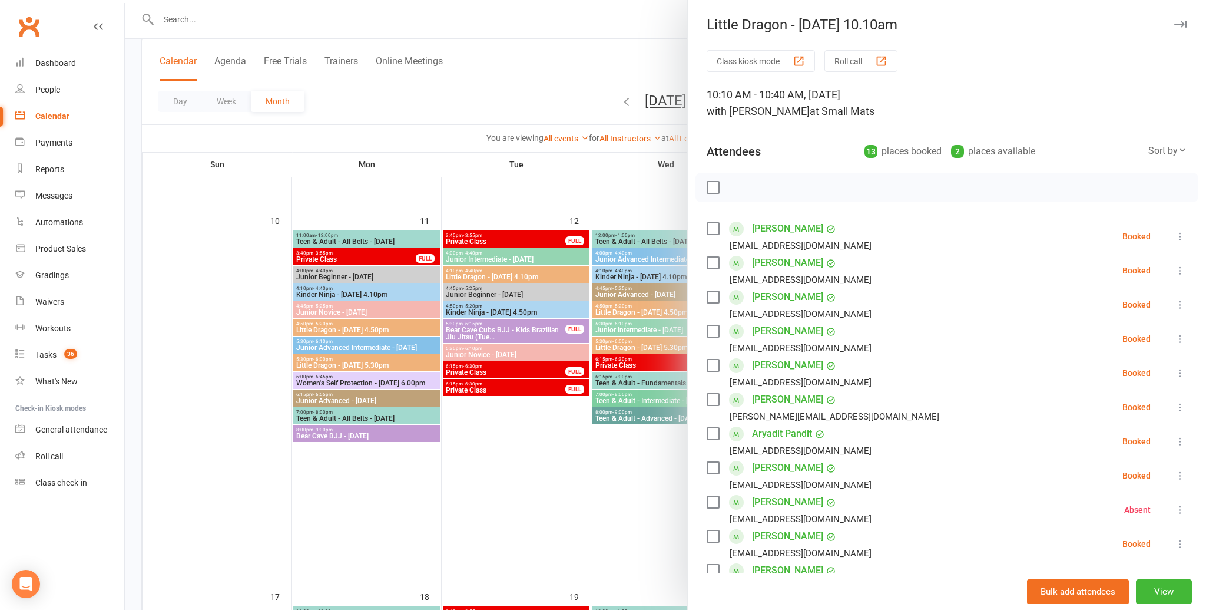
drag, startPoint x: 1178, startPoint y: 27, endPoint x: 971, endPoint y: 49, distance: 208.6
click at [1177, 27] on icon "button" at bounding box center [1181, 24] width 12 height 7
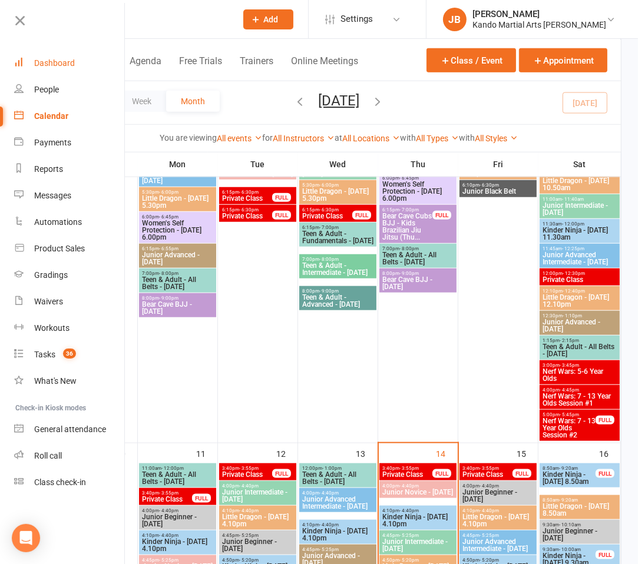
click at [66, 62] on div "Dashboard" at bounding box center [54, 62] width 41 height 9
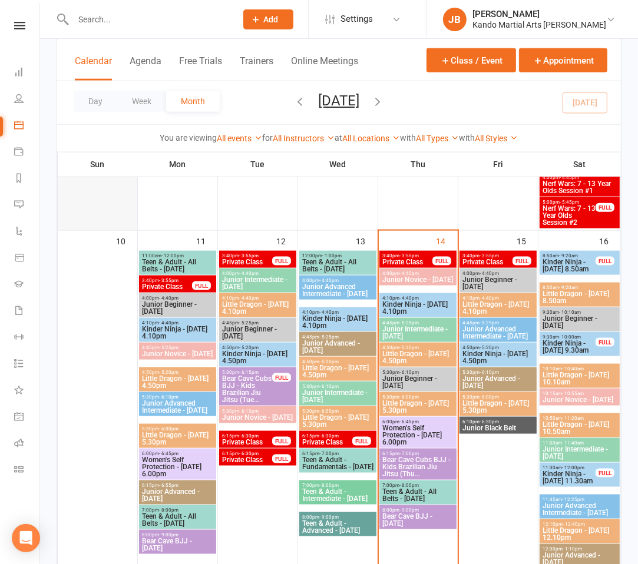
scroll to position [941, 0]
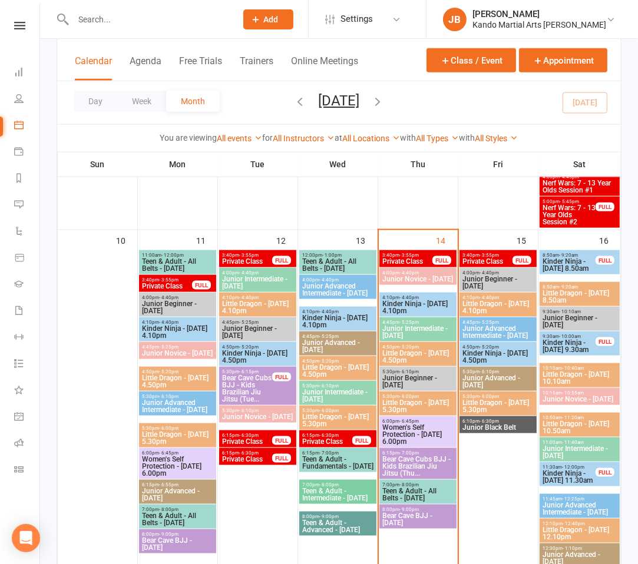
click at [576, 381] on span "Little Dragon - Saturday 10.10am" at bounding box center [579, 378] width 75 height 14
click at [576, 381] on body "Prospect Member Non-attending contact Class / event Appointment Grading event T…" at bounding box center [319, 424] width 638 height 2725
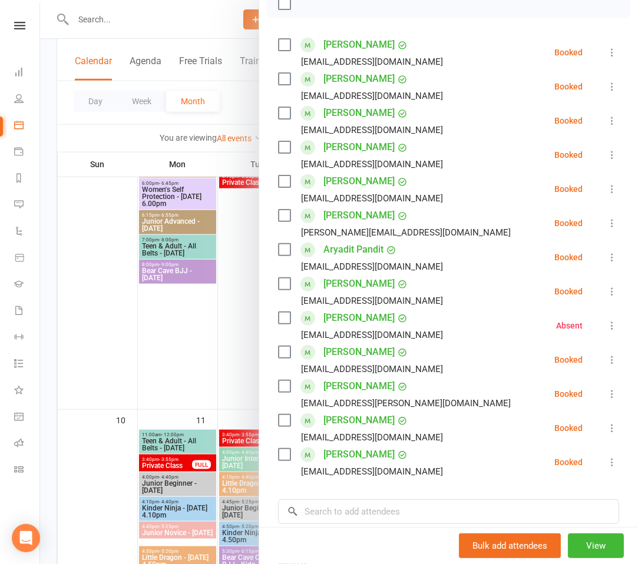
scroll to position [744, 0]
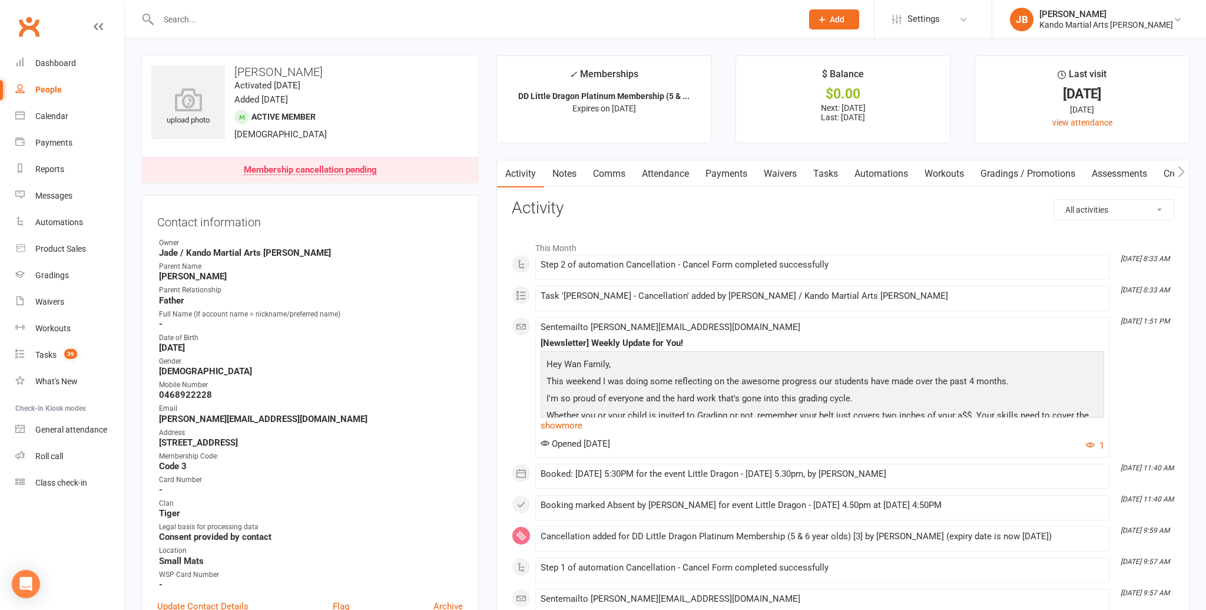
click at [633, 172] on link "Comms" at bounding box center [609, 173] width 49 height 27
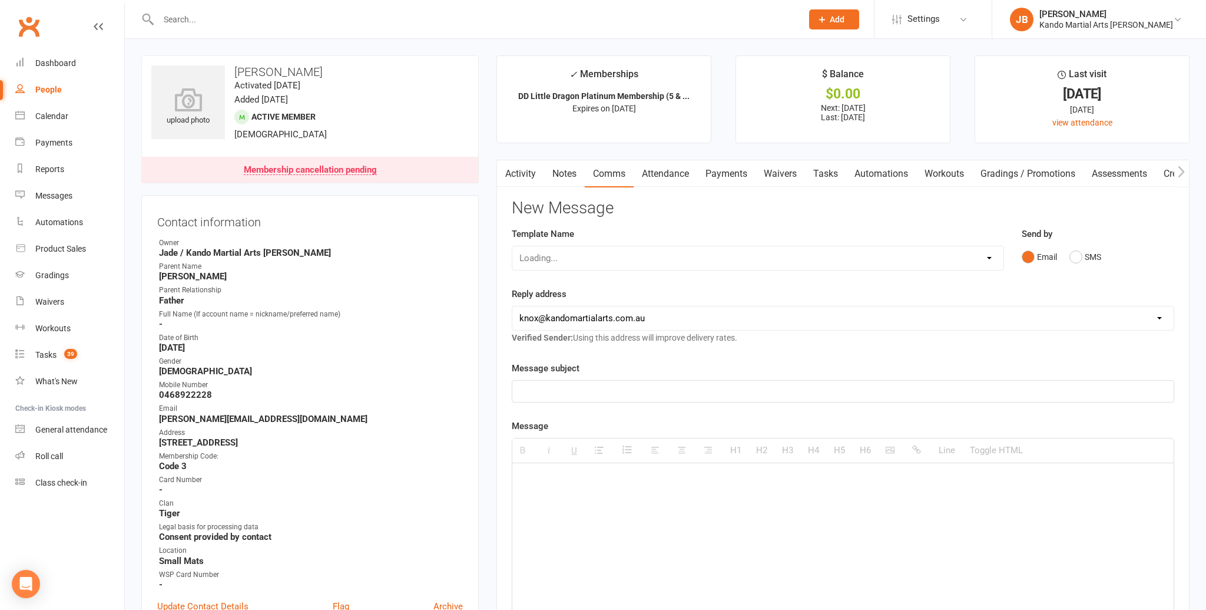
click at [614, 176] on link "Comms" at bounding box center [609, 173] width 49 height 27
click at [556, 261] on select "Select Template [Email] 5 Class Pass Renewal - Used 4/5 classes [Email] 5 Class…" at bounding box center [757, 258] width 491 height 24
select select "443"
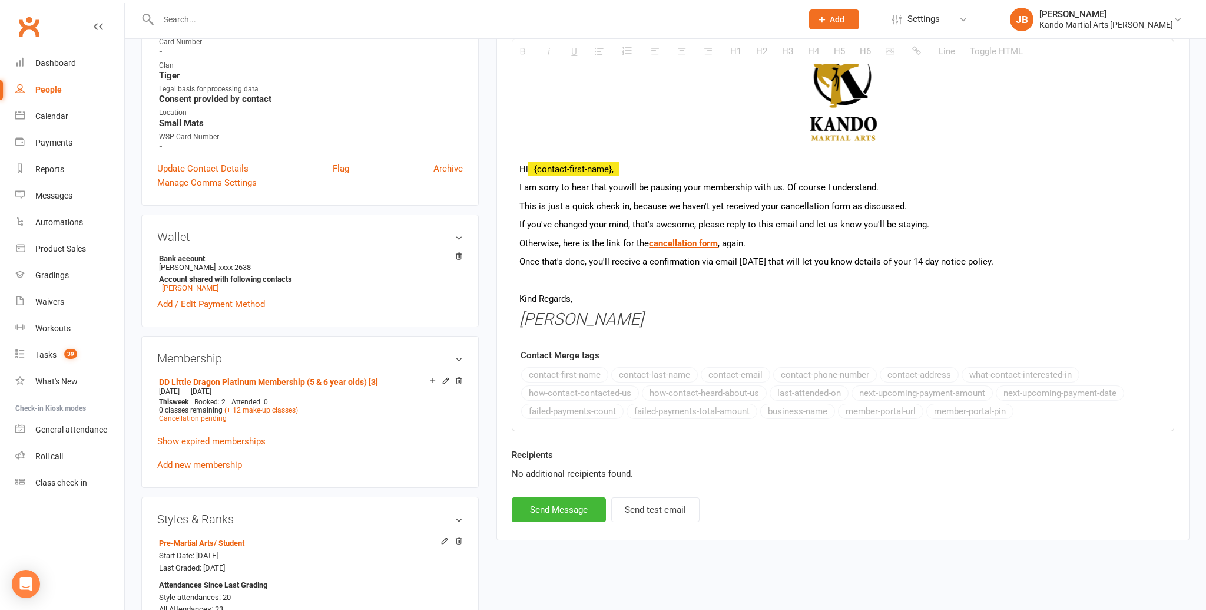
scroll to position [437, 0]
click at [583, 508] on button "Send Message" at bounding box center [559, 510] width 94 height 25
select select
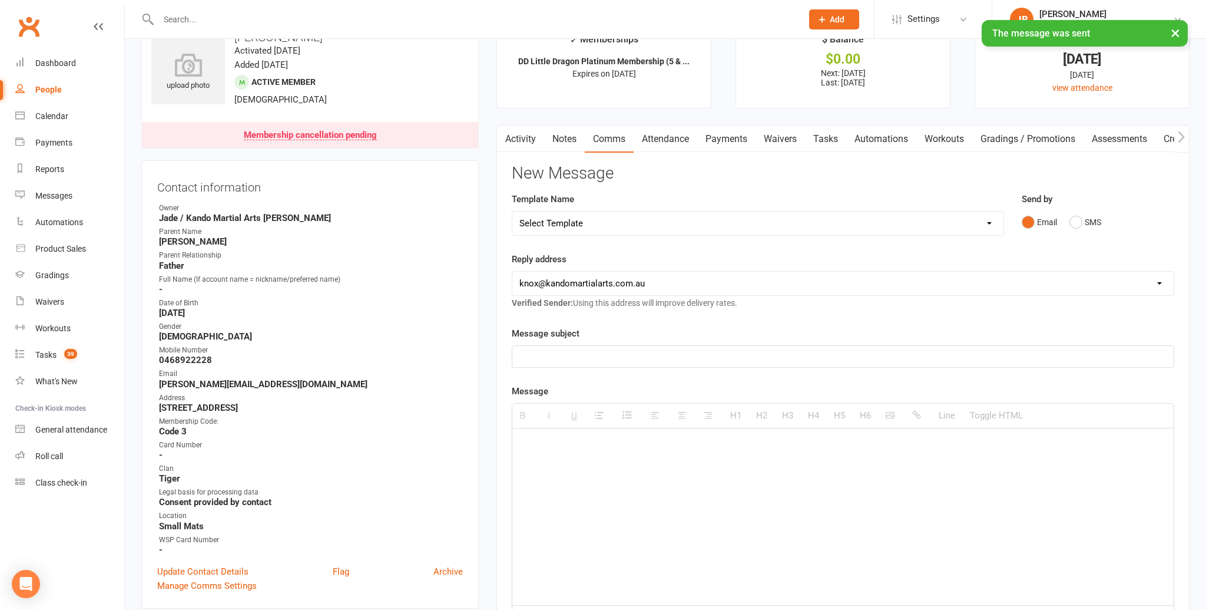
scroll to position [0, 0]
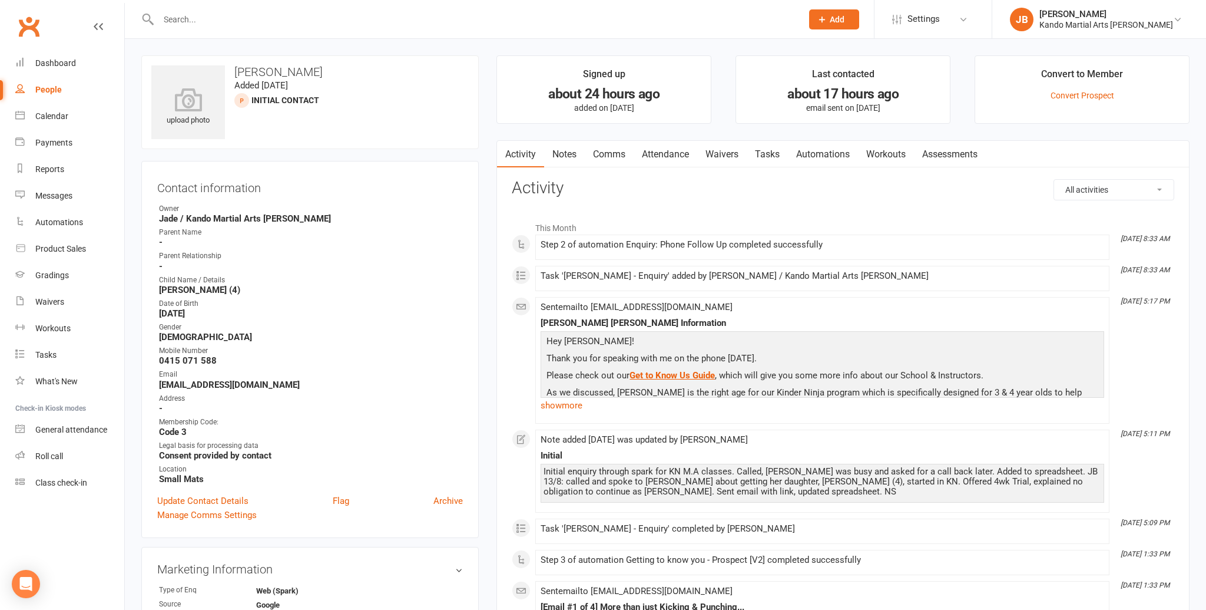
click at [559, 156] on link "Notes" at bounding box center [564, 154] width 41 height 27
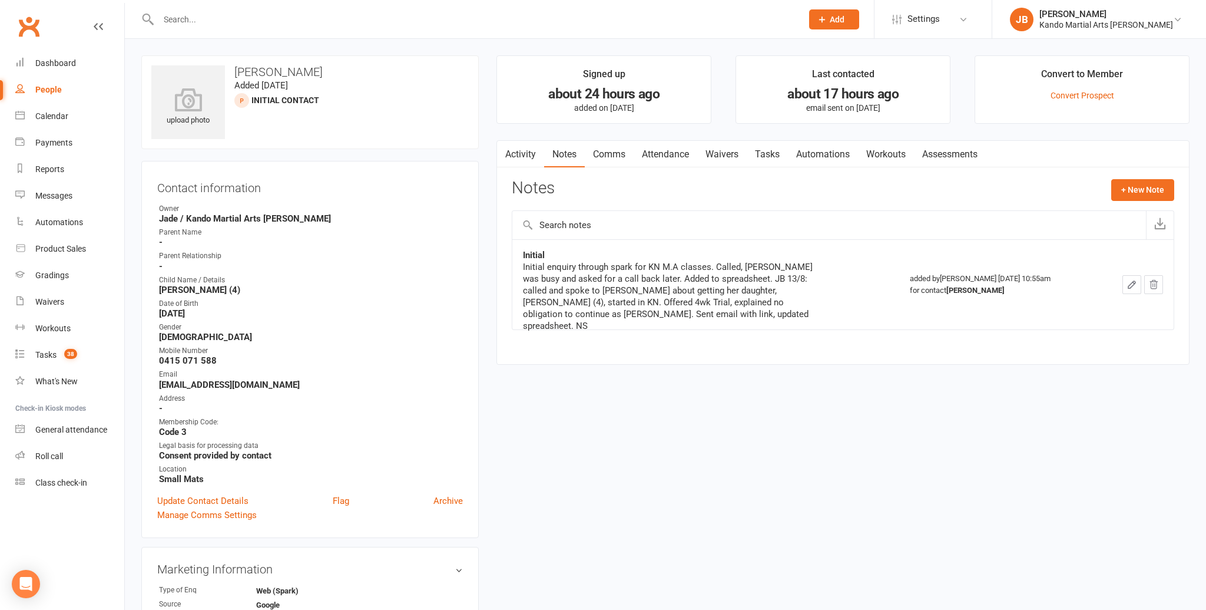
click at [813, 153] on link "Automations" at bounding box center [823, 154] width 70 height 27
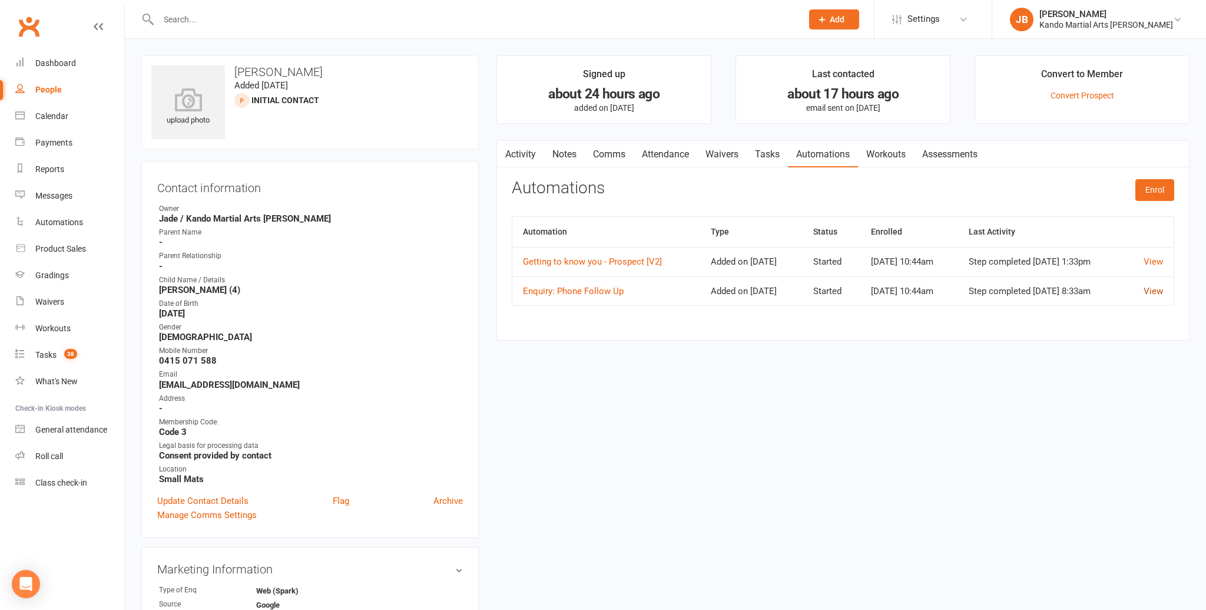
click at [1151, 287] on link "View" at bounding box center [1153, 291] width 19 height 11
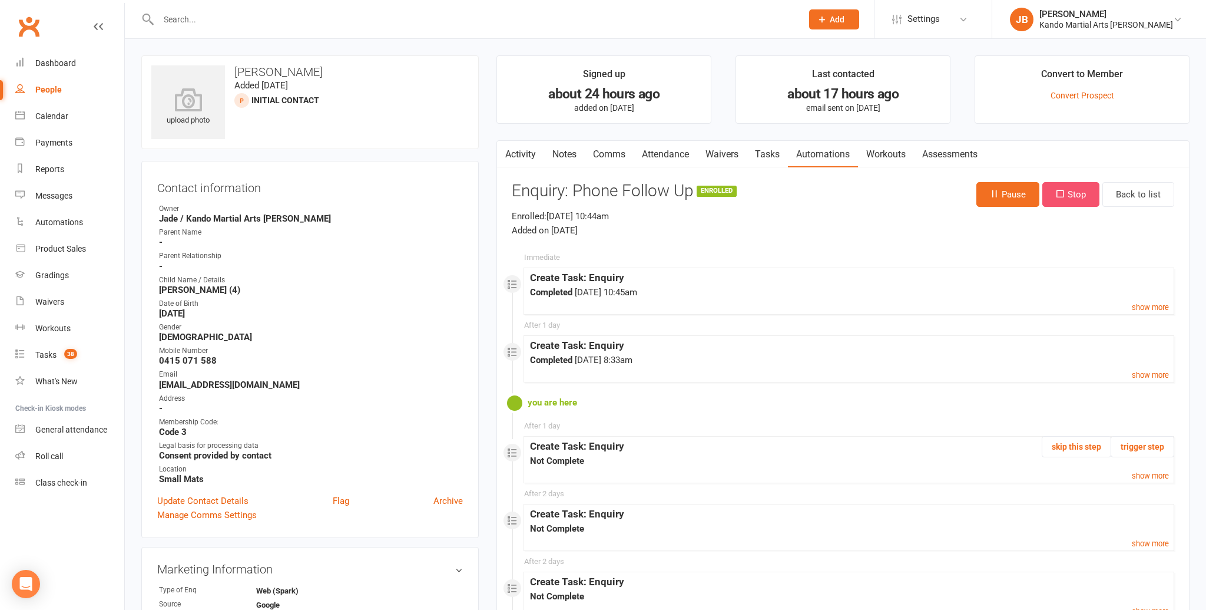
click at [1043, 198] on button "Stop" at bounding box center [1071, 194] width 57 height 25
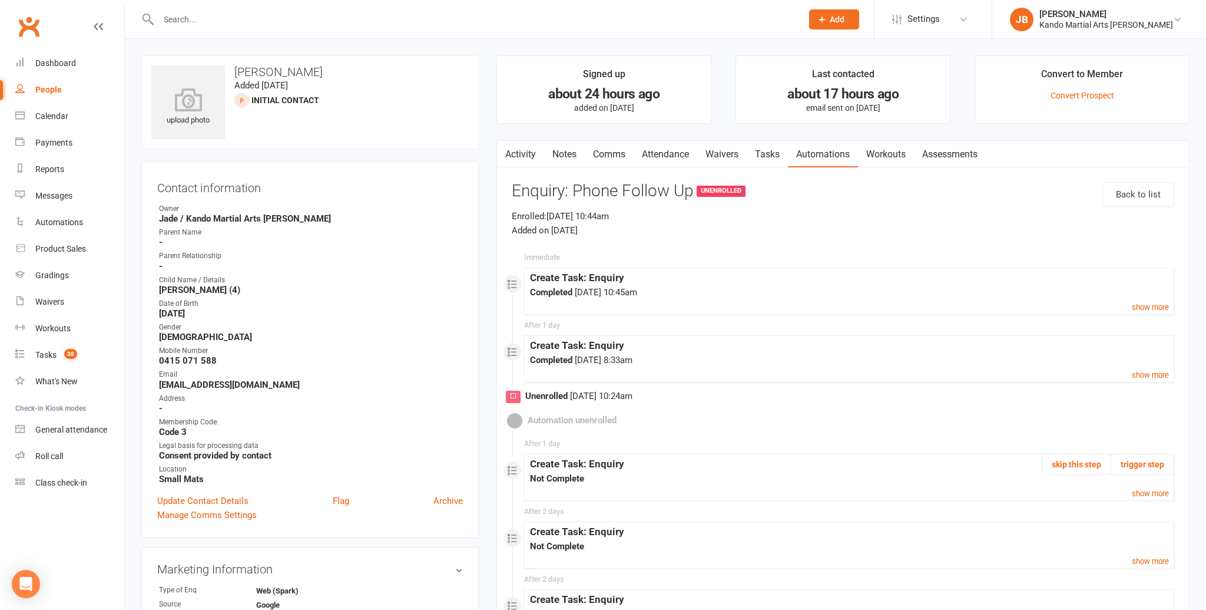
drag, startPoint x: 774, startPoint y: 155, endPoint x: 799, endPoint y: 200, distance: 51.4
click at [774, 155] on link "Tasks" at bounding box center [767, 154] width 41 height 27
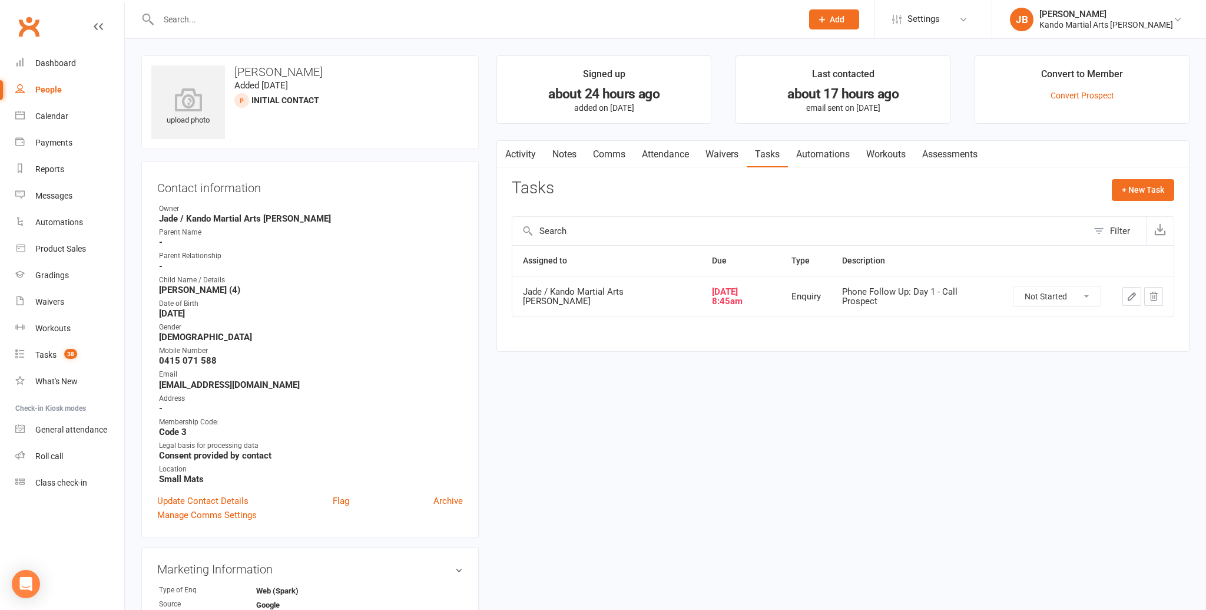
click at [1041, 304] on select "Not Started In Progress Waiting Complete" at bounding box center [1057, 296] width 87 height 20
select select "unstarted"
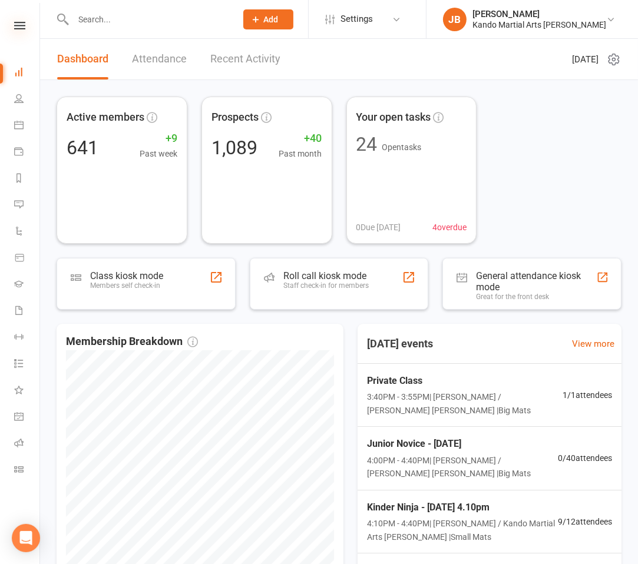
click at [19, 27] on icon at bounding box center [19, 26] width 11 height 8
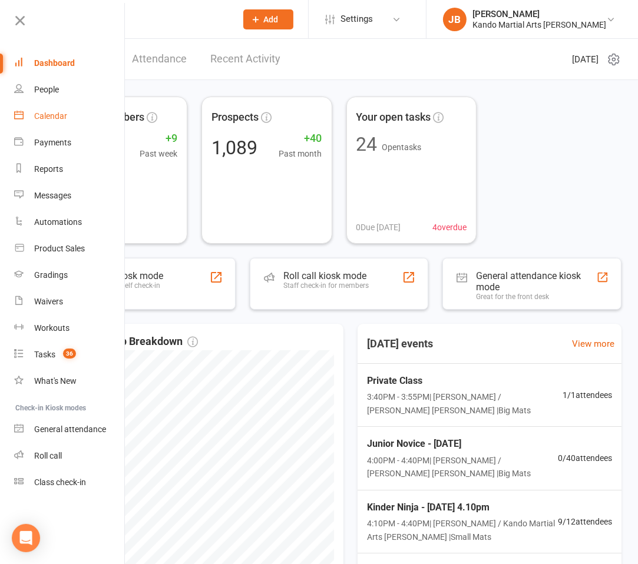
click at [49, 124] on link "Calendar" at bounding box center [69, 116] width 111 height 27
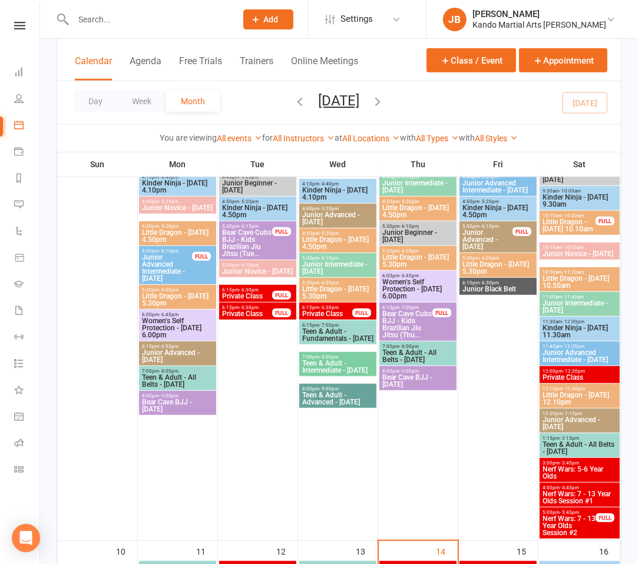
scroll to position [627, 0]
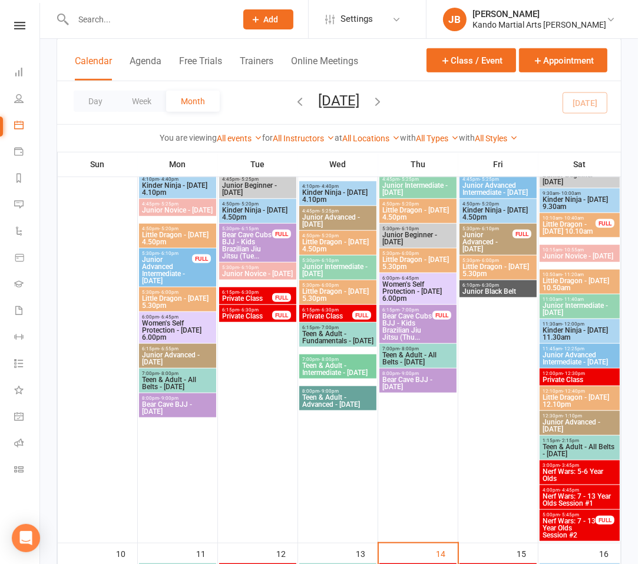
click at [559, 235] on span "Little Dragon - [DATE] 10.10am" at bounding box center [569, 228] width 54 height 14
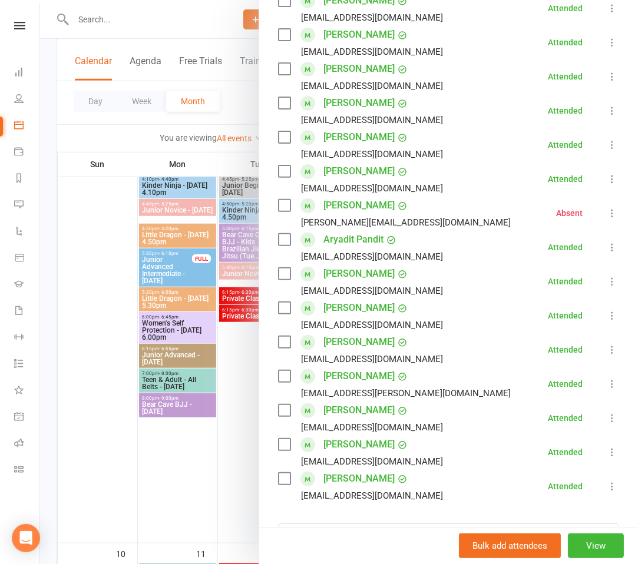
scroll to position [229, 0]
drag, startPoint x: 22, startPoint y: 20, endPoint x: 15, endPoint y: 37, distance: 18.2
click at [22, 20] on nav "Clubworx Dashboard People Calendar Payments Reports Messages Automations Produc…" at bounding box center [20, 285] width 40 height 564
click at [25, 29] on link at bounding box center [20, 26] width 42 height 8
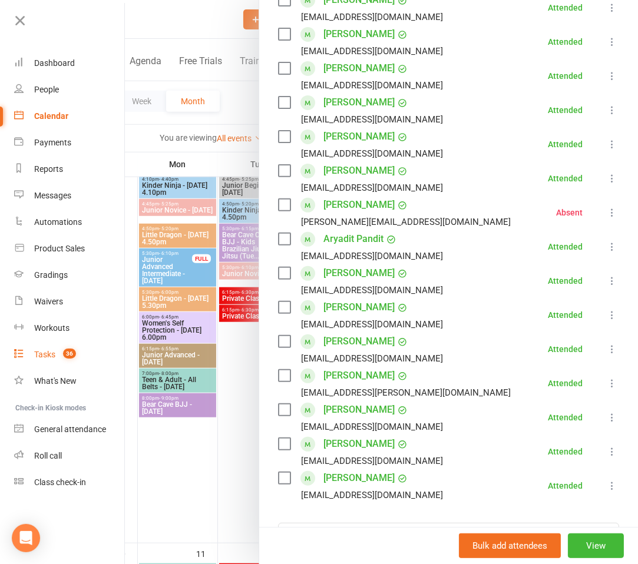
click at [52, 356] on div "Tasks" at bounding box center [44, 354] width 21 height 9
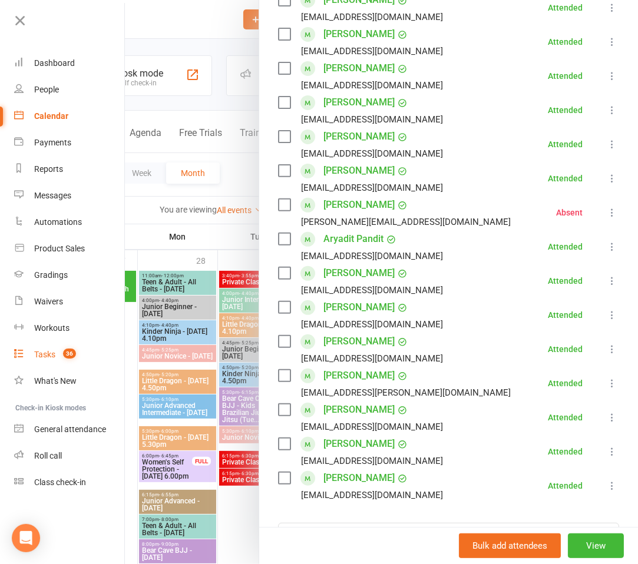
select select "incomplete"
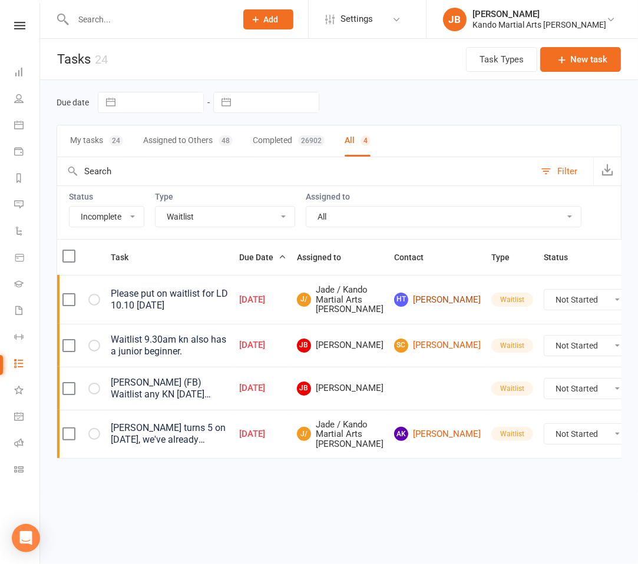
click at [423, 307] on link "HT Henry Tai" at bounding box center [437, 300] width 87 height 14
click at [211, 221] on select "All Admin Bbpc - black belt prep course Cancellation Enquiry Follow-up In-class…" at bounding box center [225, 217] width 139 height 20
select select "15046"
select select "waiting"
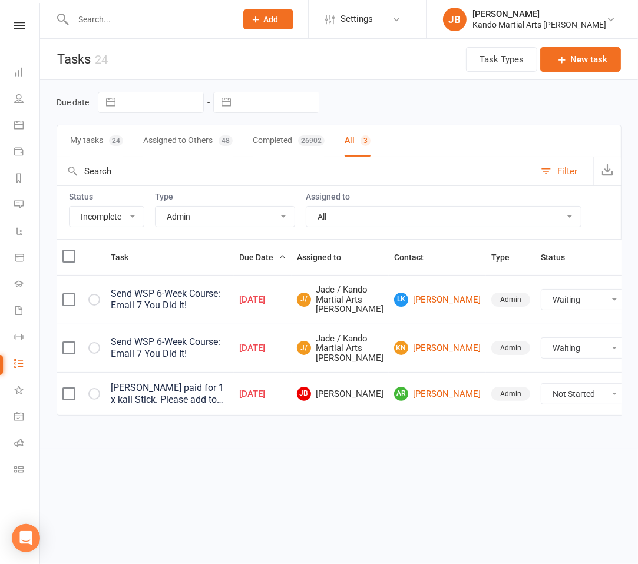
select select "waiting"
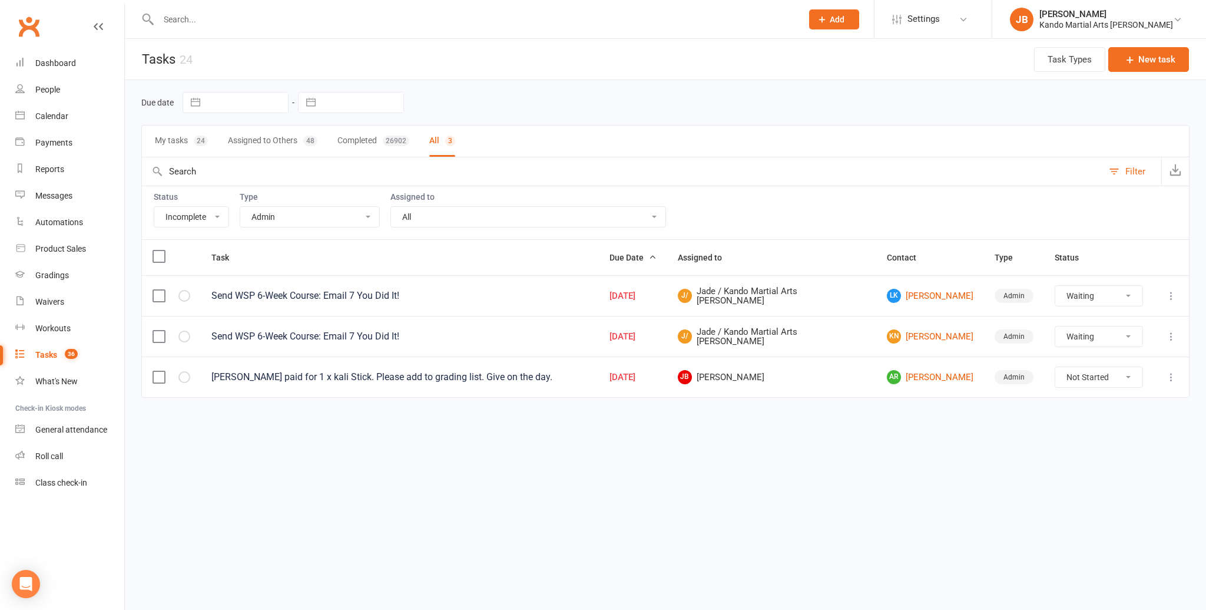
click at [198, 10] on div at bounding box center [467, 19] width 653 height 38
click at [196, 15] on input "text" at bounding box center [474, 19] width 639 height 16
click at [174, 24] on input "text" at bounding box center [474, 19] width 639 height 16
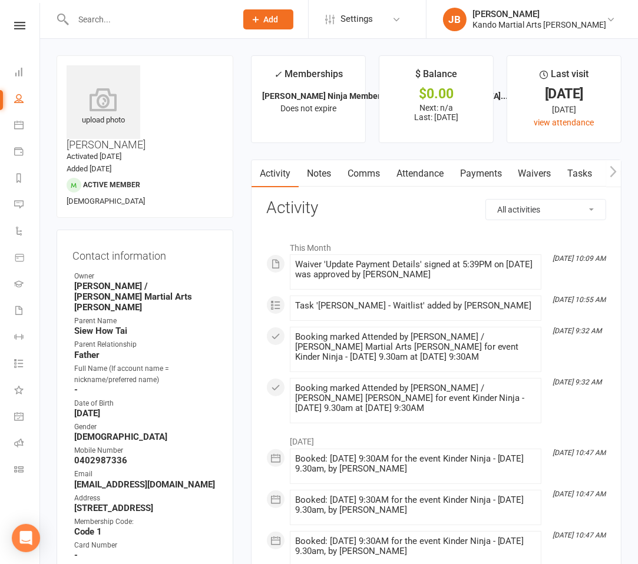
click at [435, 170] on link "Attendance" at bounding box center [420, 173] width 64 height 27
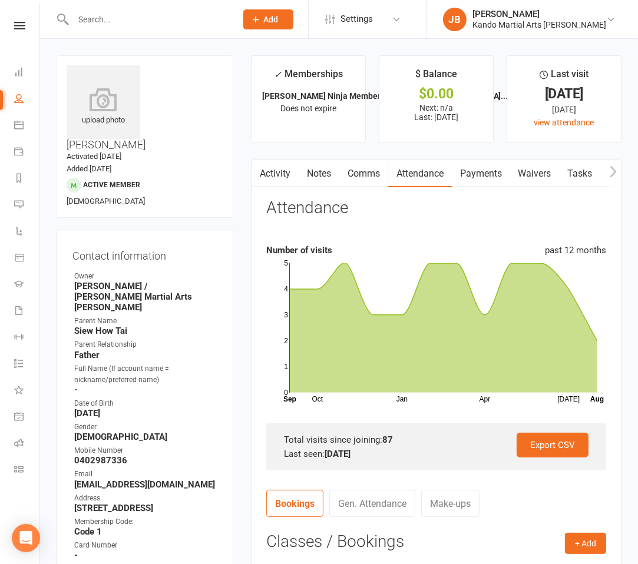
click at [570, 177] on link "Tasks" at bounding box center [580, 173] width 41 height 27
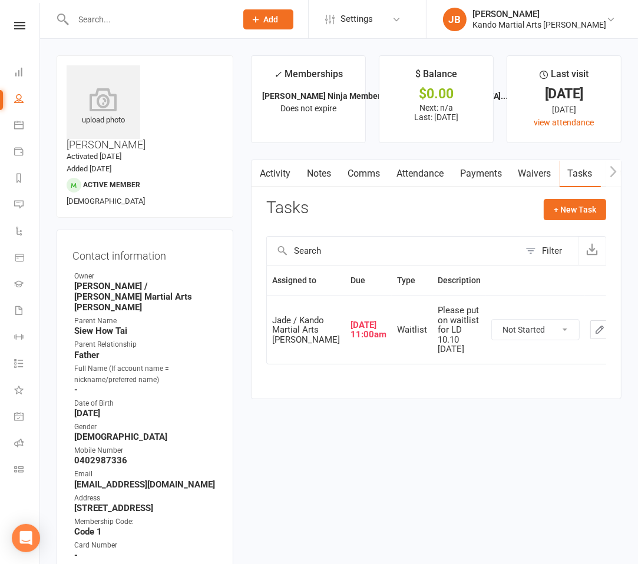
click at [246, 333] on main "✓ Memberships [PERSON_NAME] Ninja Membership (3 & [DEMOGRAPHIC_DATA]... Does no…" at bounding box center [436, 233] width 388 height 356
click at [401, 168] on link "Attendance" at bounding box center [420, 173] width 64 height 27
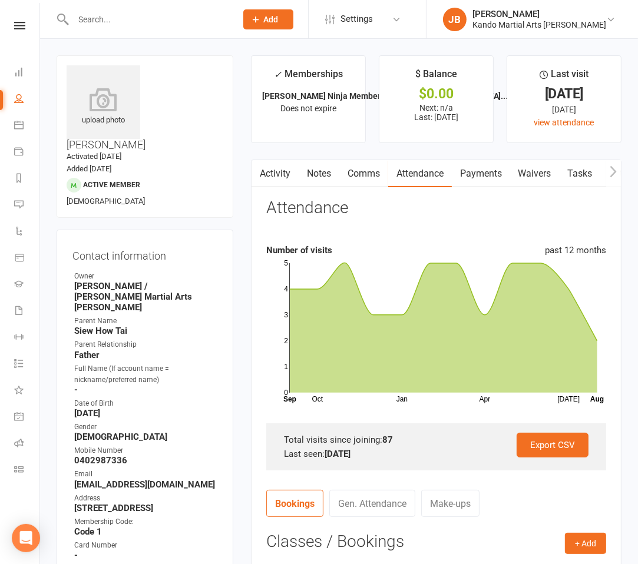
click at [577, 177] on link "Tasks" at bounding box center [580, 173] width 41 height 27
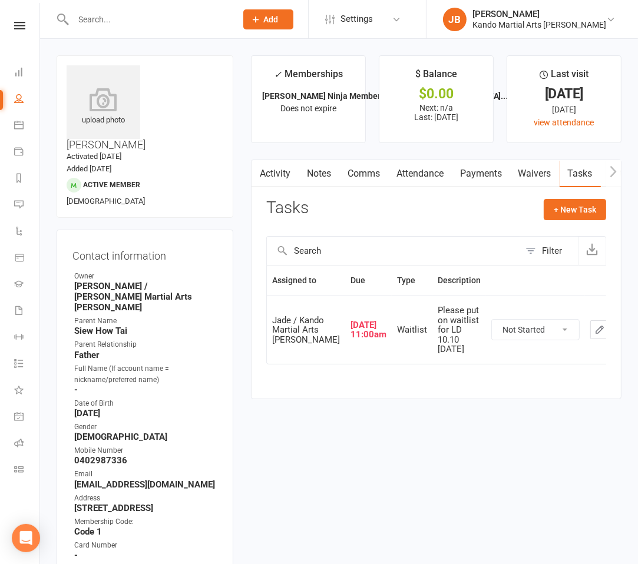
click at [512, 338] on select "Not Started In Progress Waiting Complete" at bounding box center [535, 330] width 87 height 20
select select "started"
click at [596, 333] on icon "button" at bounding box center [599, 329] width 7 height 7
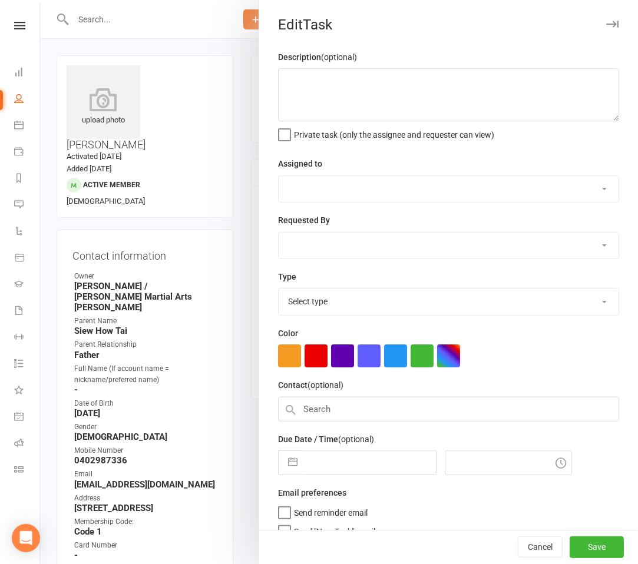
type textarea "Please put on waitlist for LD 10.10 [DATE]"
select select "33331"
select select "48593"
type input "[DATE]"
type input "11:00am"
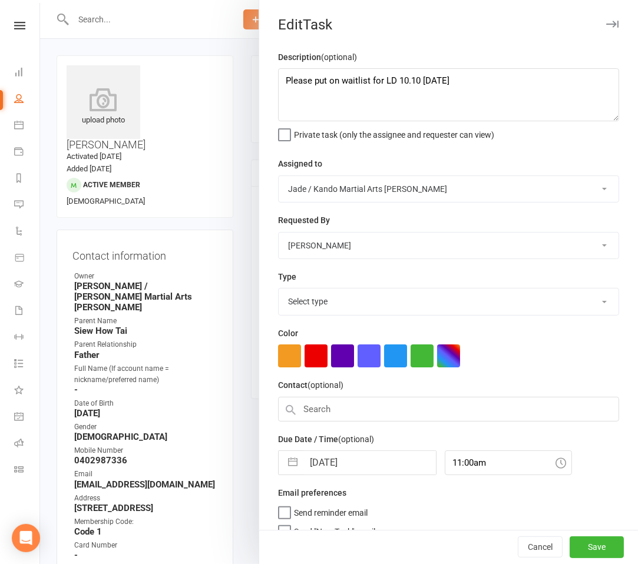
select select "21694"
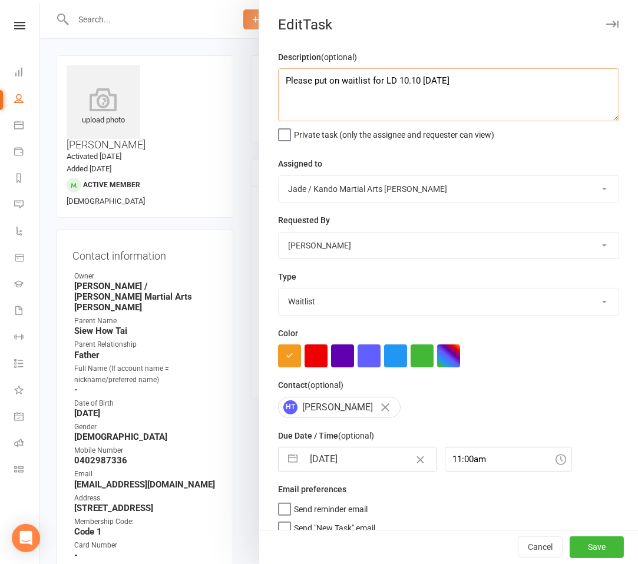
click at [460, 86] on textarea "Please put on waitlist for LD 10.10 [DATE]" at bounding box center [448, 94] width 341 height 53
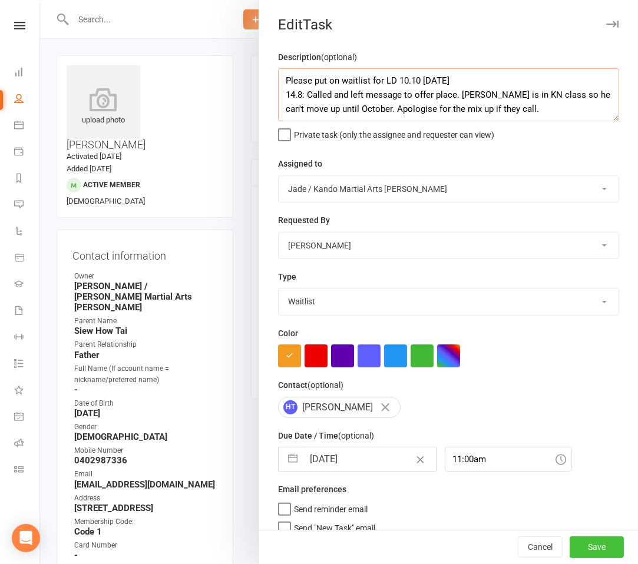
type textarea "Please put on waitlist for LD 10.10 [DATE] 14.8: Called and left message to off…"
click at [585, 551] on button "Save" at bounding box center [597, 547] width 54 height 21
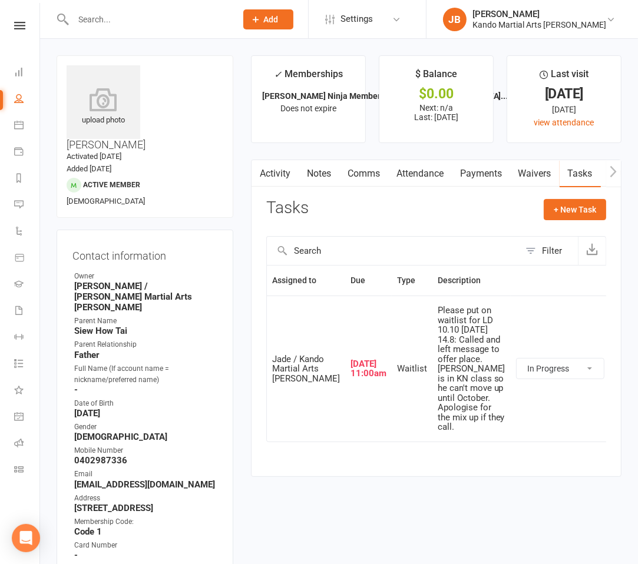
drag, startPoint x: 249, startPoint y: 312, endPoint x: 242, endPoint y: 312, distance: 7.1
click at [249, 312] on main "✓ Memberships [PERSON_NAME] Ninja Membership (3 & [DEMOGRAPHIC_DATA]... Does no…" at bounding box center [436, 272] width 388 height 434
